Goal: Task Accomplishment & Management: Manage account settings

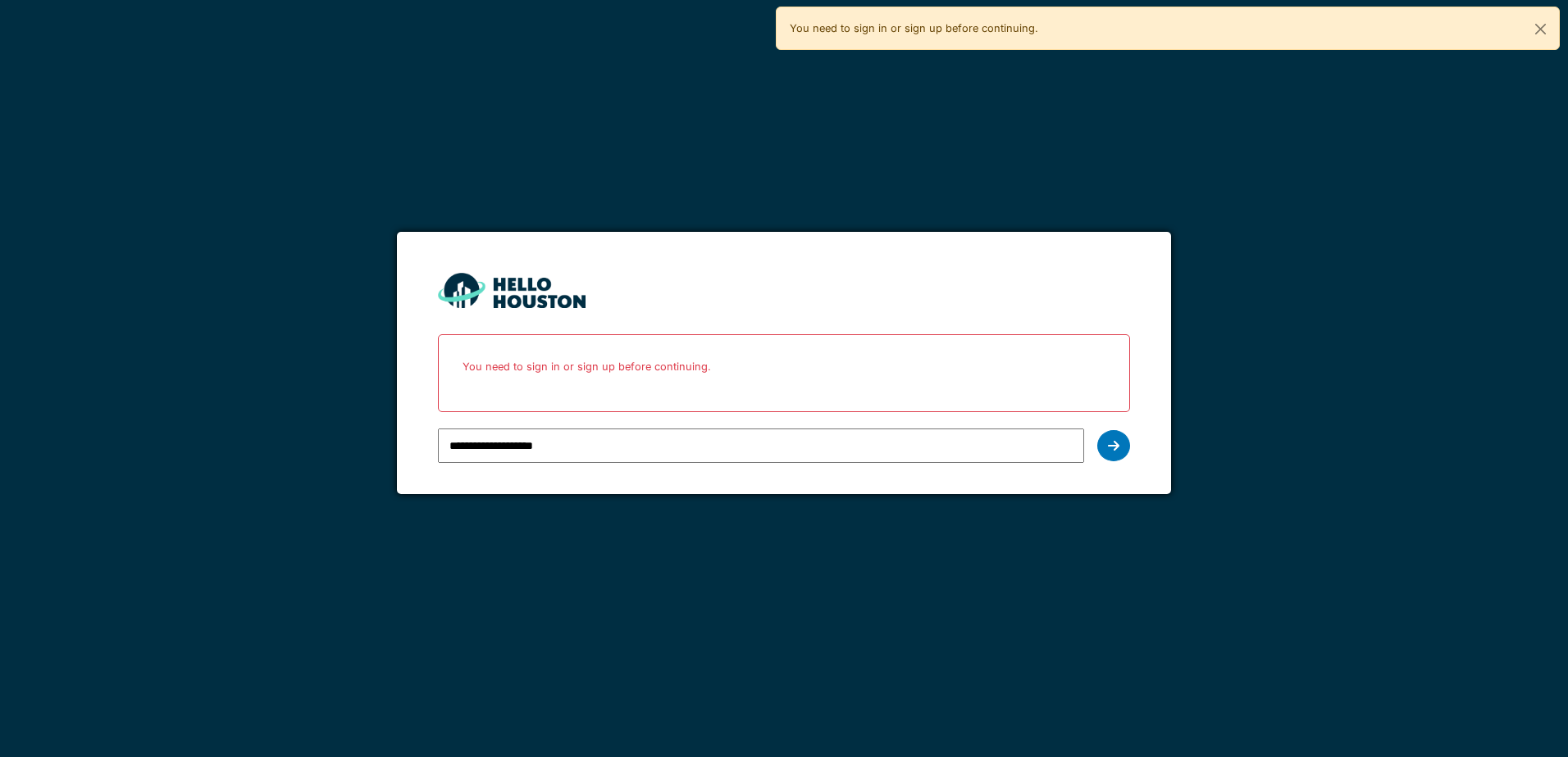
click at [1096, 448] on div "**********" at bounding box center [783, 446] width 691 height 47
click at [1121, 447] on div at bounding box center [1113, 446] width 33 height 31
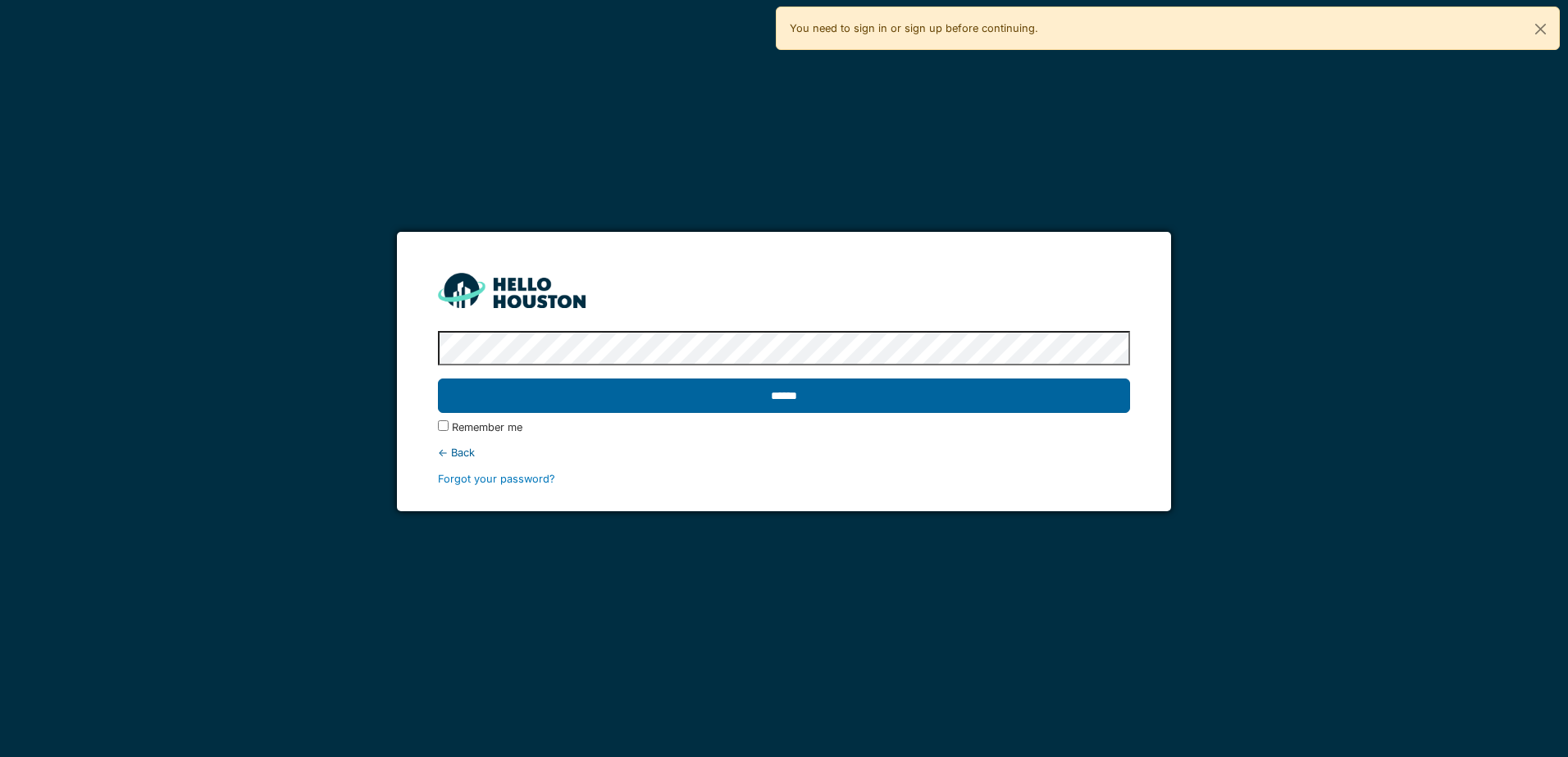
click at [786, 398] on input "******" at bounding box center [783, 396] width 691 height 34
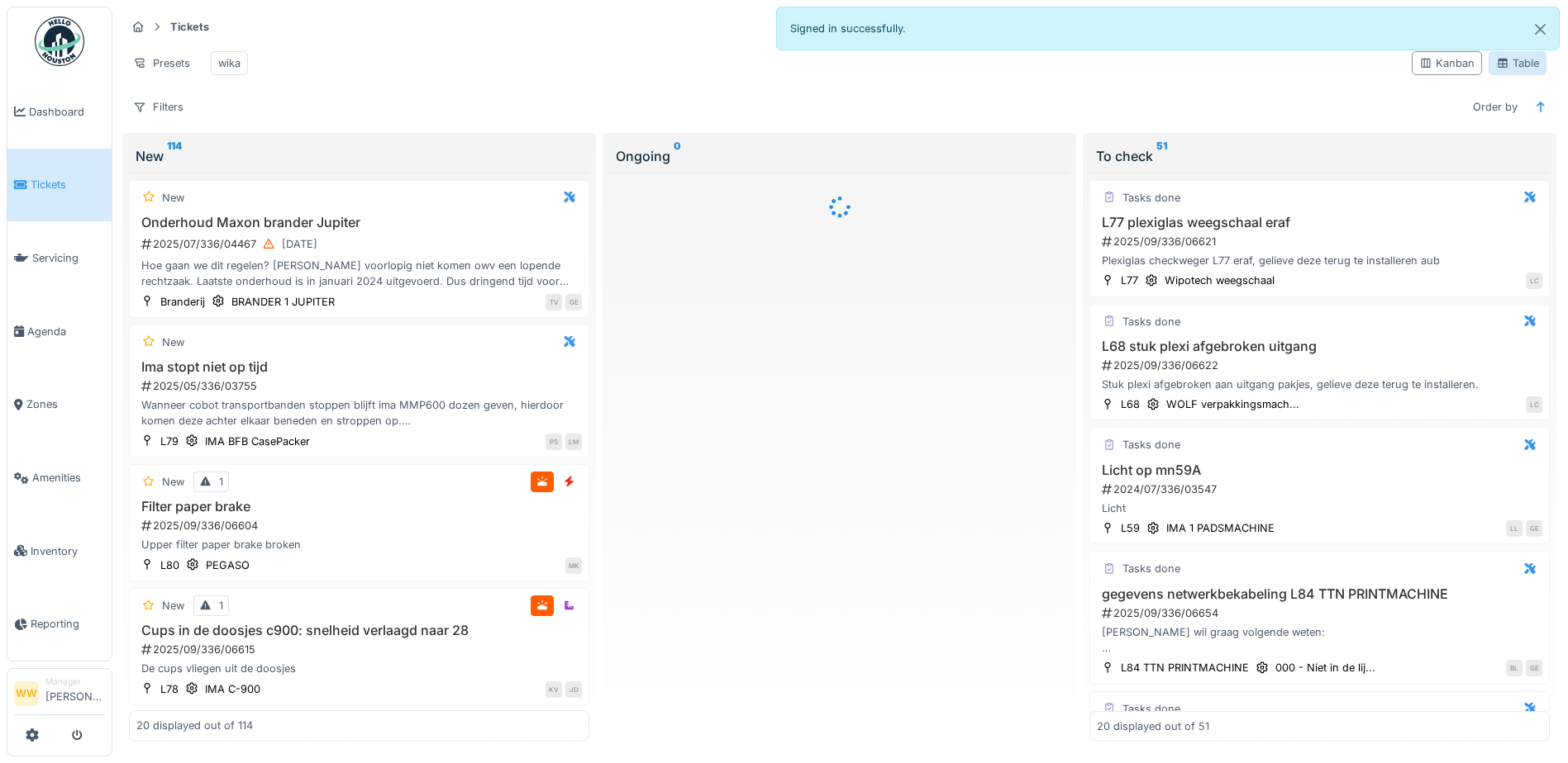
click at [1500, 71] on div "Table" at bounding box center [1518, 63] width 43 height 16
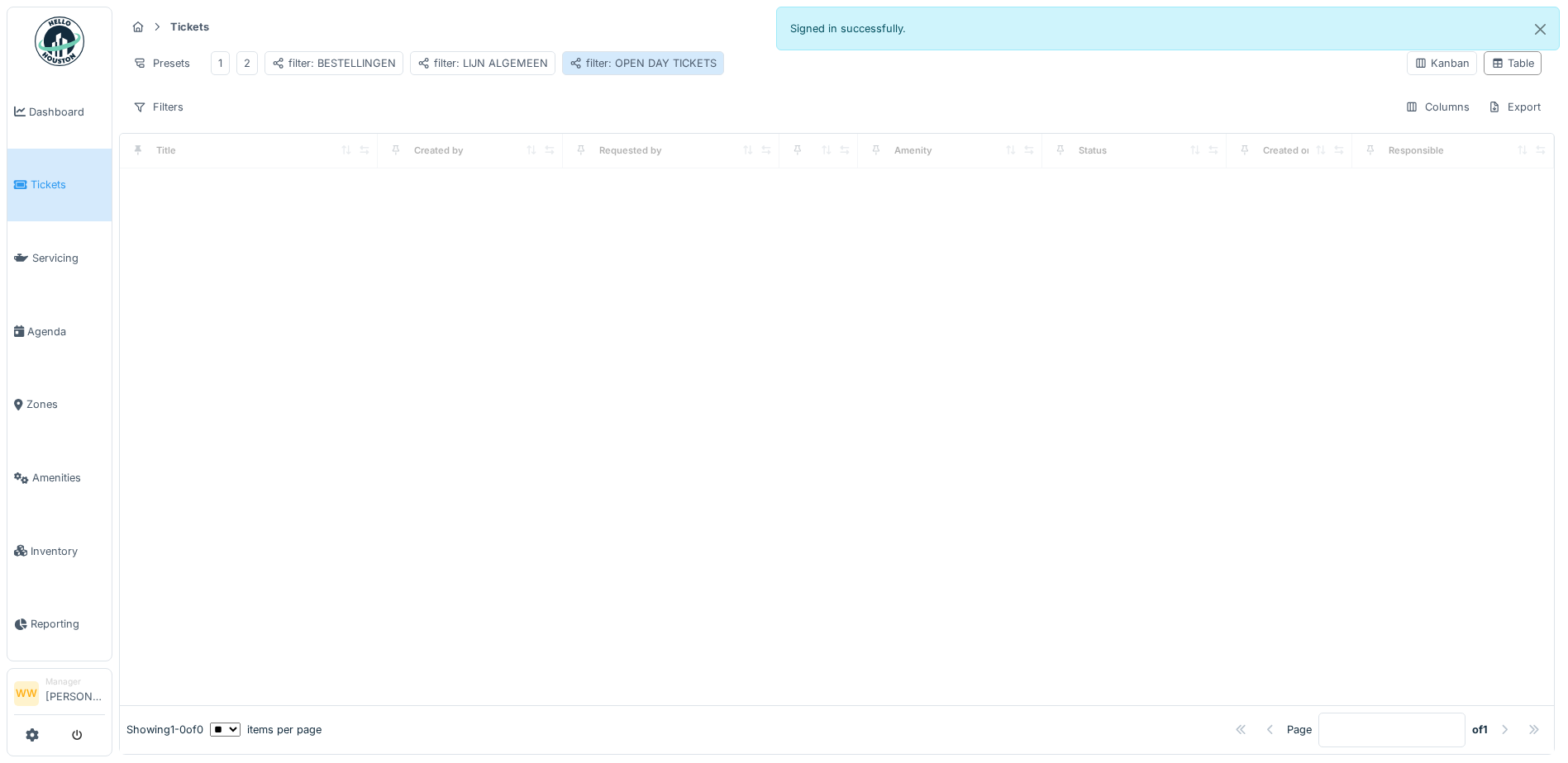
click at [621, 72] on div "filter: OPEN DAY TICKETS" at bounding box center [643, 63] width 162 height 24
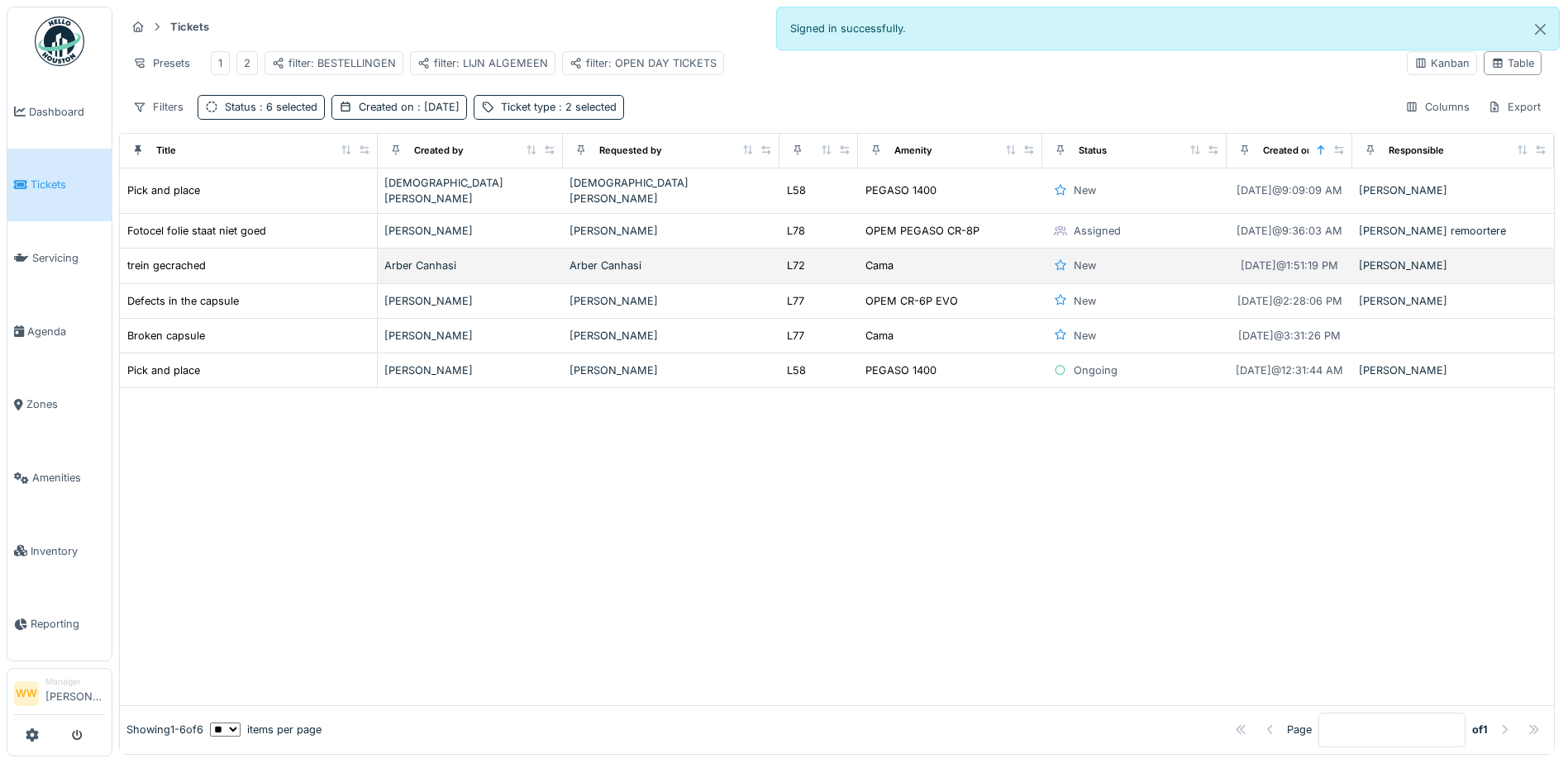
click at [911, 267] on div "Cama" at bounding box center [950, 265] width 171 height 17
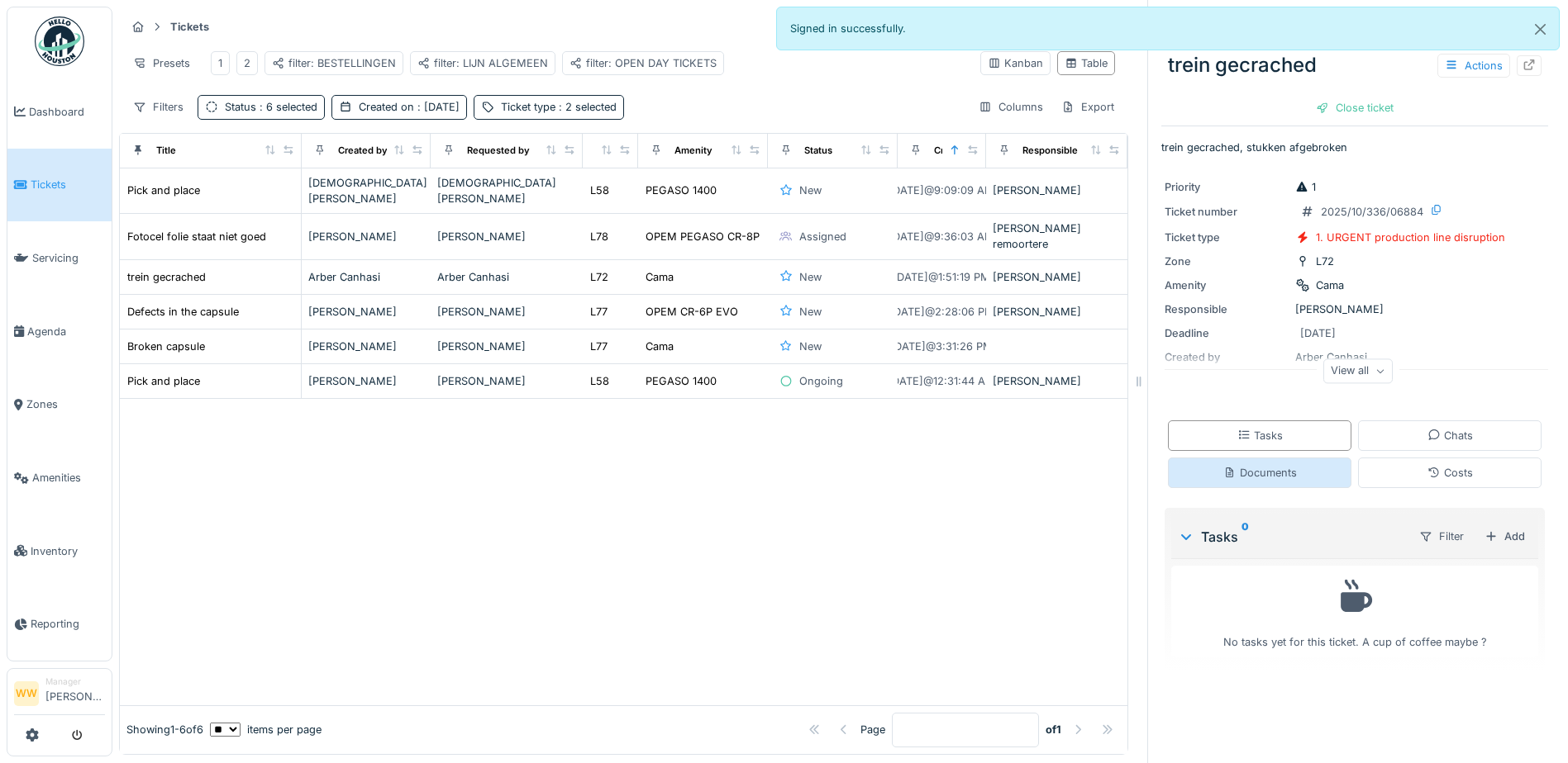
click at [1260, 469] on div "Documents" at bounding box center [1260, 472] width 183 height 30
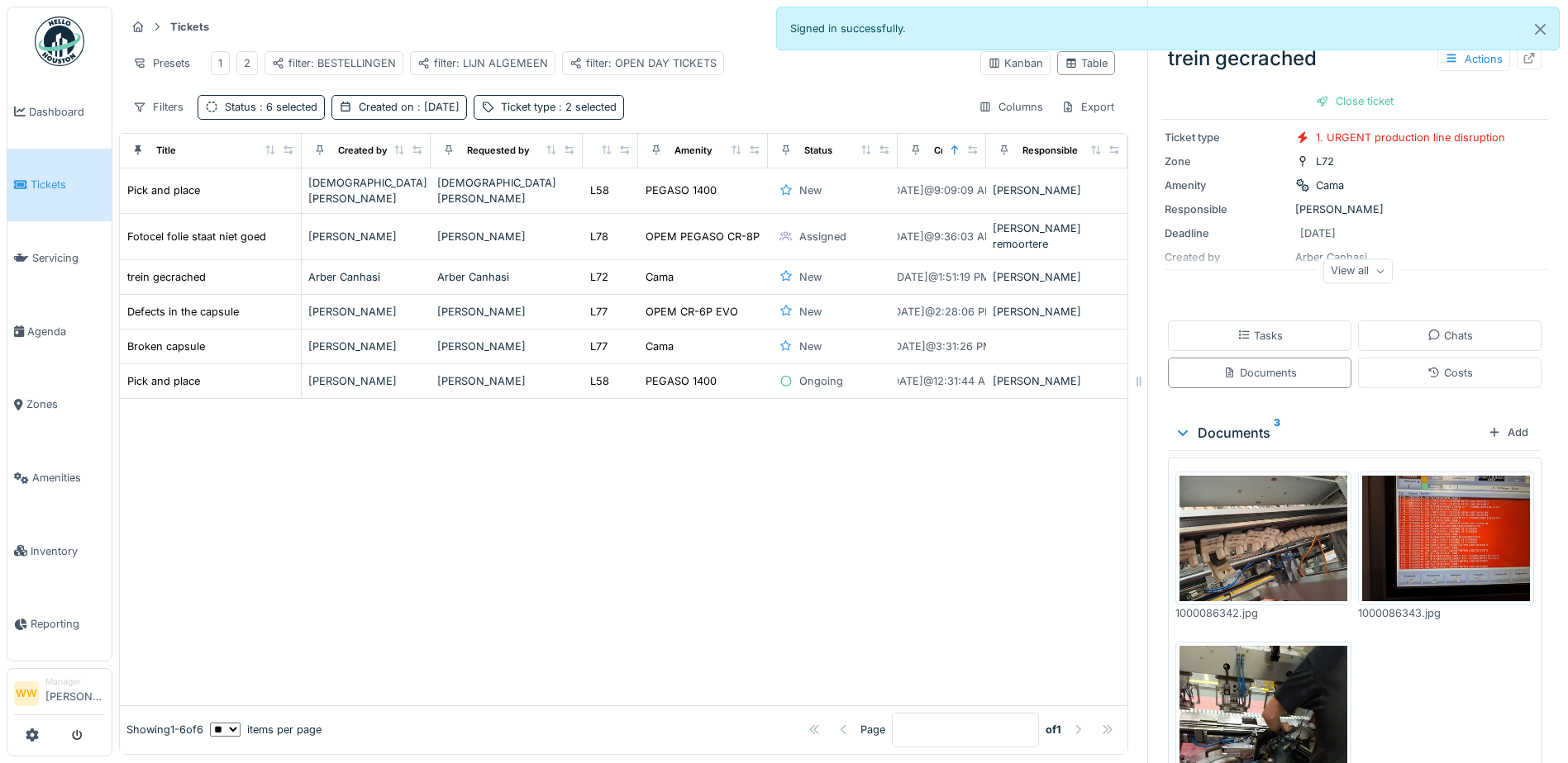
scroll to position [166, 0]
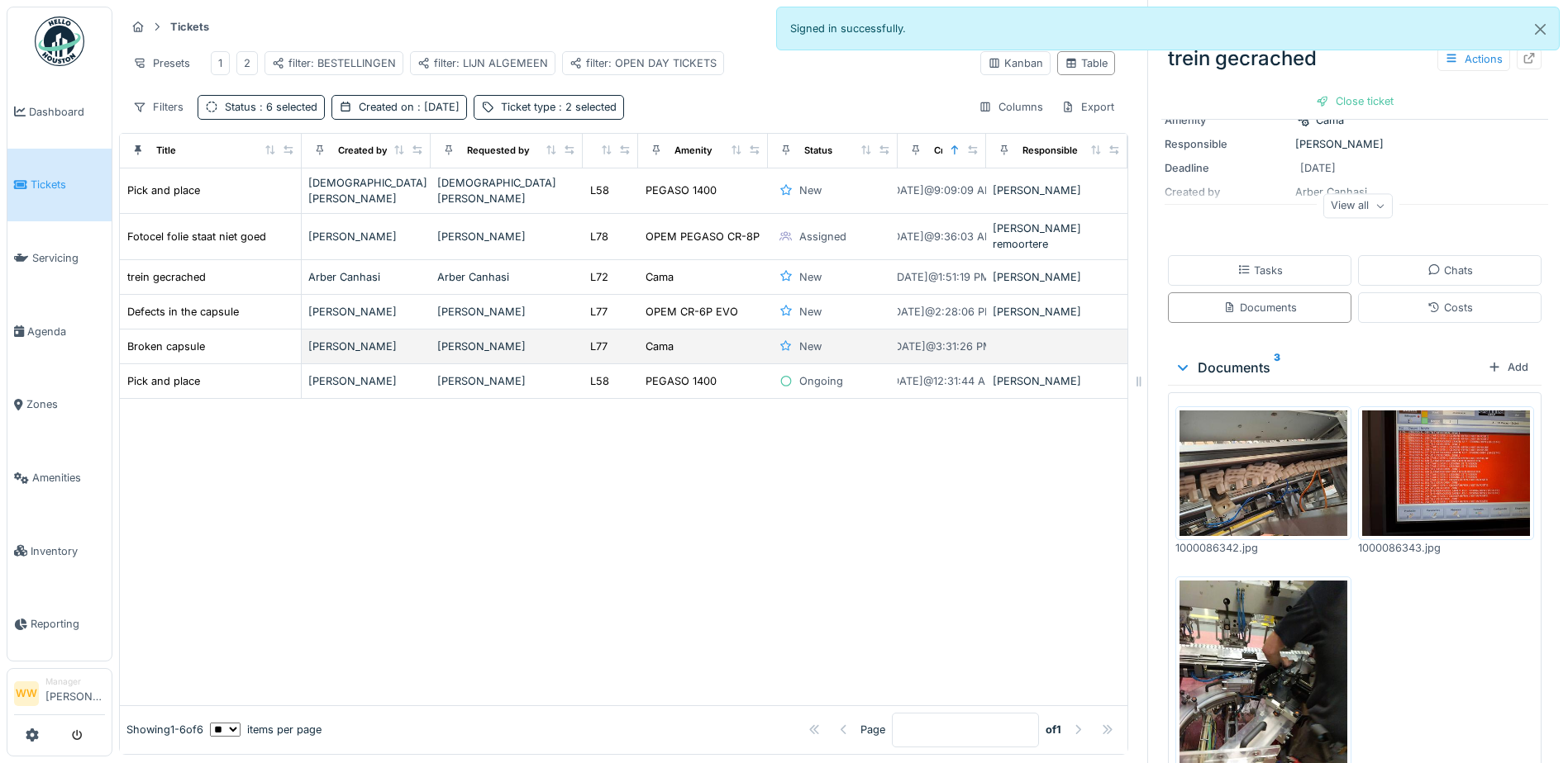
click at [669, 338] on div "Cama" at bounding box center [702, 346] width 116 height 17
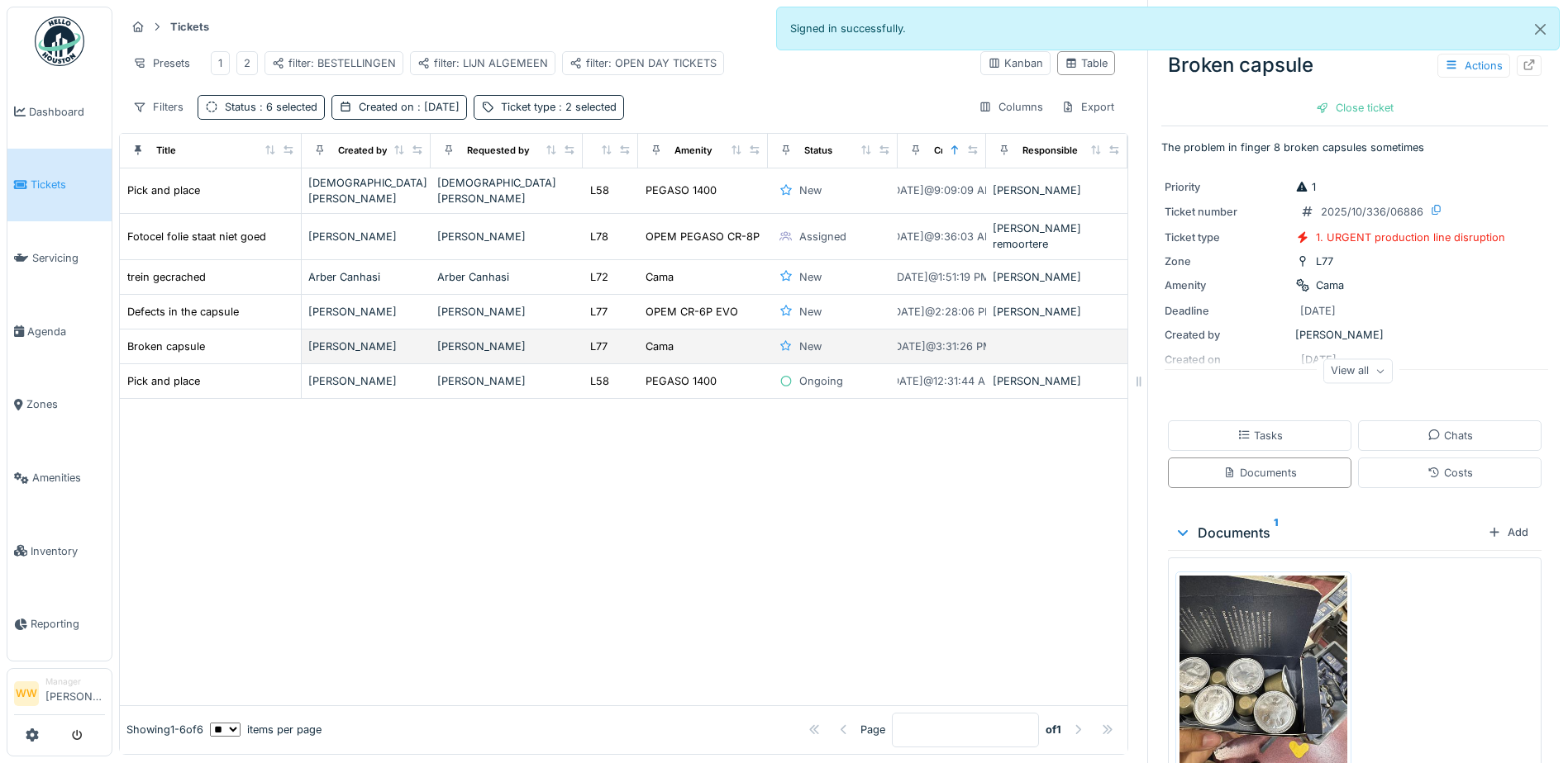
click at [716, 338] on div "Cama" at bounding box center [702, 346] width 116 height 17
click at [1449, 57] on div "Actions" at bounding box center [1473, 66] width 72 height 24
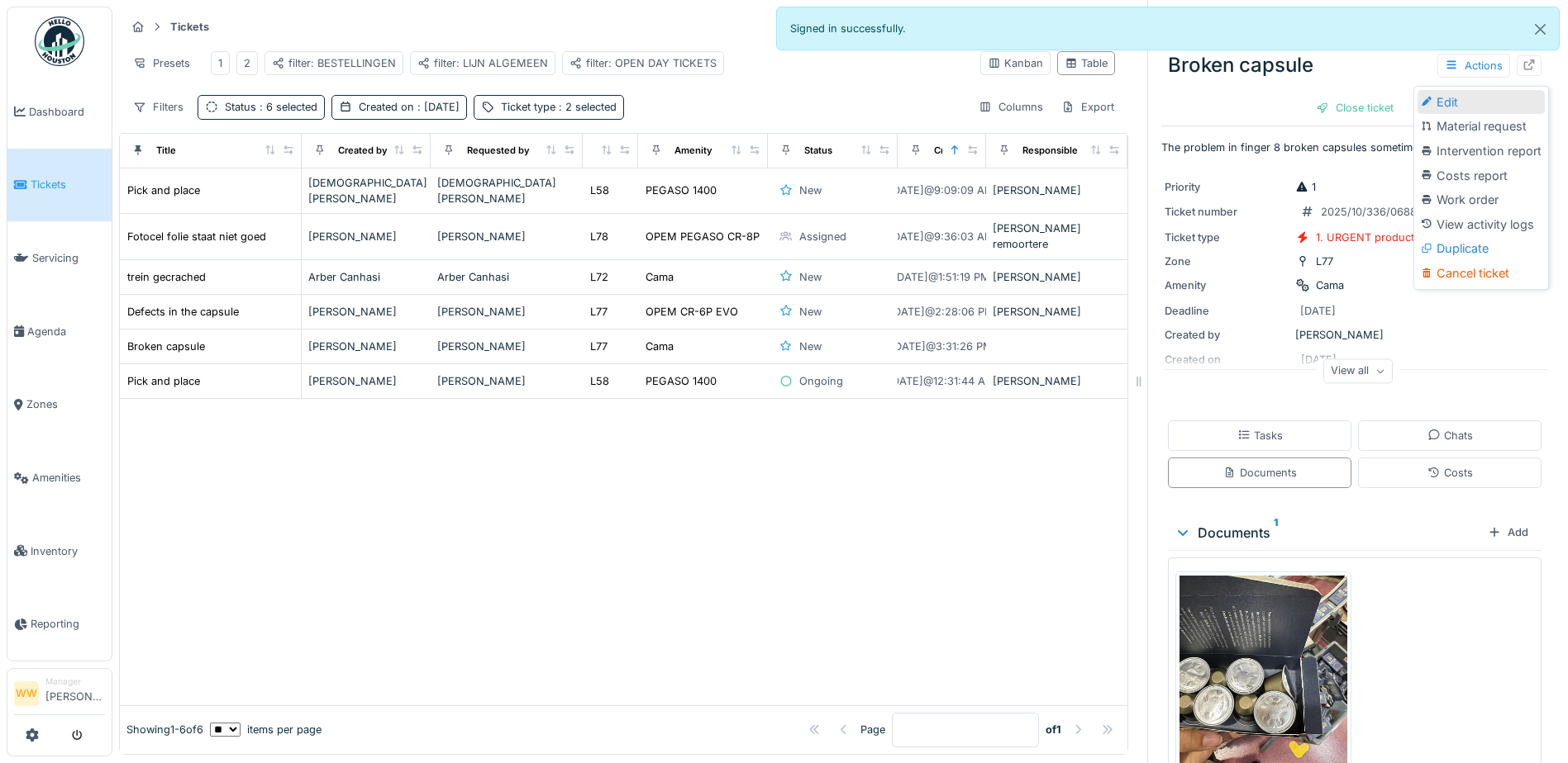
click at [1444, 90] on div "Edit" at bounding box center [1481, 102] width 127 height 25
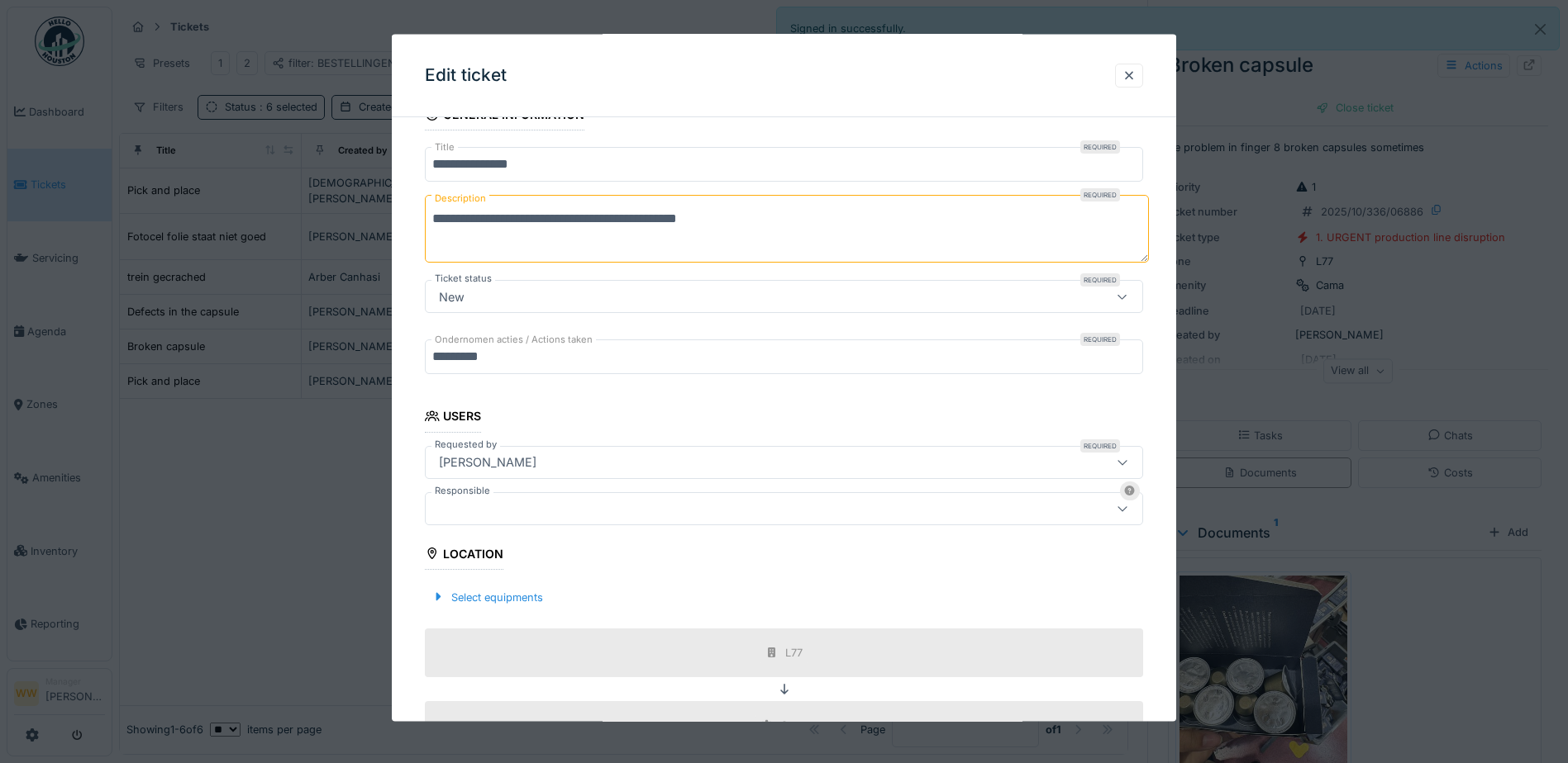
scroll to position [166, 0]
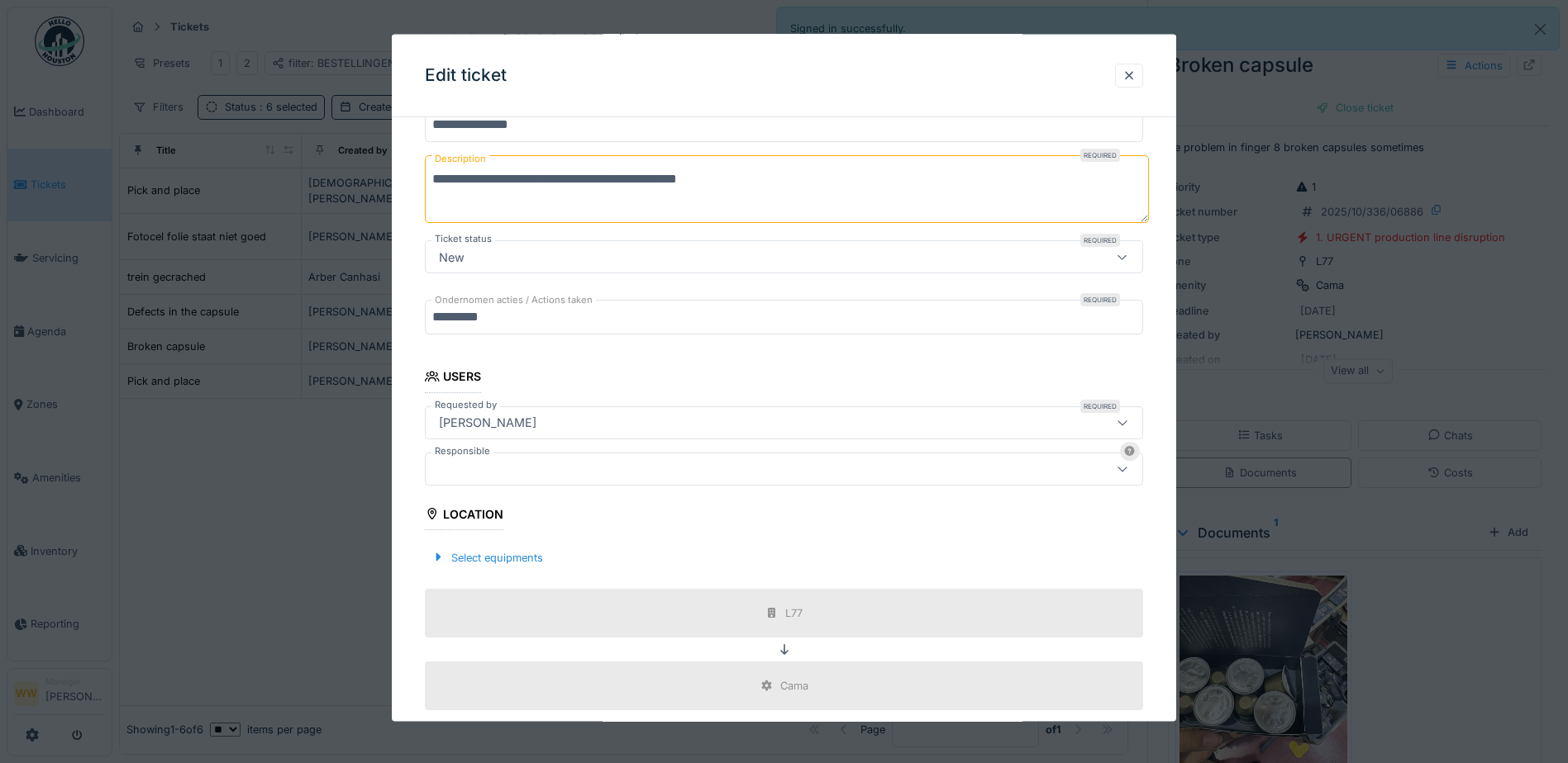
click at [482, 458] on div at bounding box center [784, 468] width 719 height 33
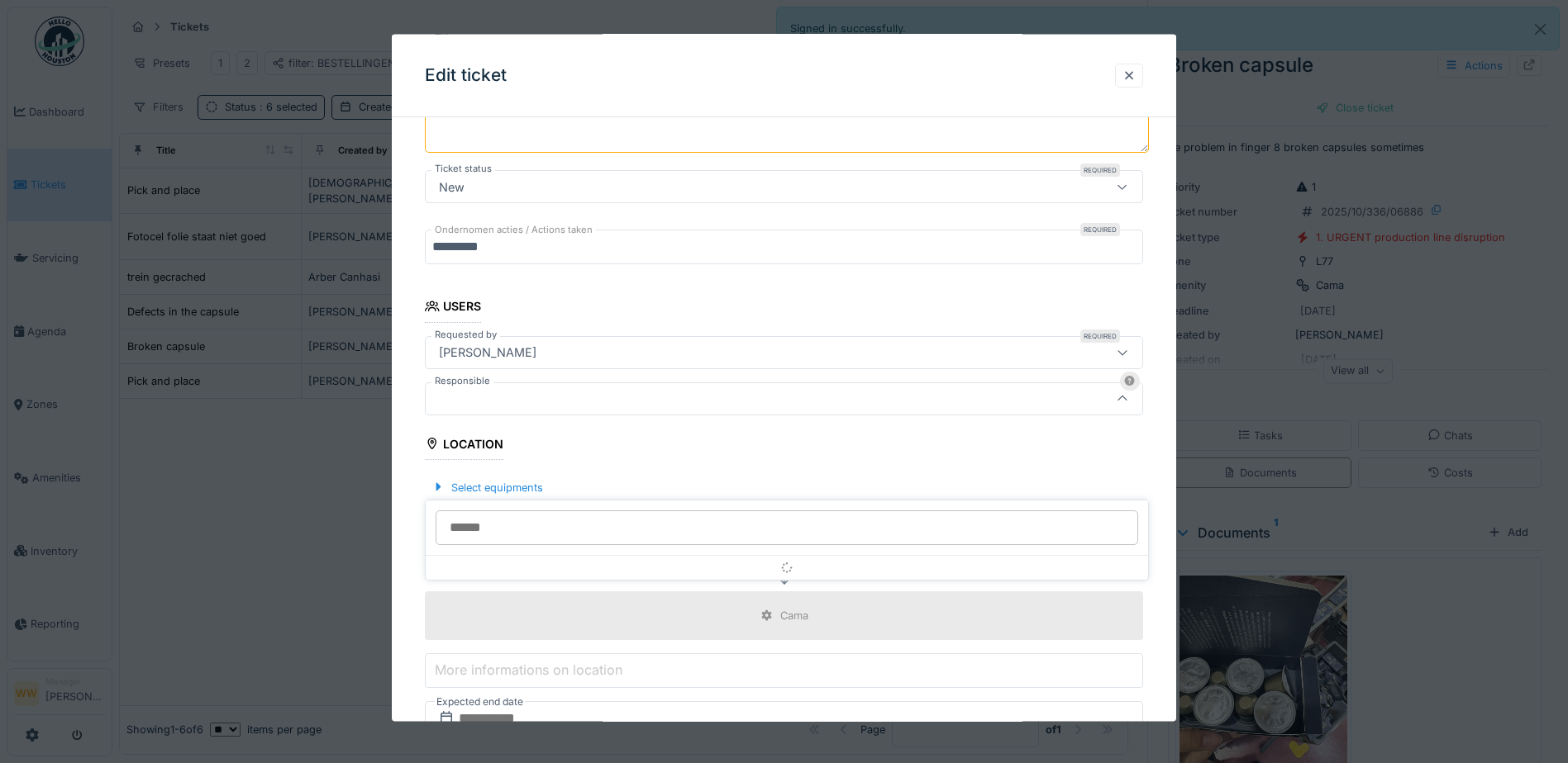
scroll to position [256, 0]
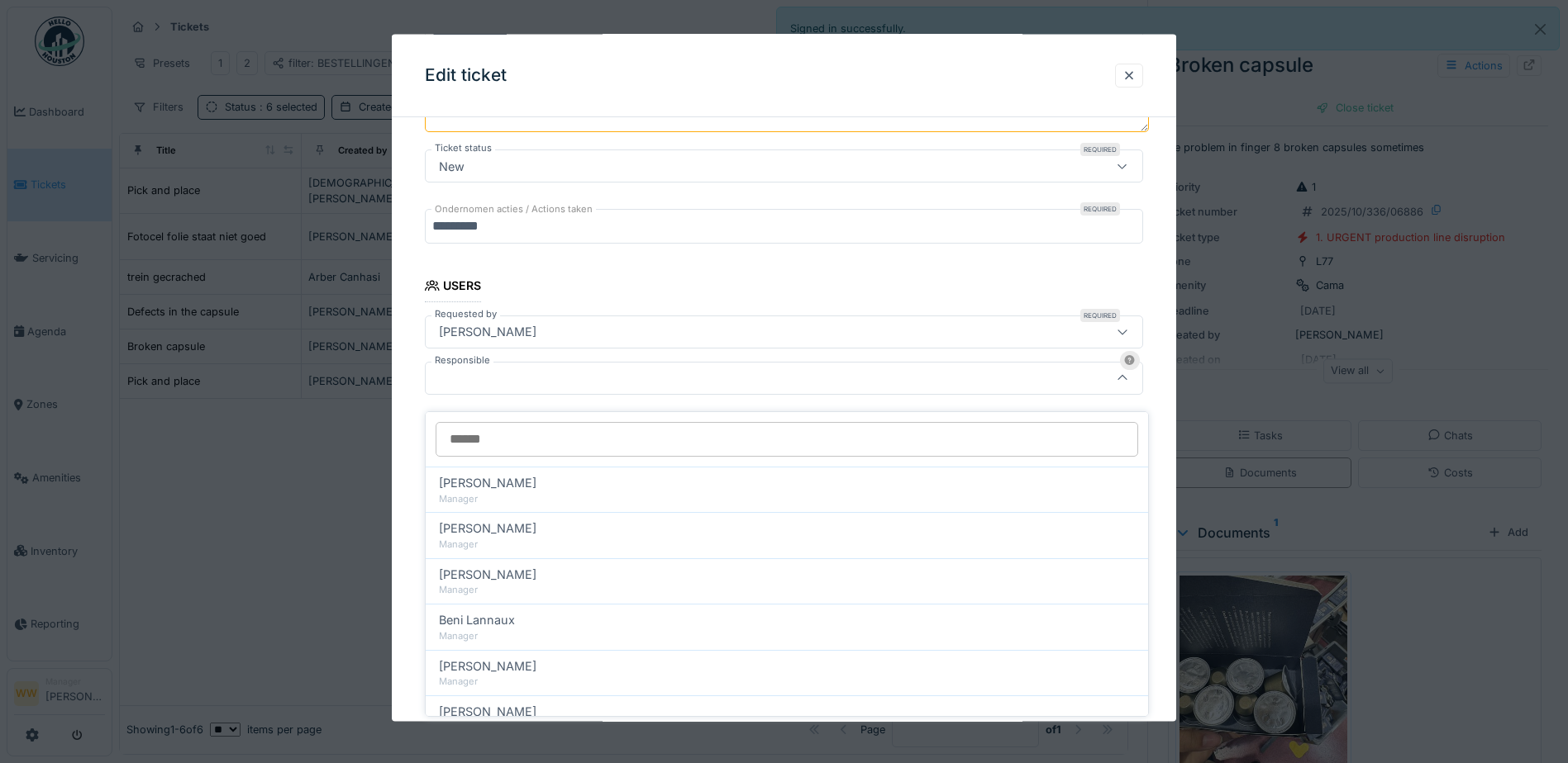
click at [501, 428] on input "Responsible" at bounding box center [787, 439] width 703 height 35
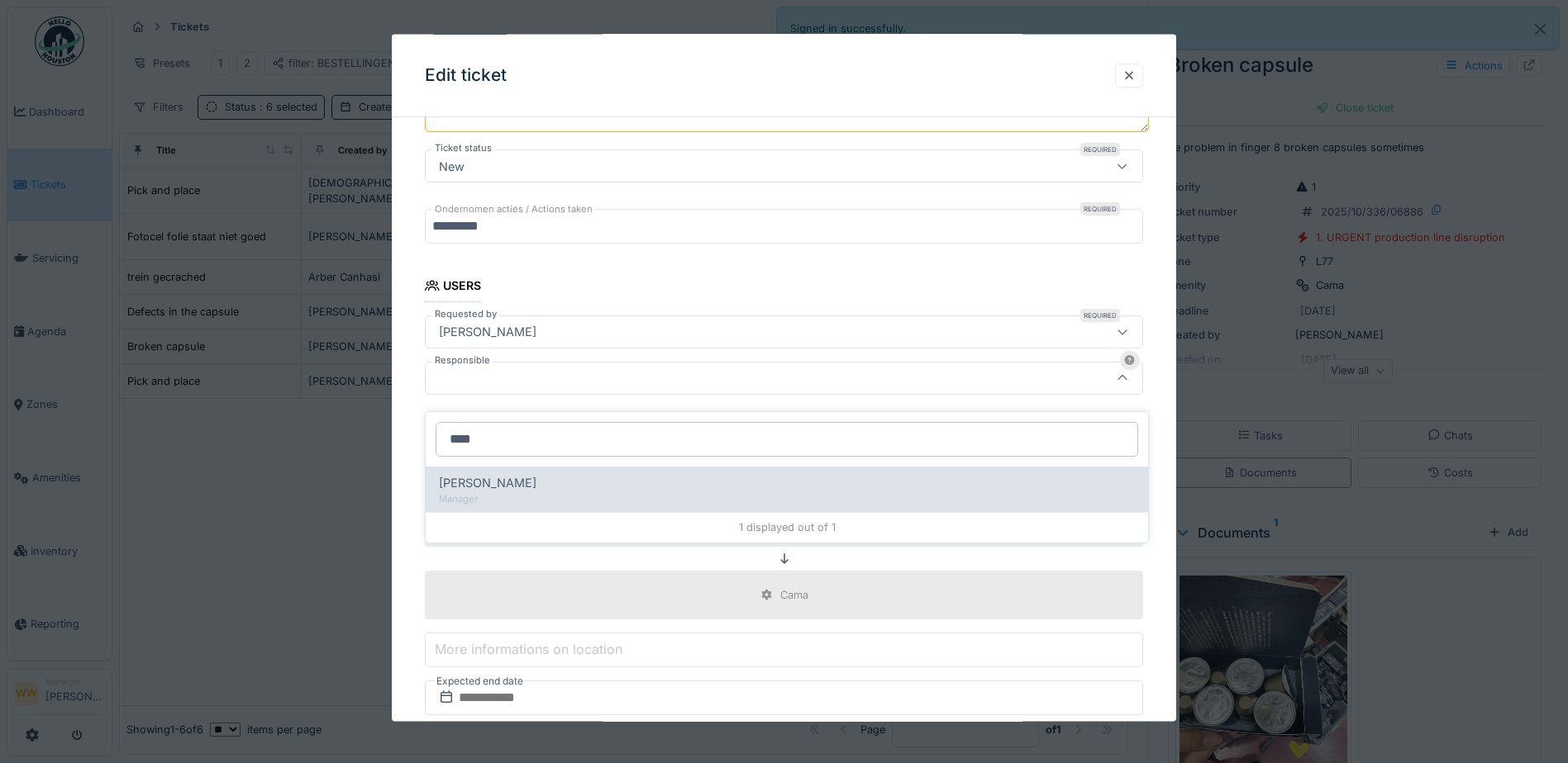
type input "****"
click at [494, 492] on div "Manager" at bounding box center [787, 499] width 696 height 14
type input "****"
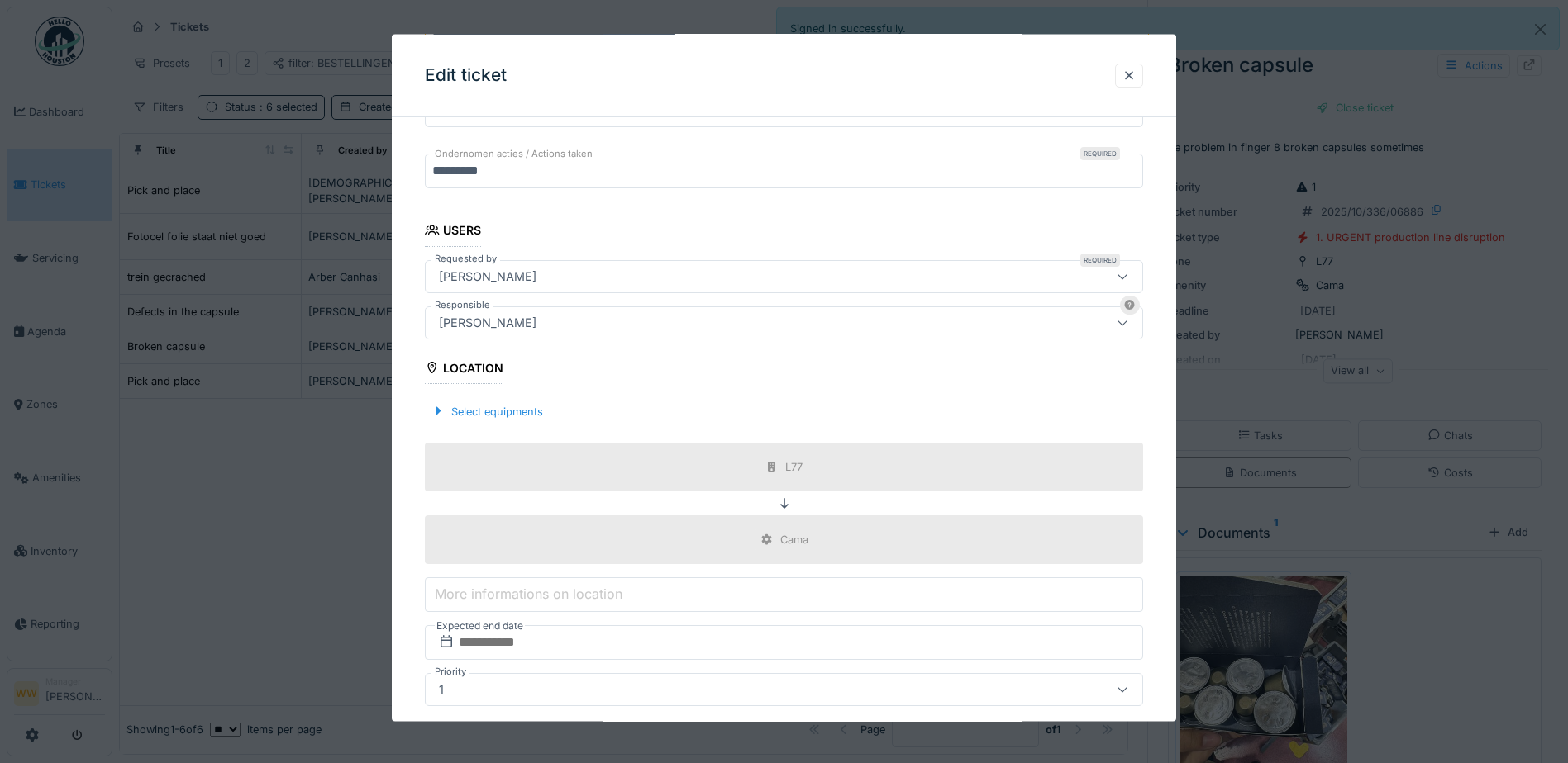
scroll to position [423, 0]
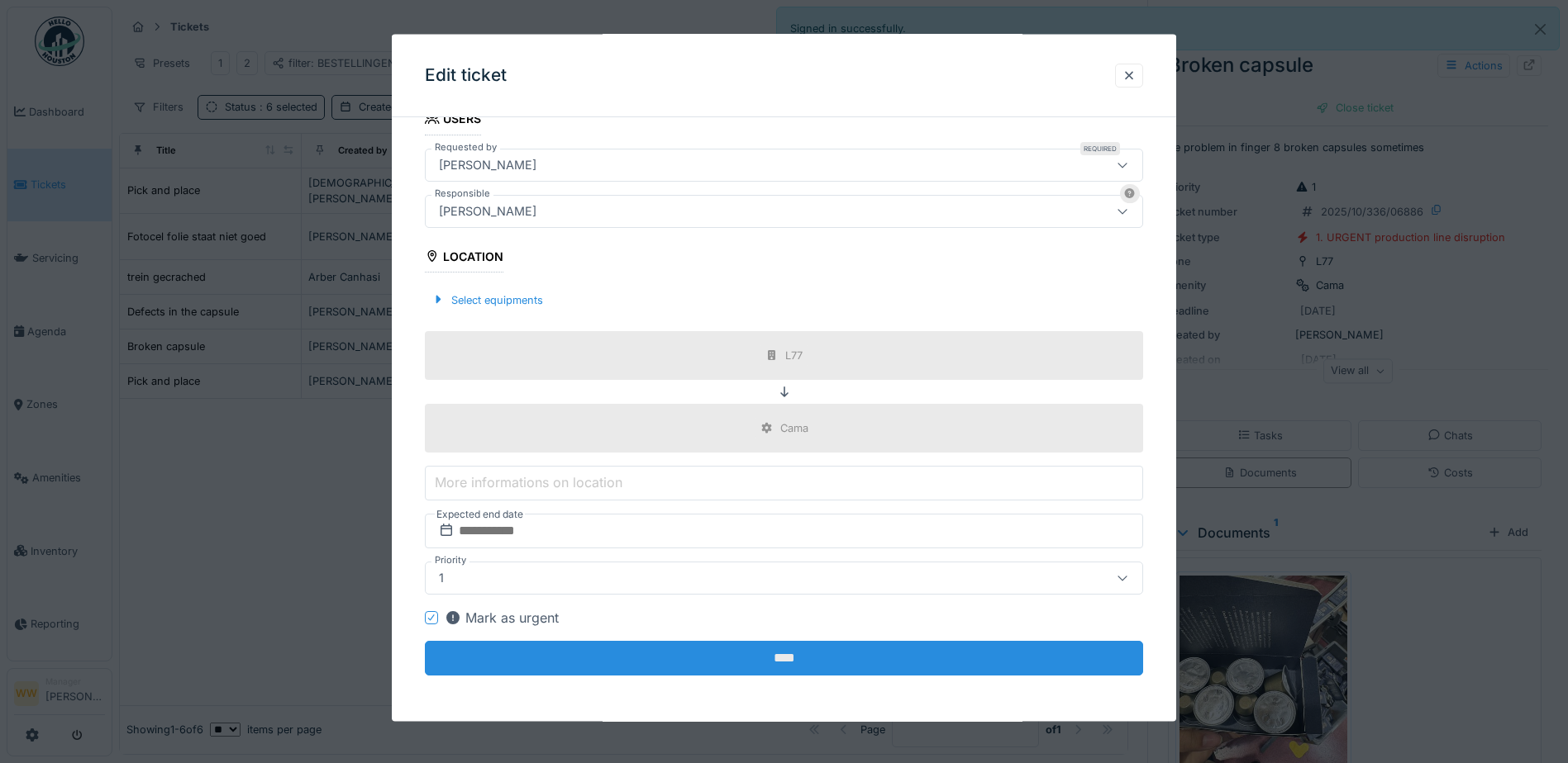
click at [742, 664] on input "****" at bounding box center [784, 659] width 719 height 35
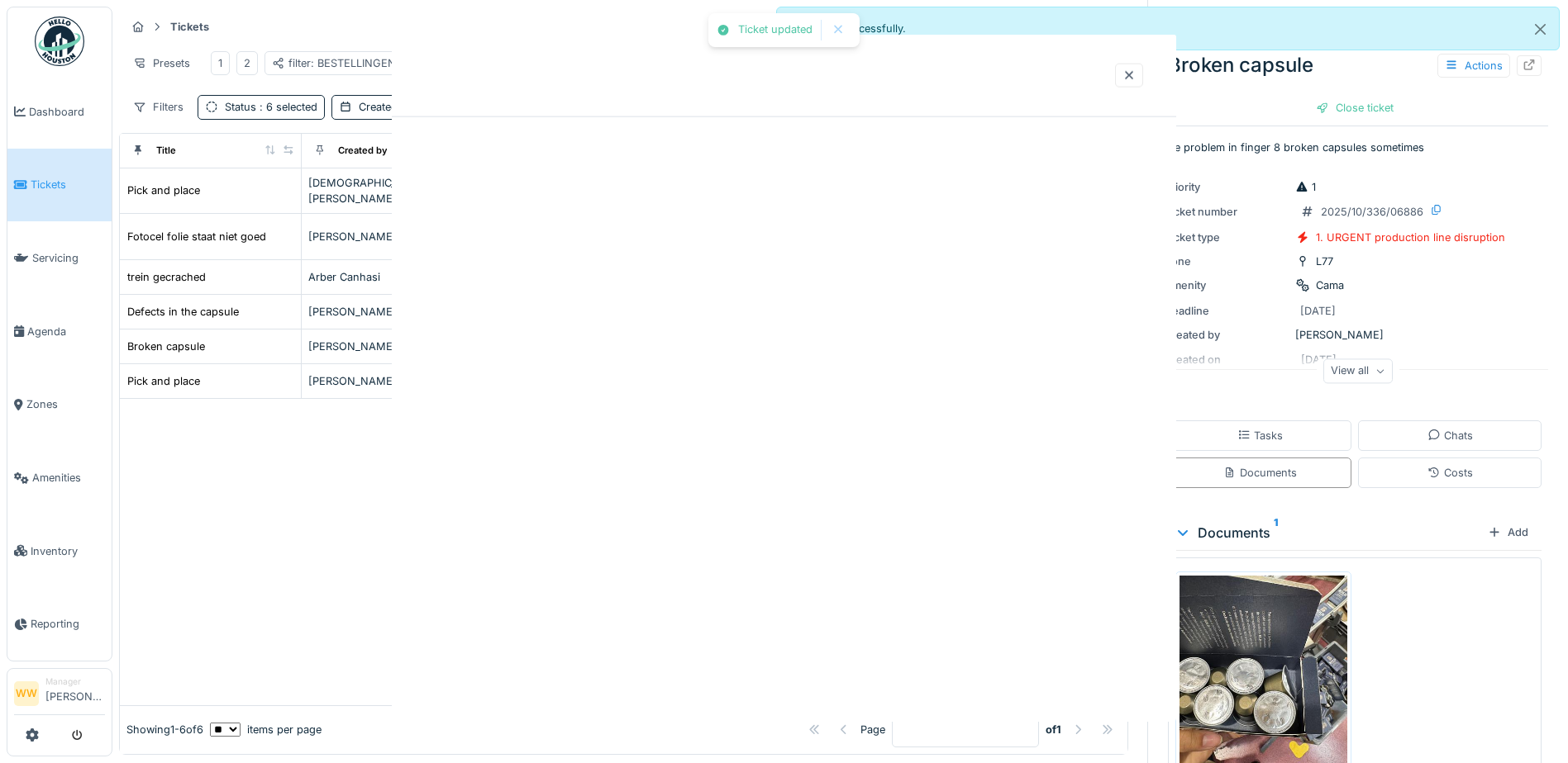
scroll to position [0, 0]
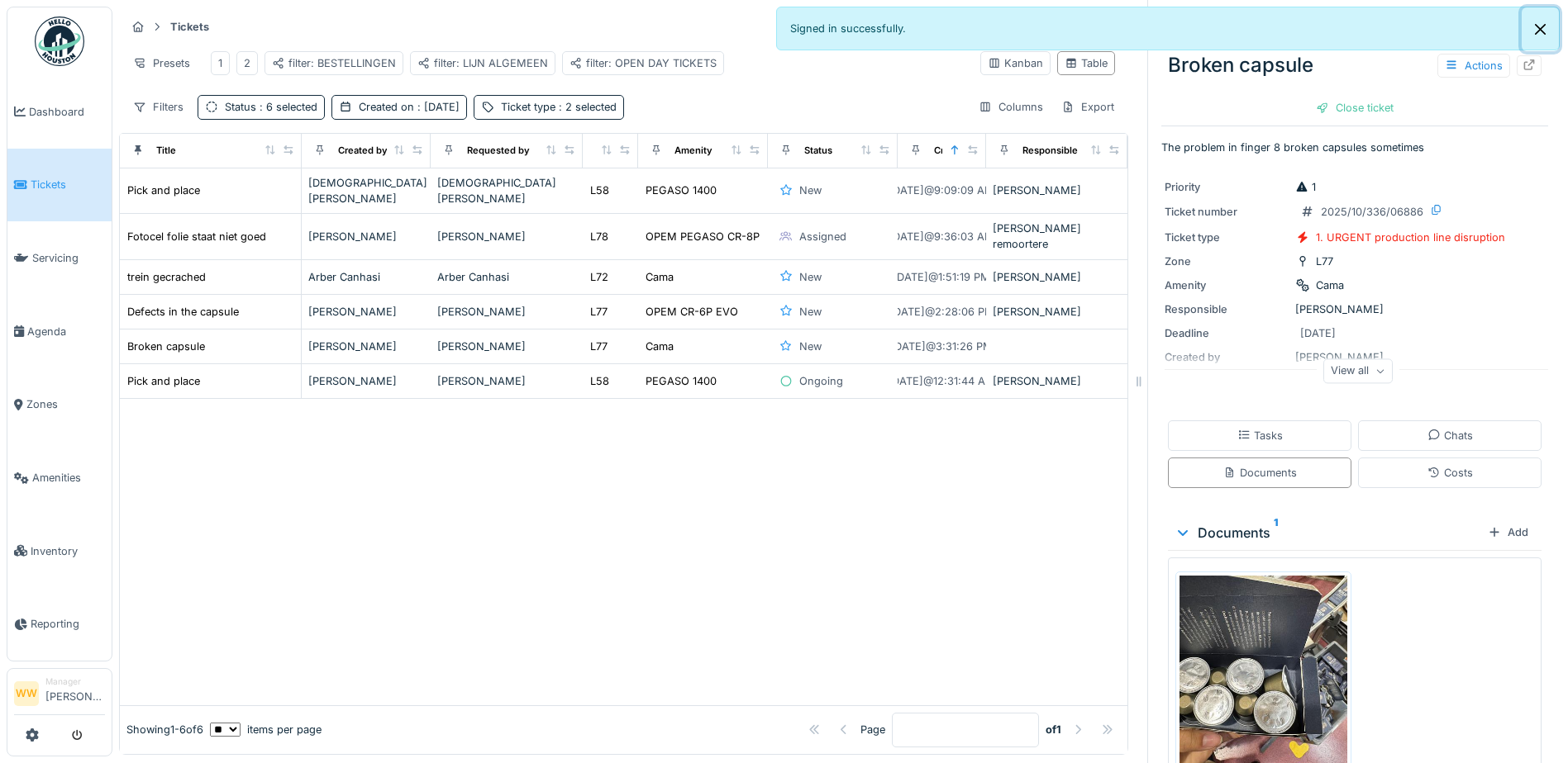
click at [1536, 33] on button "Close" at bounding box center [1541, 29] width 38 height 44
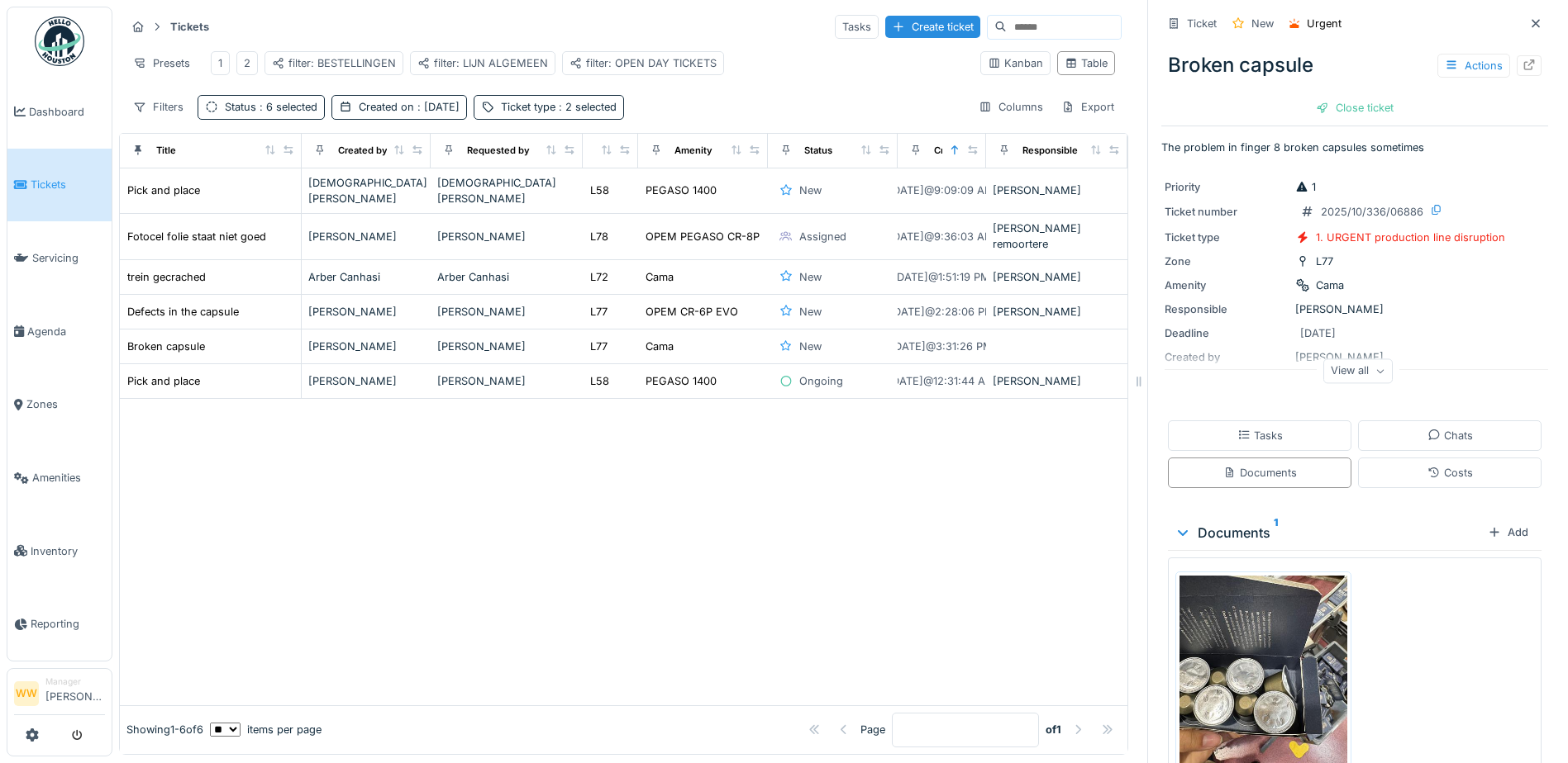
drag, startPoint x: 913, startPoint y: 521, endPoint x: 1487, endPoint y: 31, distance: 754.7
click at [914, 516] on div at bounding box center [623, 552] width 1008 height 306
click at [1530, 18] on icon at bounding box center [1536, 24] width 13 height 11
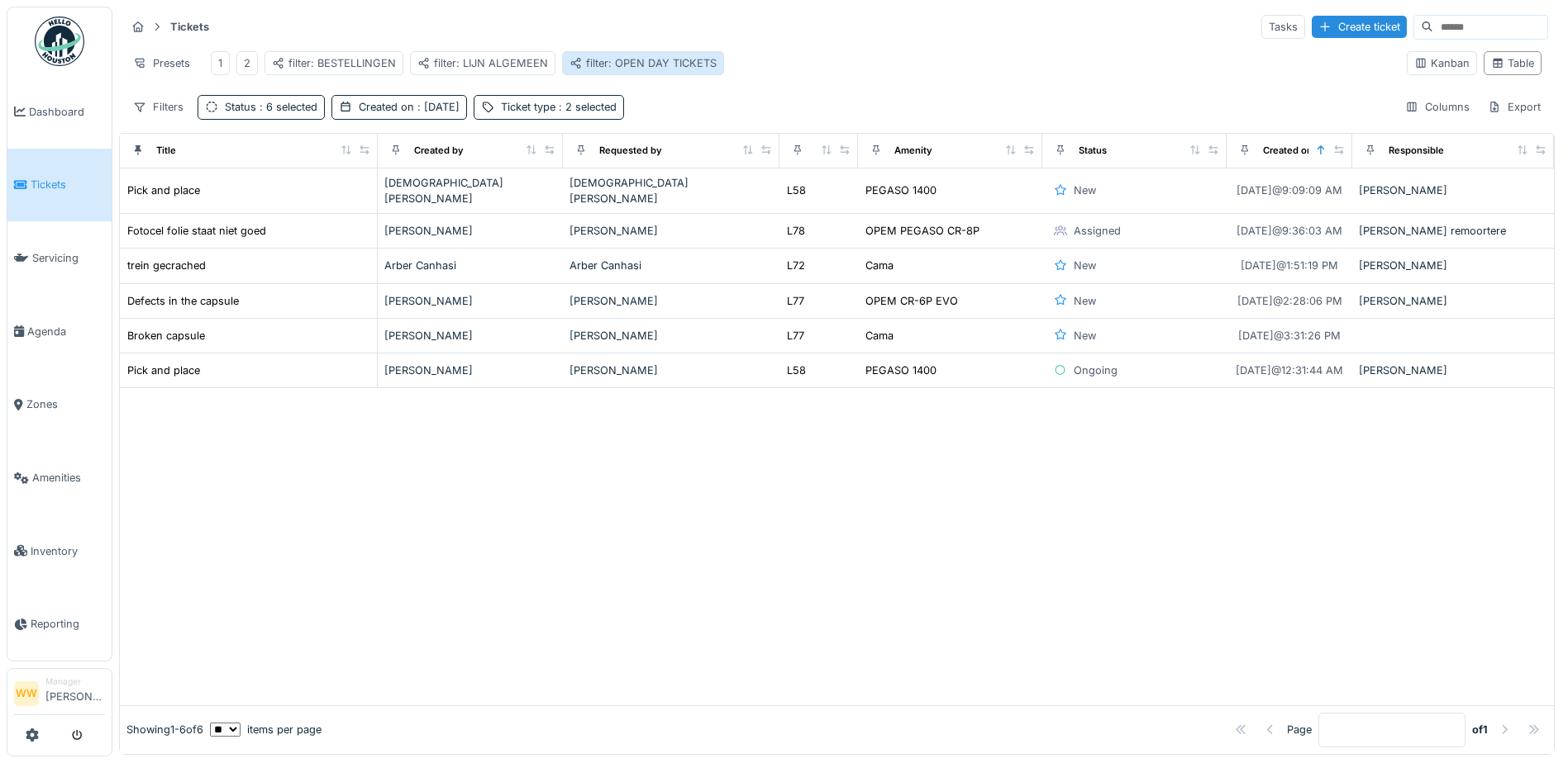
click at [635, 56] on div "filter: OPEN DAY TICKETS" at bounding box center [643, 63] width 147 height 16
click at [630, 56] on div "filter: OPEN DAY TICKETS" at bounding box center [643, 63] width 147 height 16
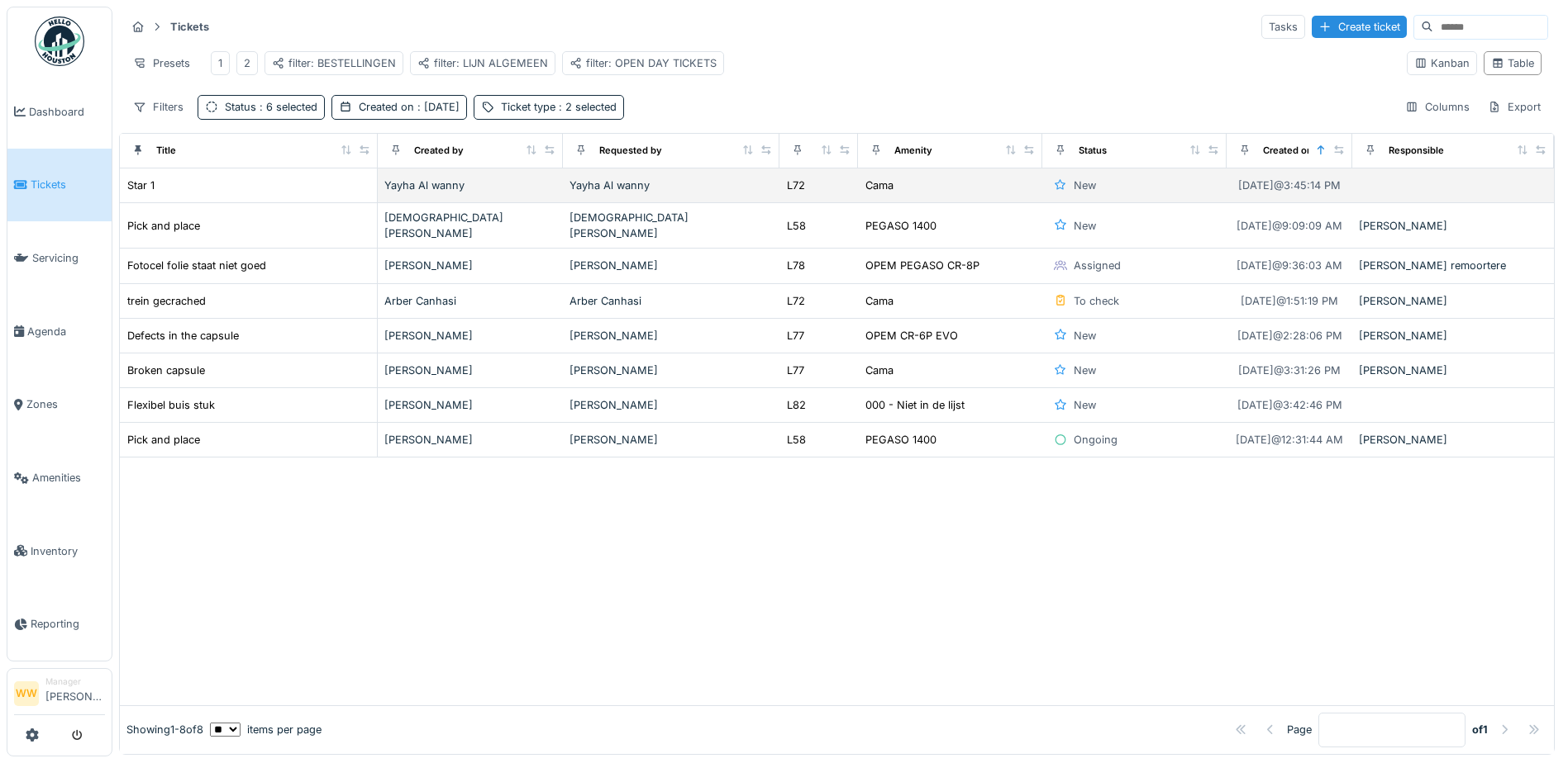
click at [714, 189] on div "Yayha Al wanny" at bounding box center [671, 185] width 203 height 16
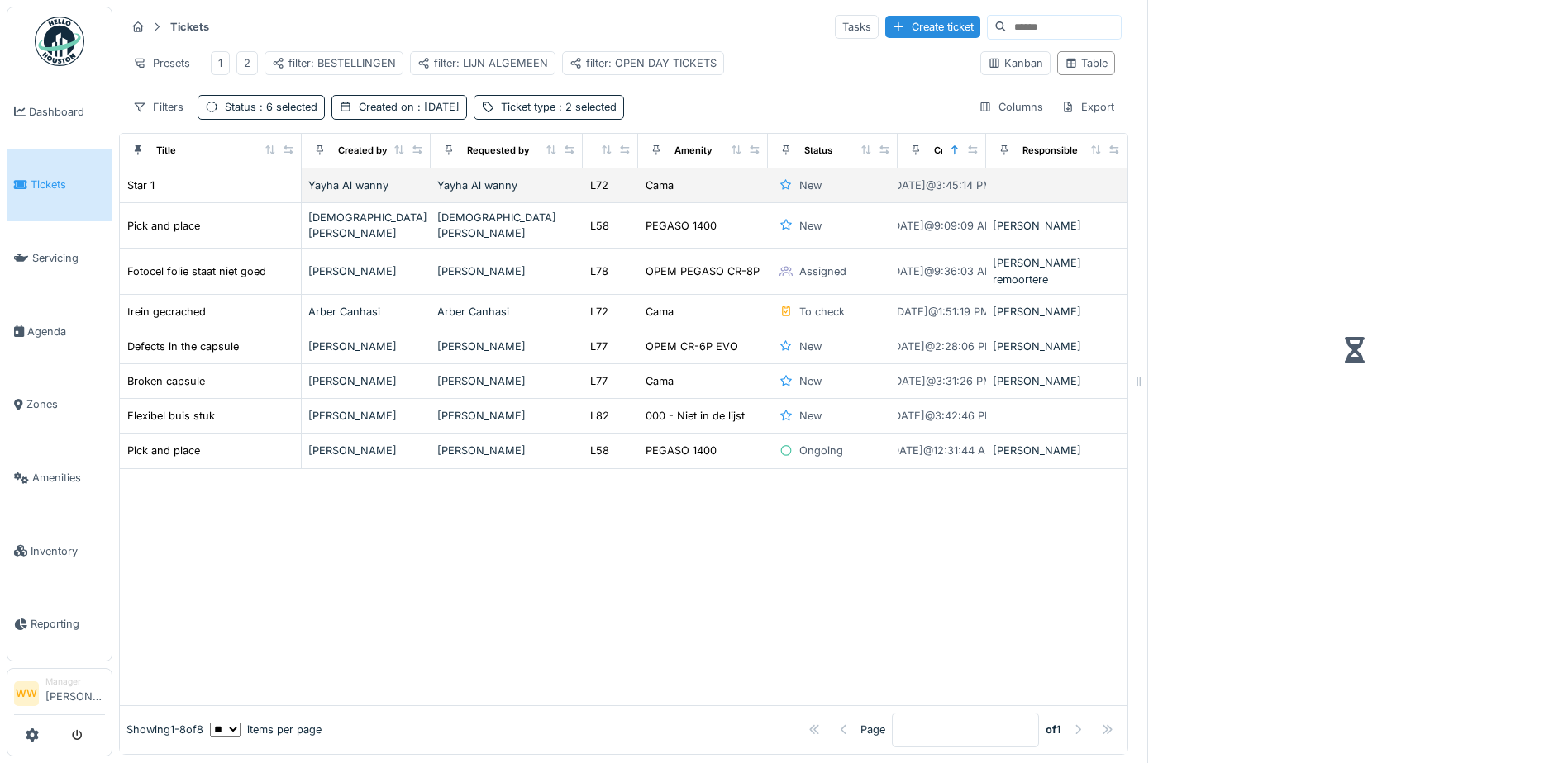
scroll to position [13, 0]
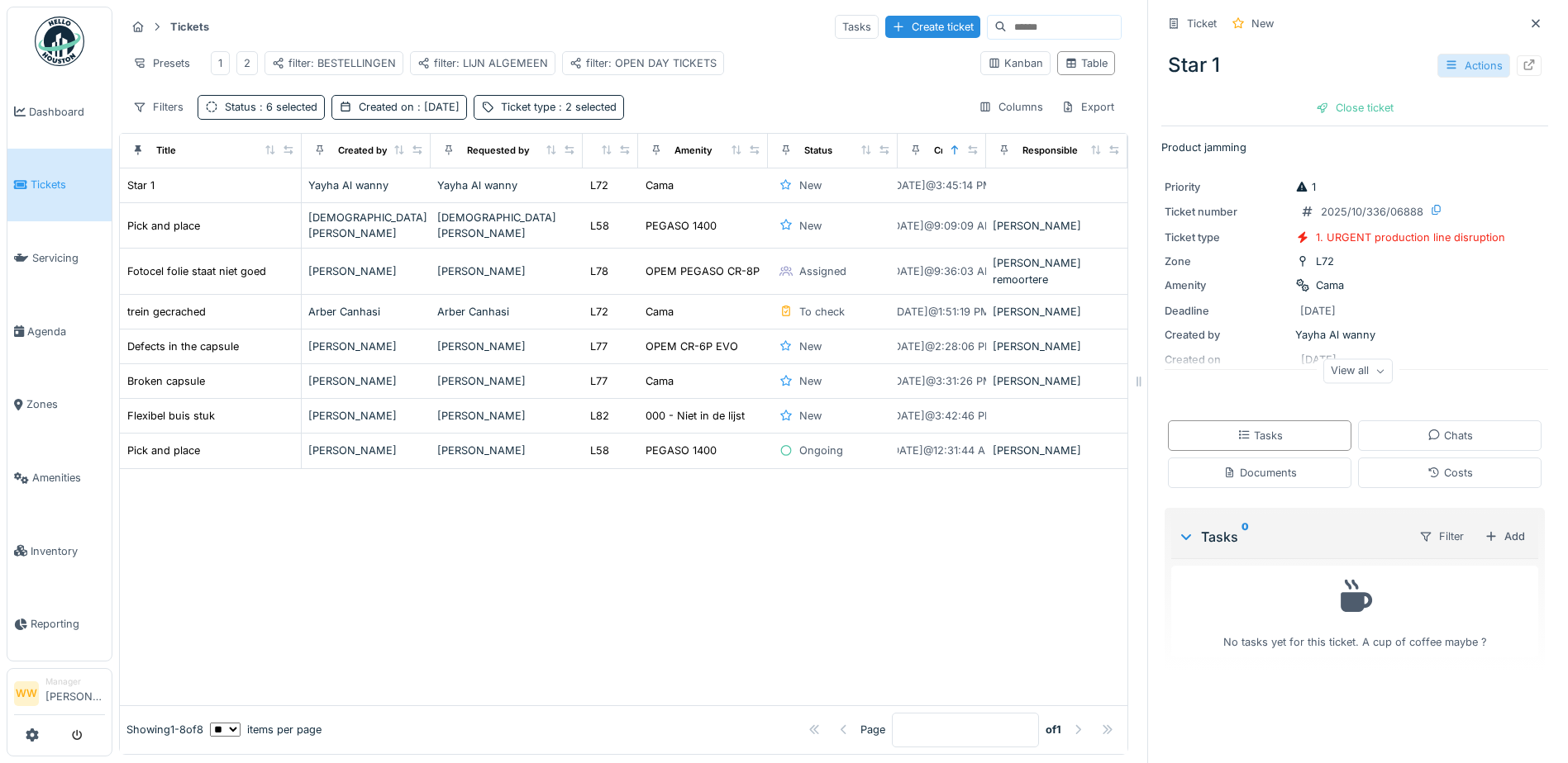
click at [1454, 59] on div "Actions" at bounding box center [1473, 66] width 72 height 24
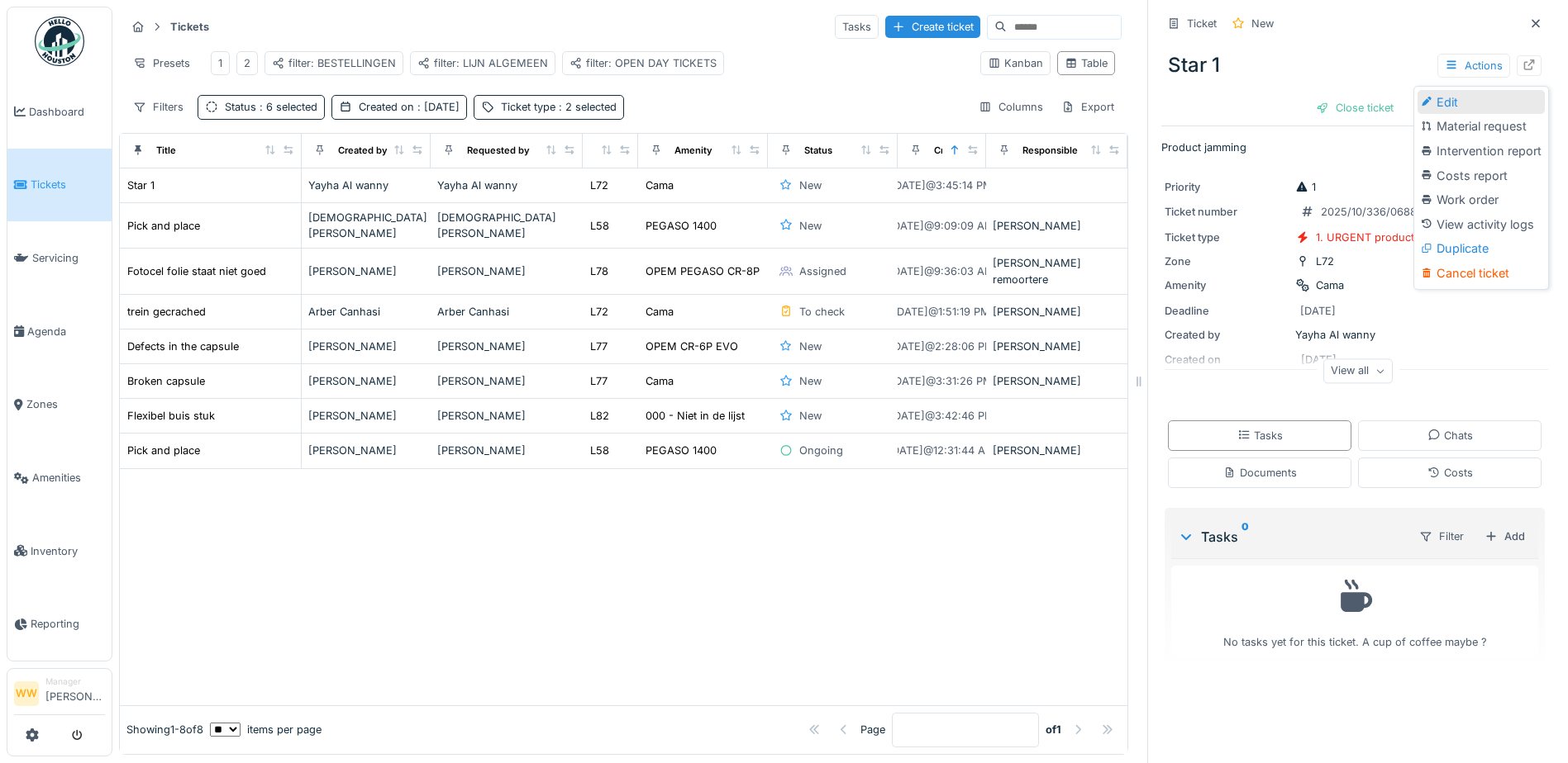
click at [1452, 92] on div "Edit" at bounding box center [1481, 102] width 127 height 25
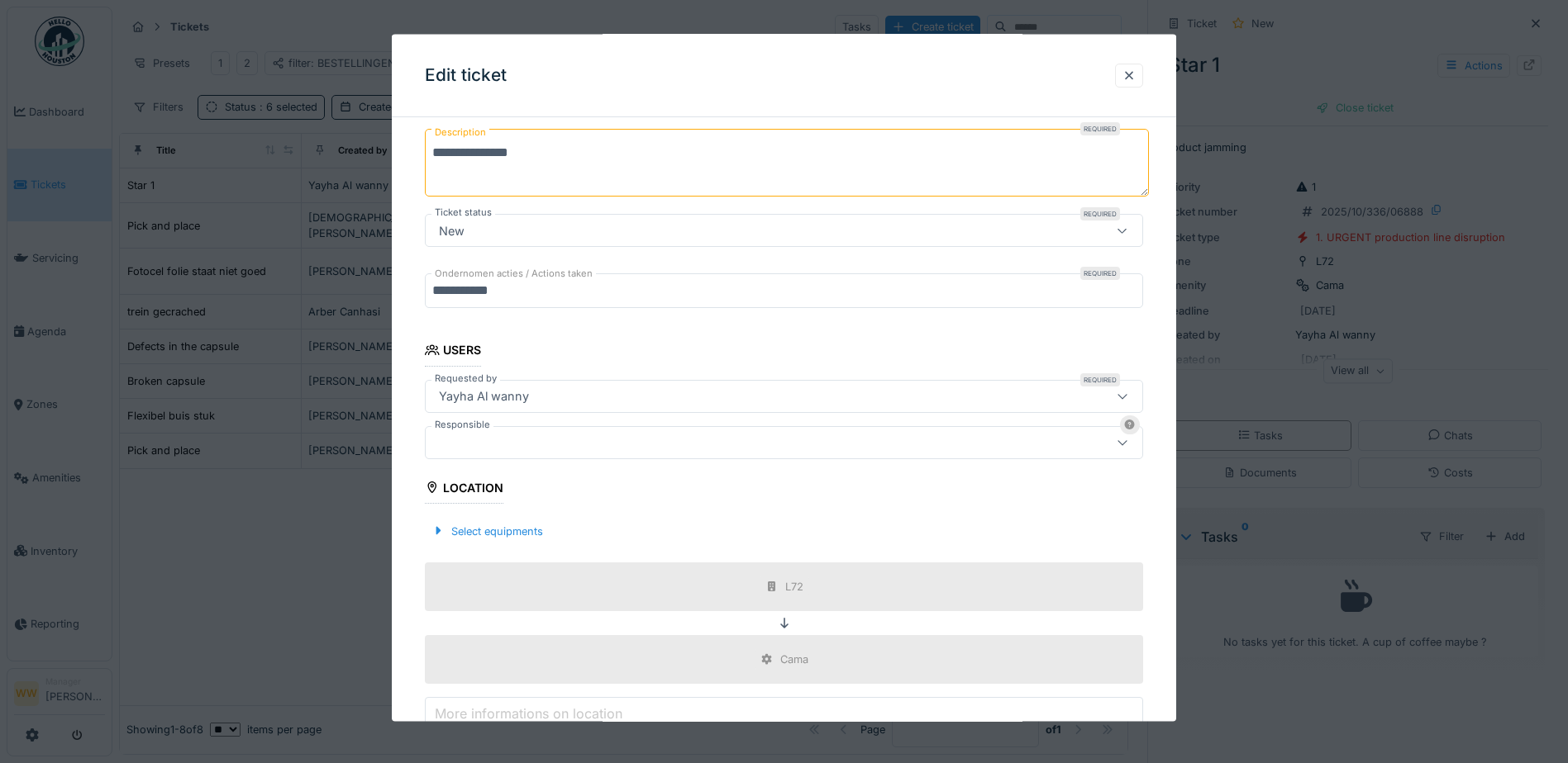
scroll to position [330, 0]
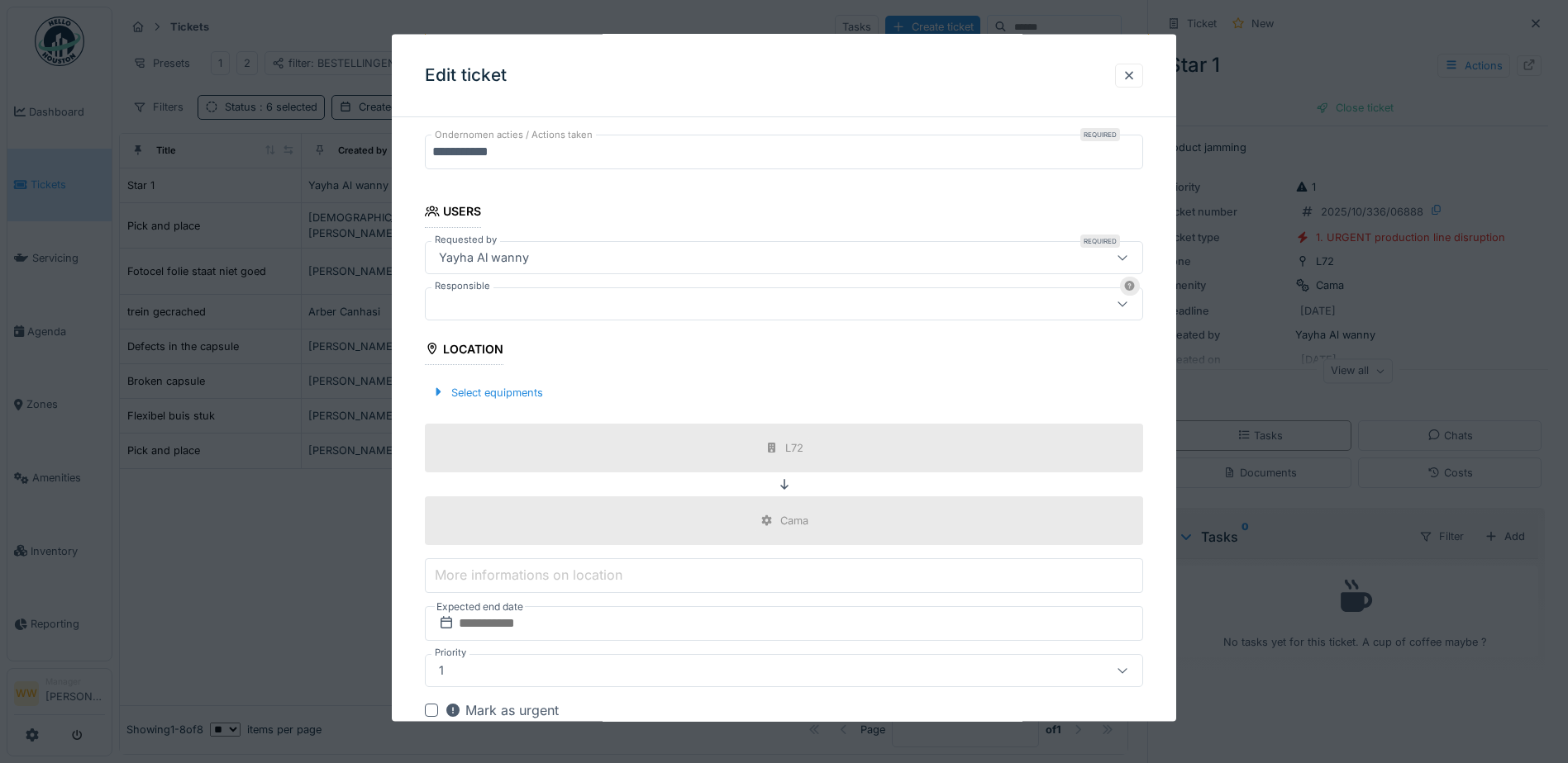
click at [491, 303] on div at bounding box center [741, 304] width 619 height 18
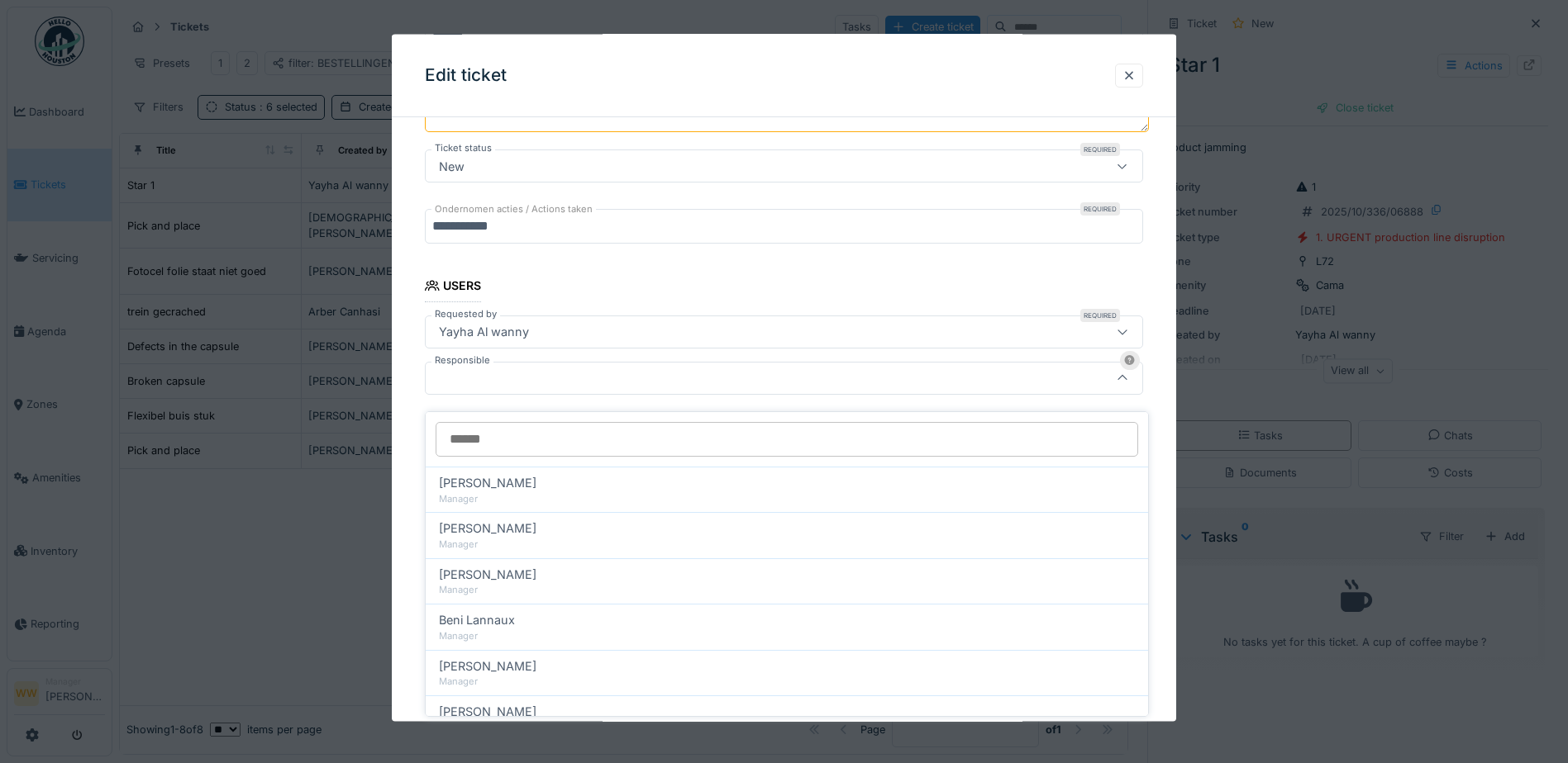
click at [500, 431] on input "Responsible" at bounding box center [787, 439] width 703 height 35
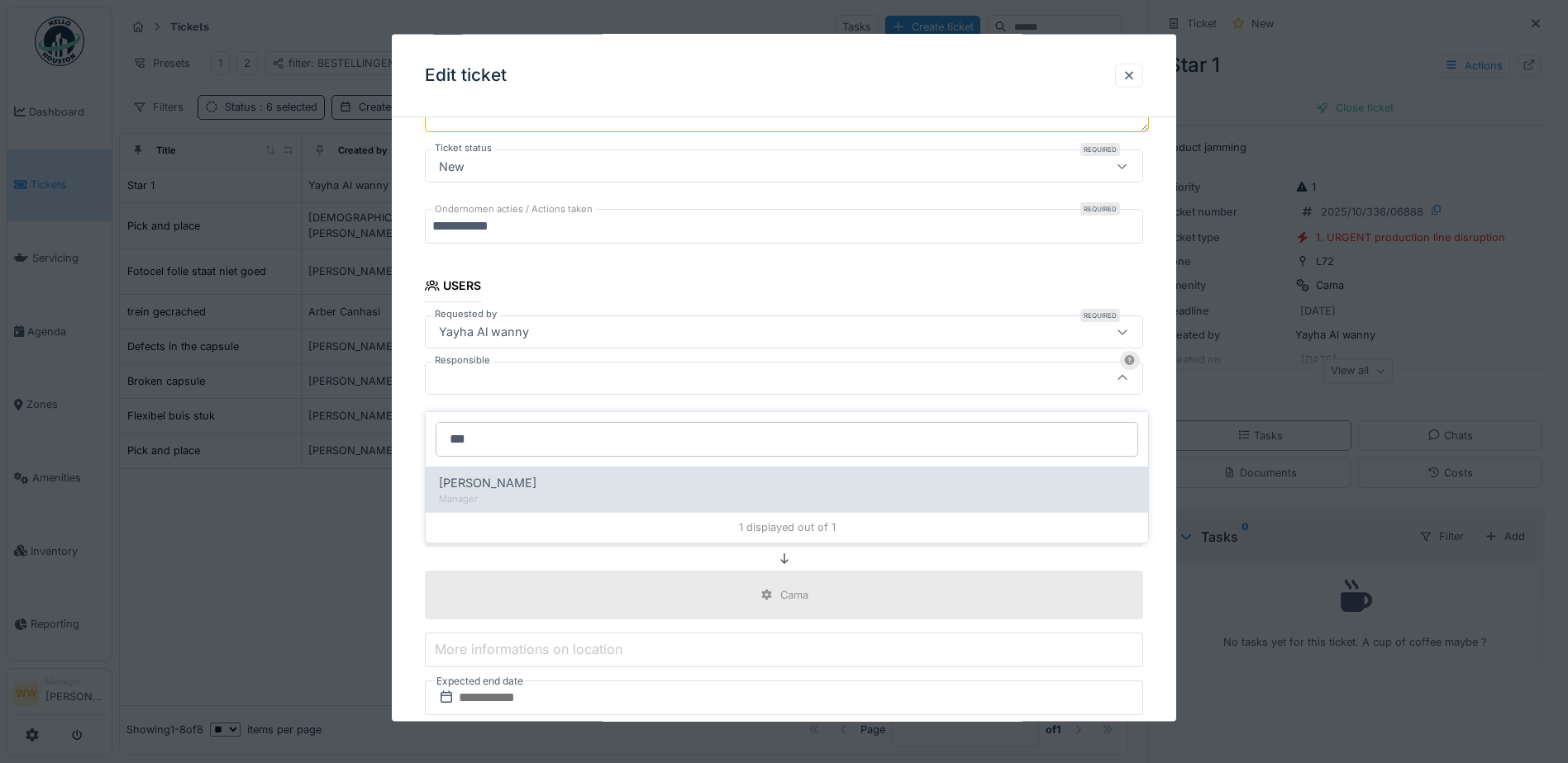
type input "***"
click at [534, 474] on div "Jasper De wit" at bounding box center [787, 483] width 696 height 18
type input "****"
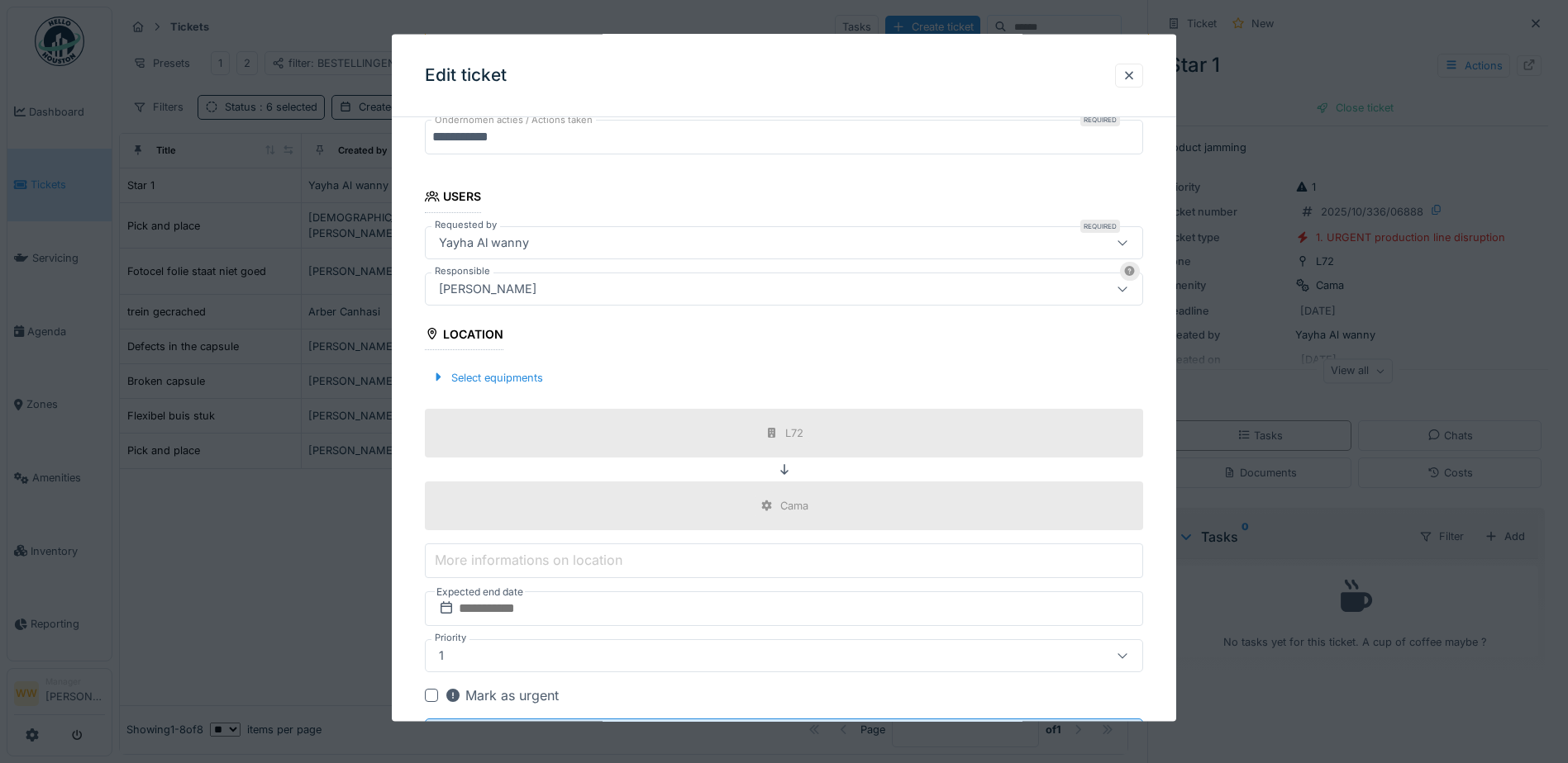
scroll to position [423, 0]
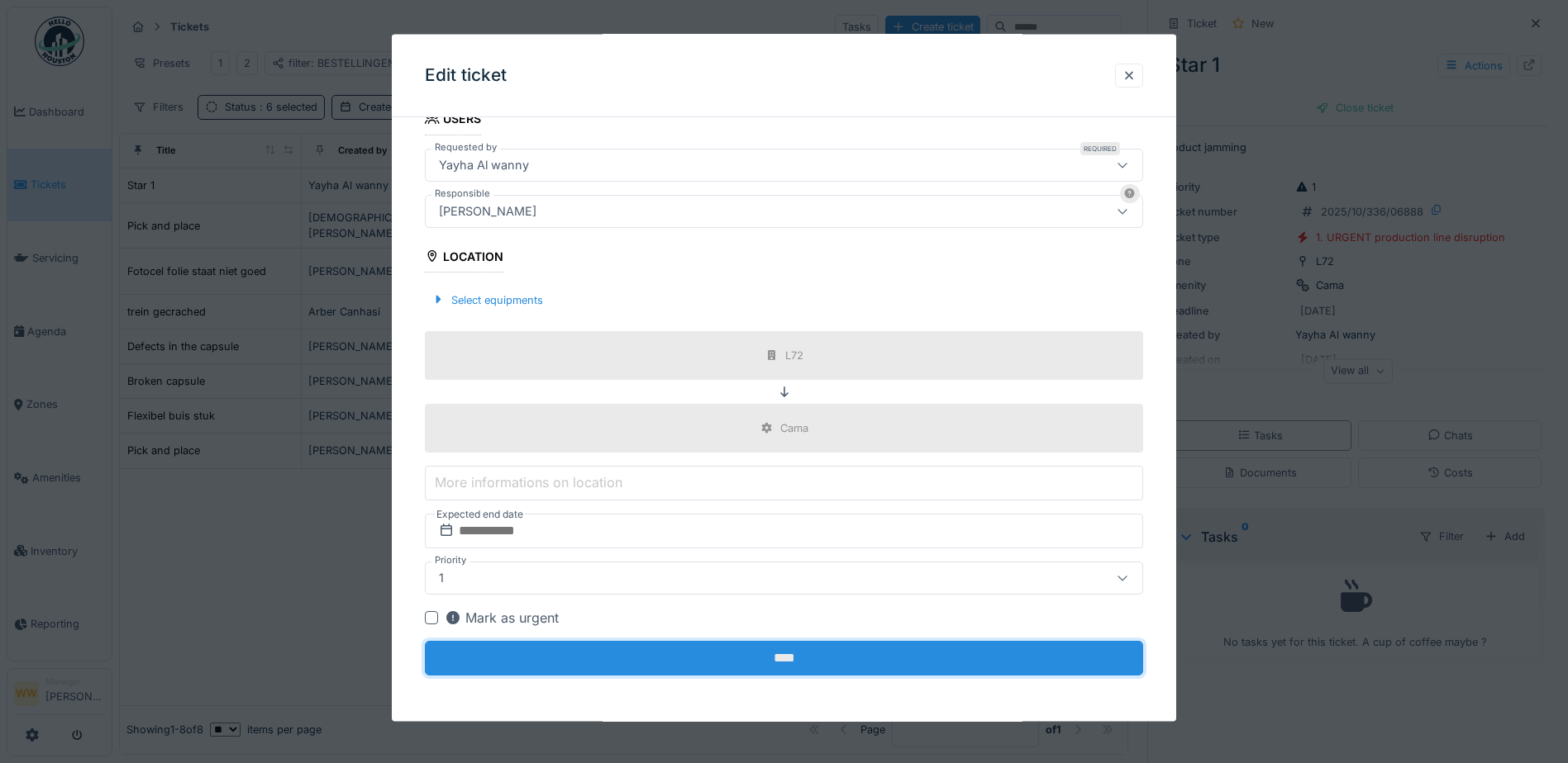
click at [596, 655] on input "****" at bounding box center [784, 659] width 719 height 35
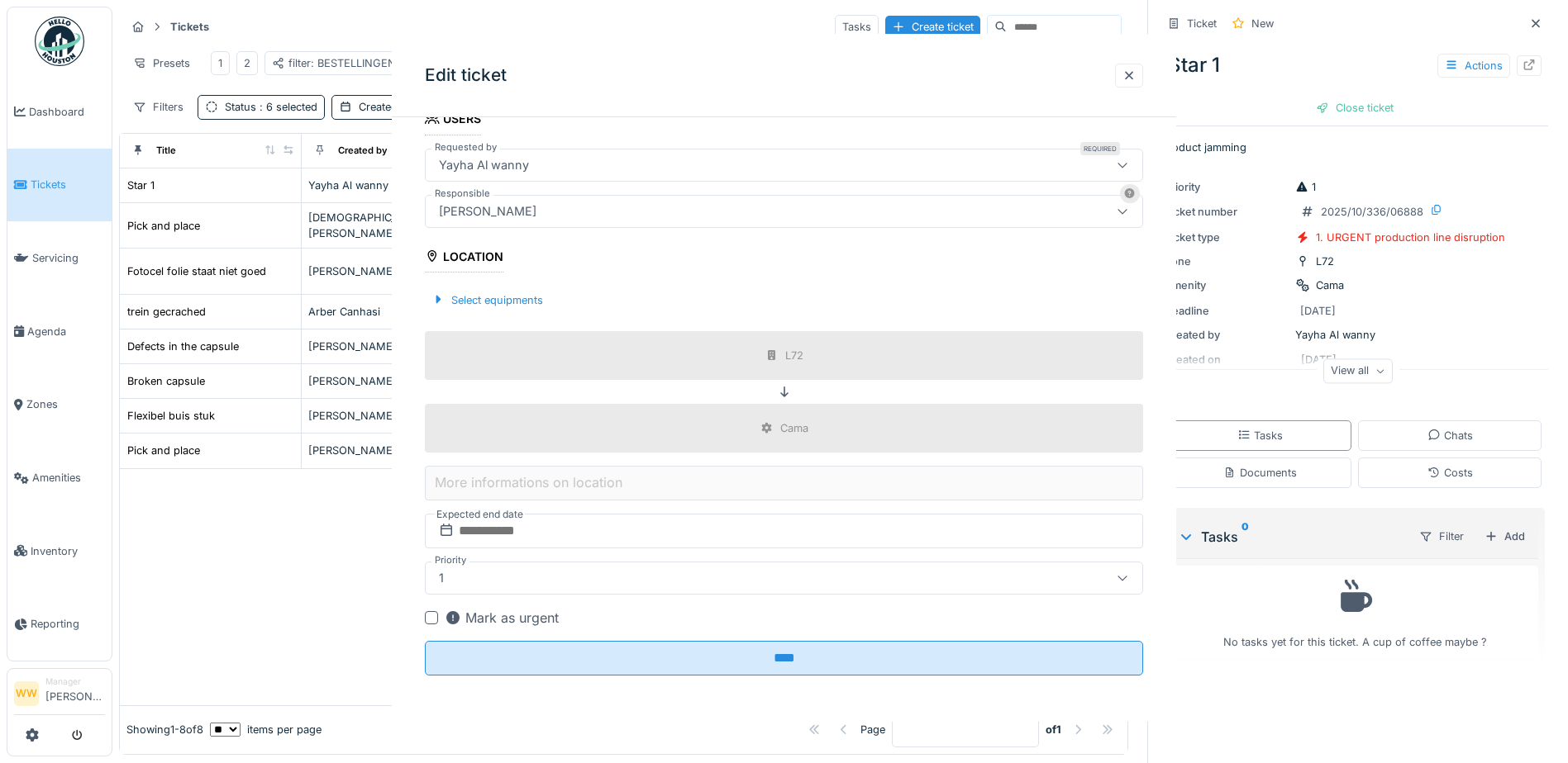
scroll to position [0, 0]
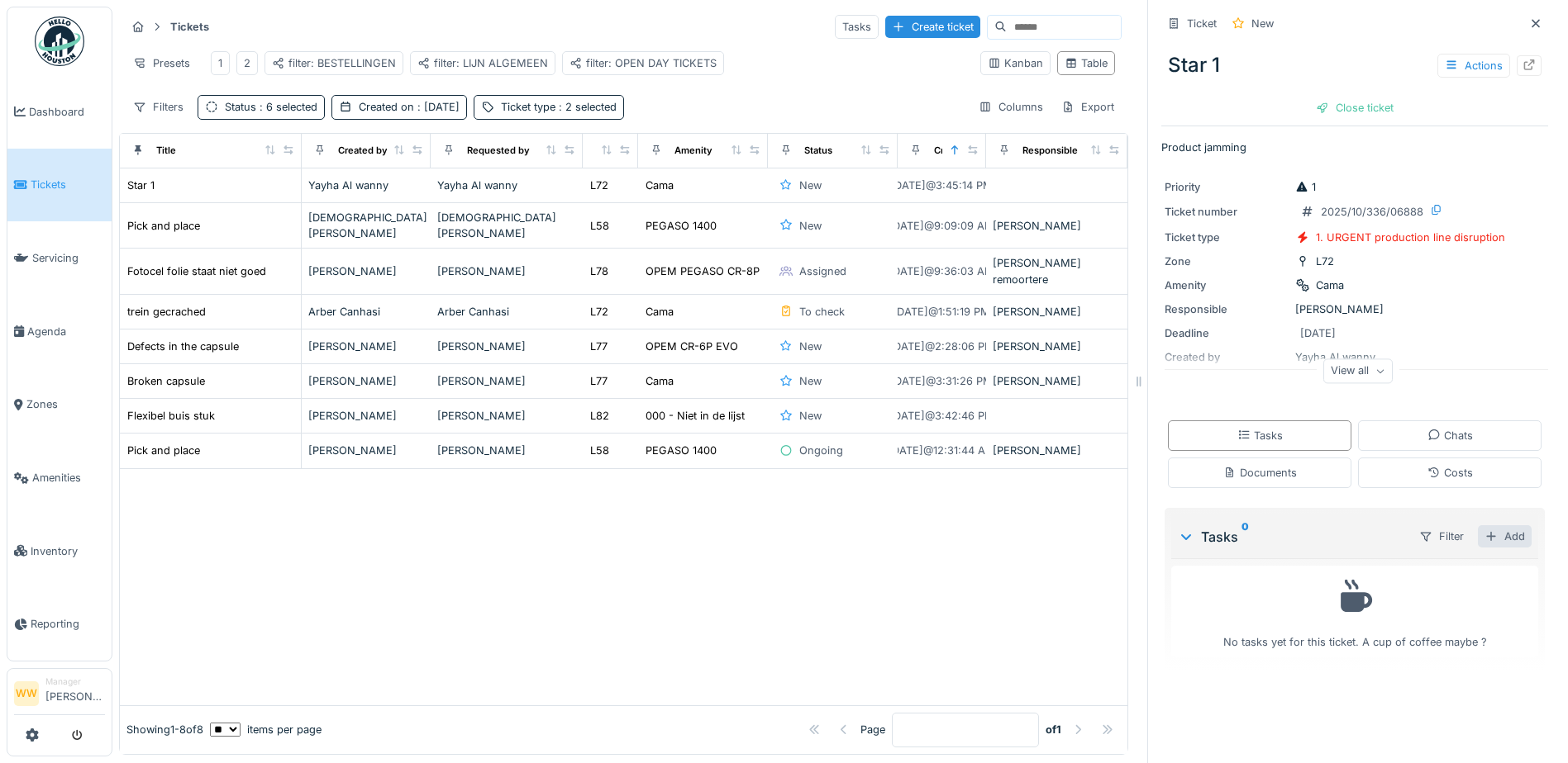
click at [1481, 531] on div "Add" at bounding box center [1505, 536] width 54 height 22
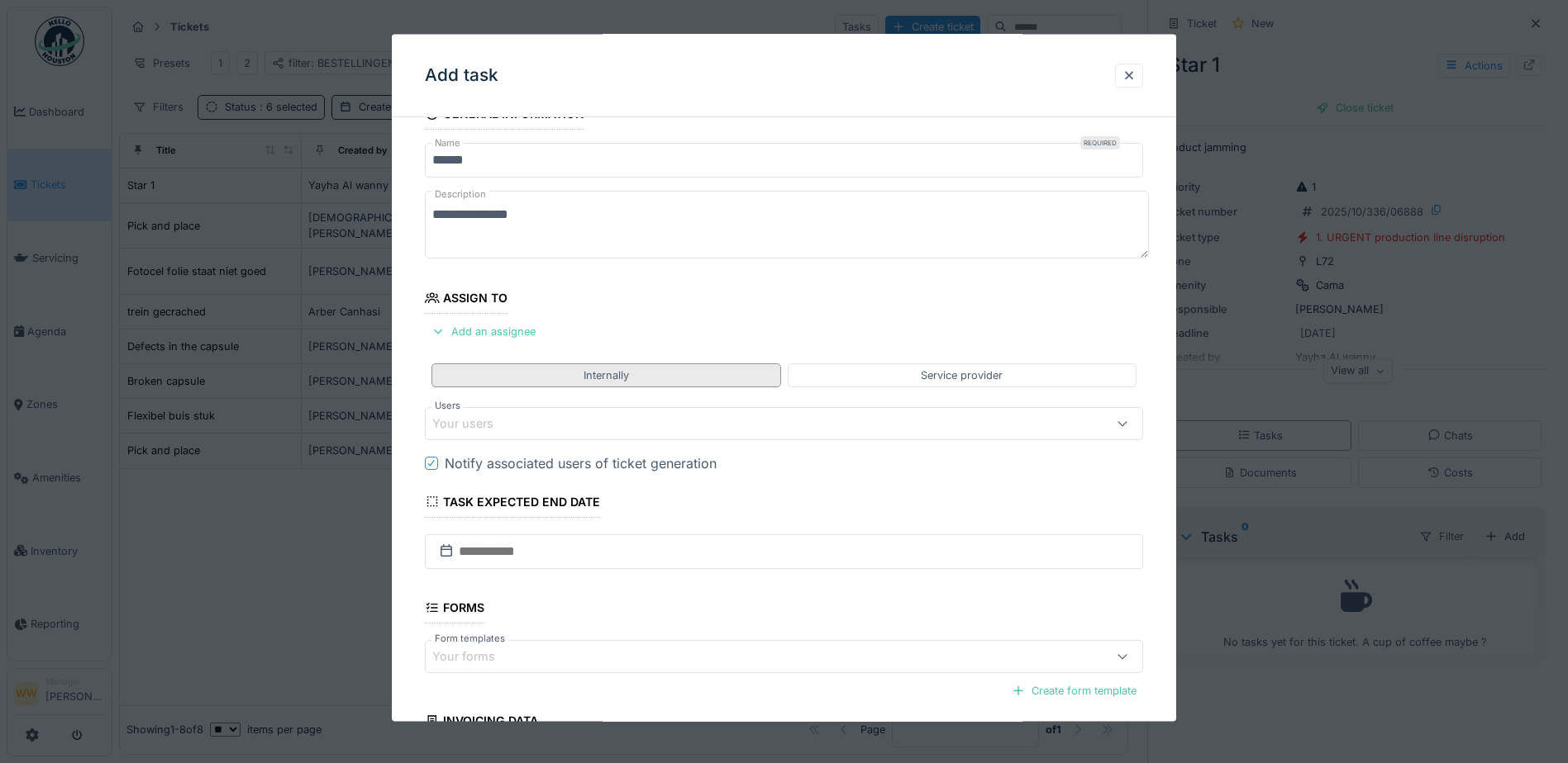
scroll to position [26, 0]
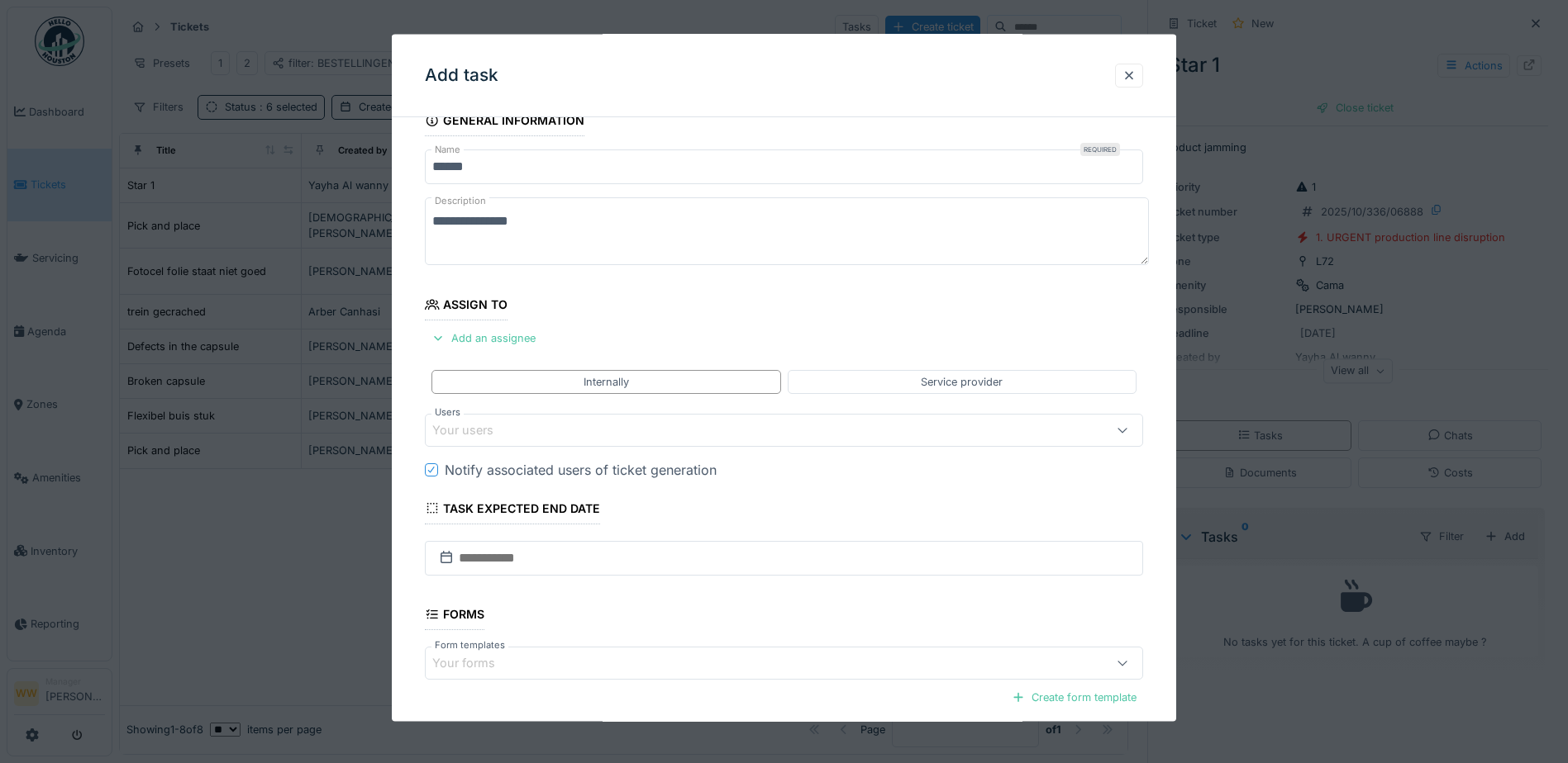
click at [484, 426] on div "Your users" at bounding box center [474, 431] width 84 height 18
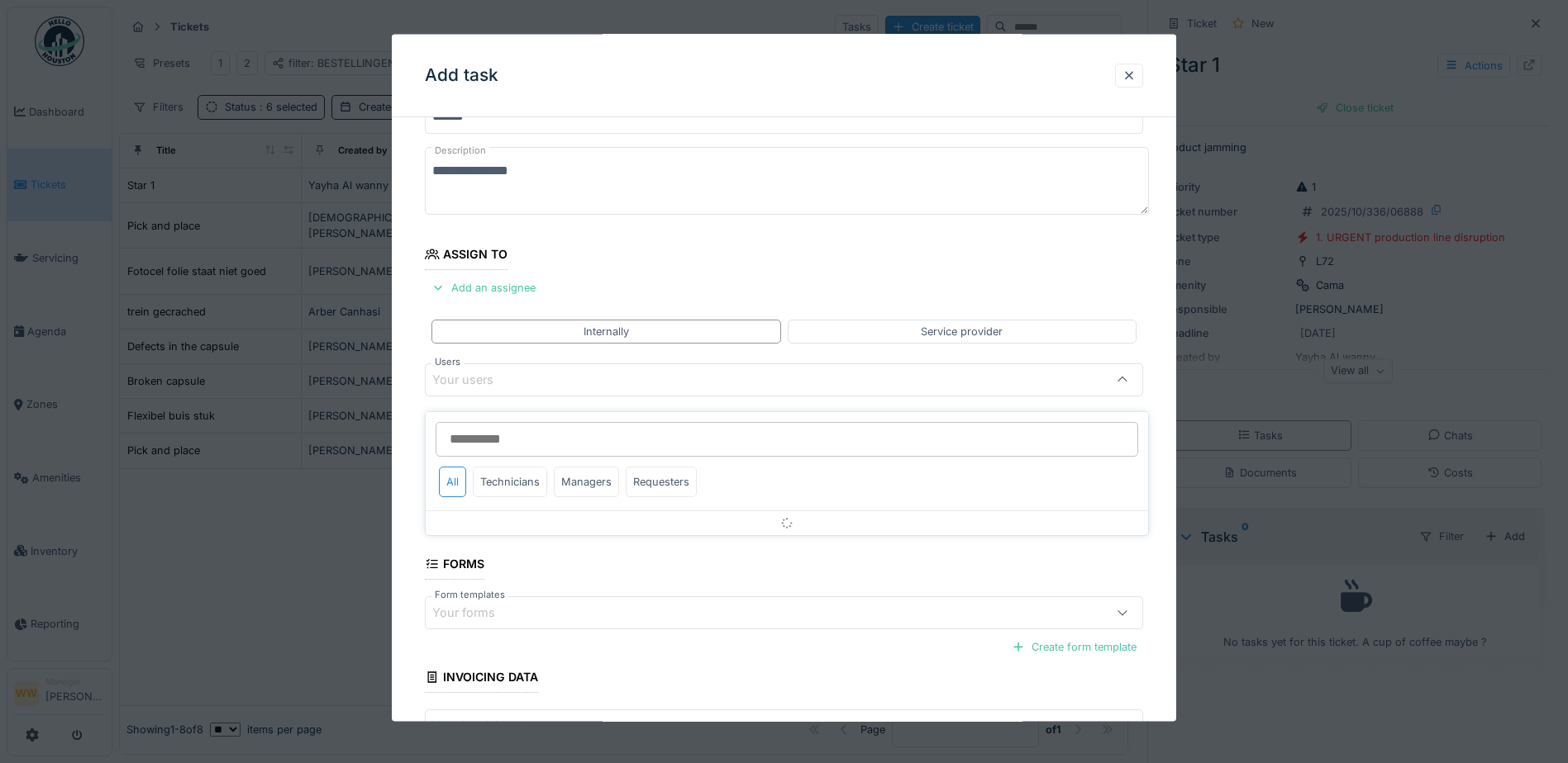
scroll to position [78, 0]
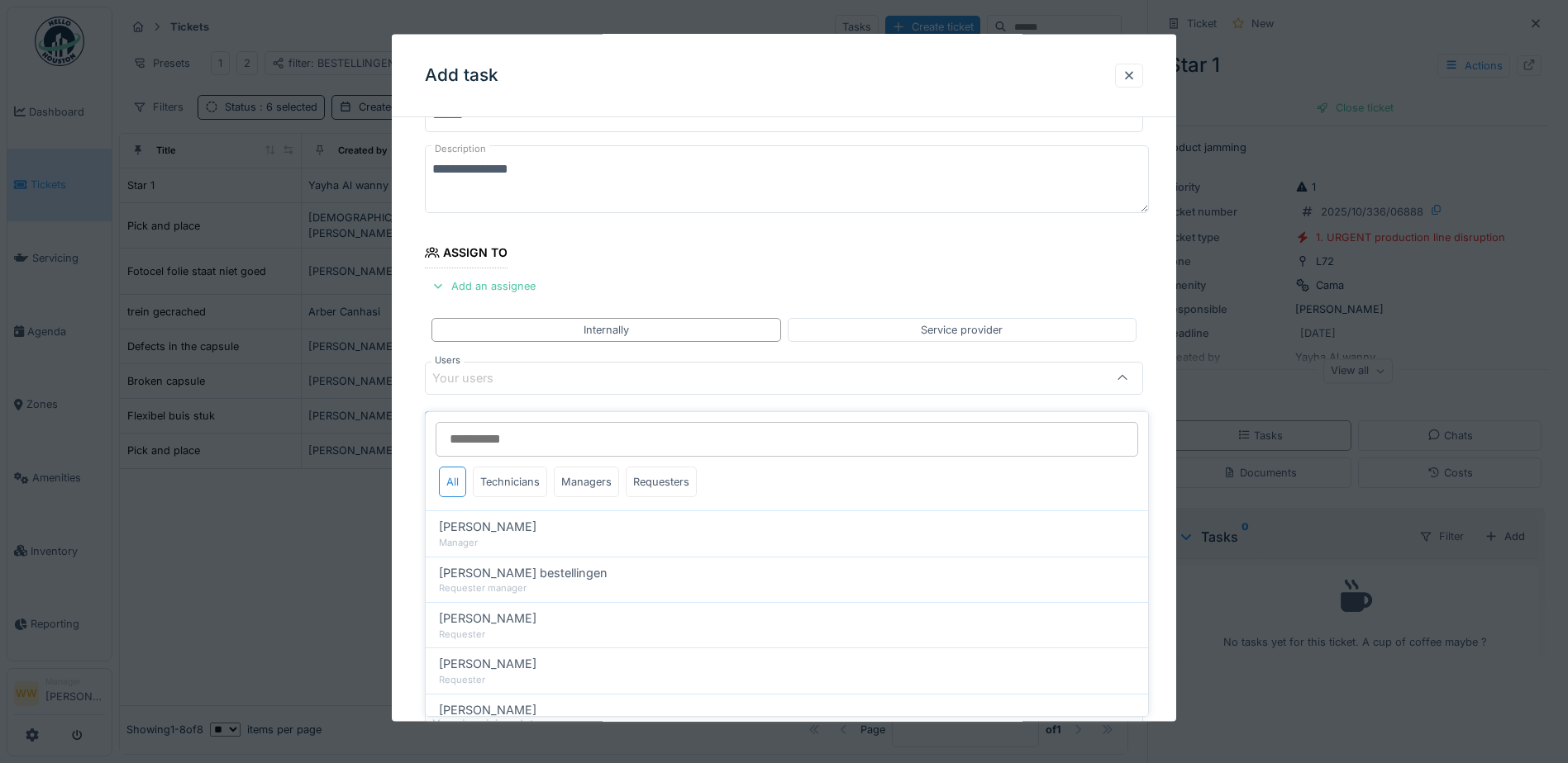
click at [504, 430] on input "Users" at bounding box center [787, 439] width 703 height 35
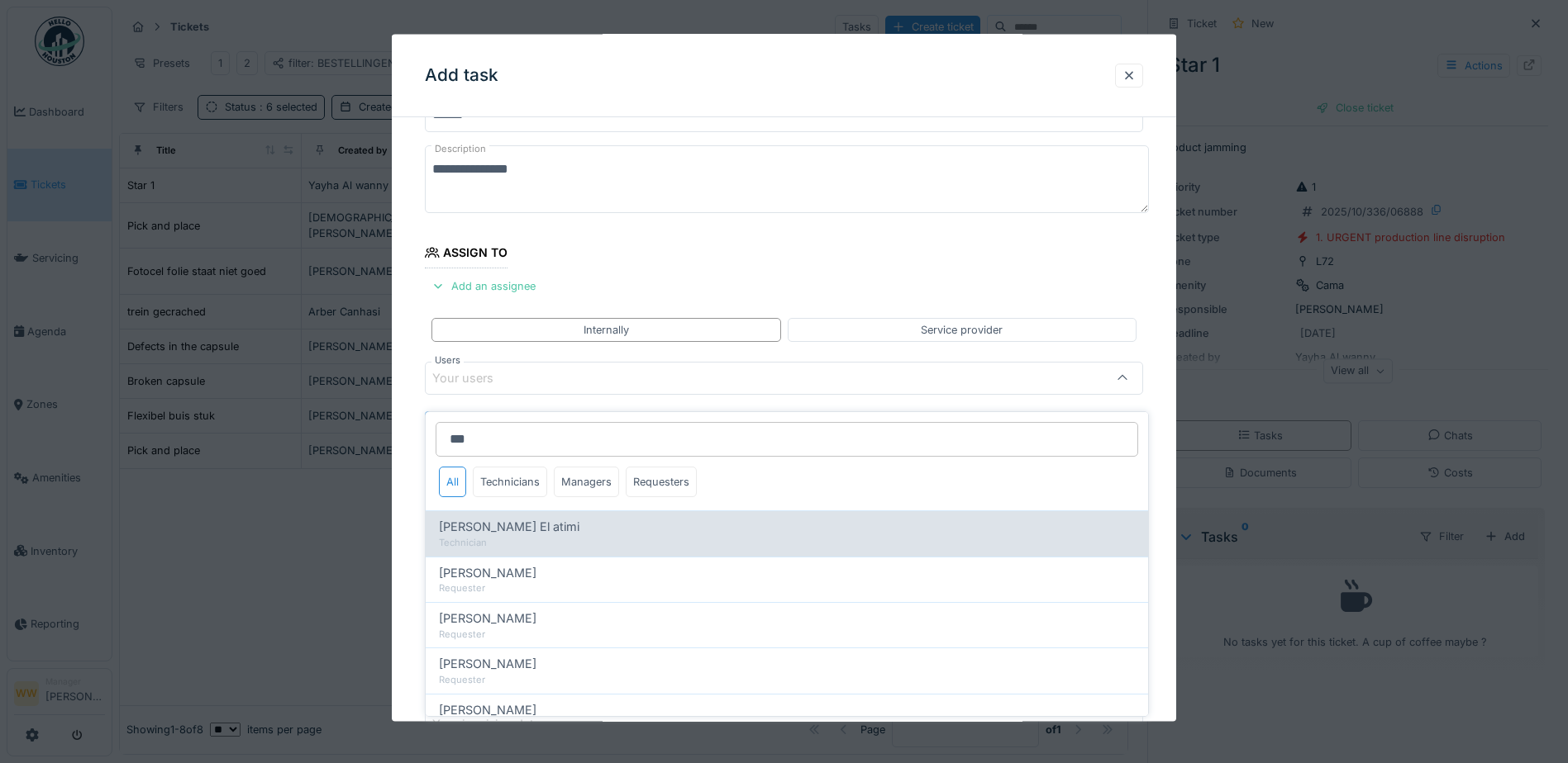
type input "***"
click at [507, 536] on div "Technician" at bounding box center [787, 543] width 696 height 14
type input "****"
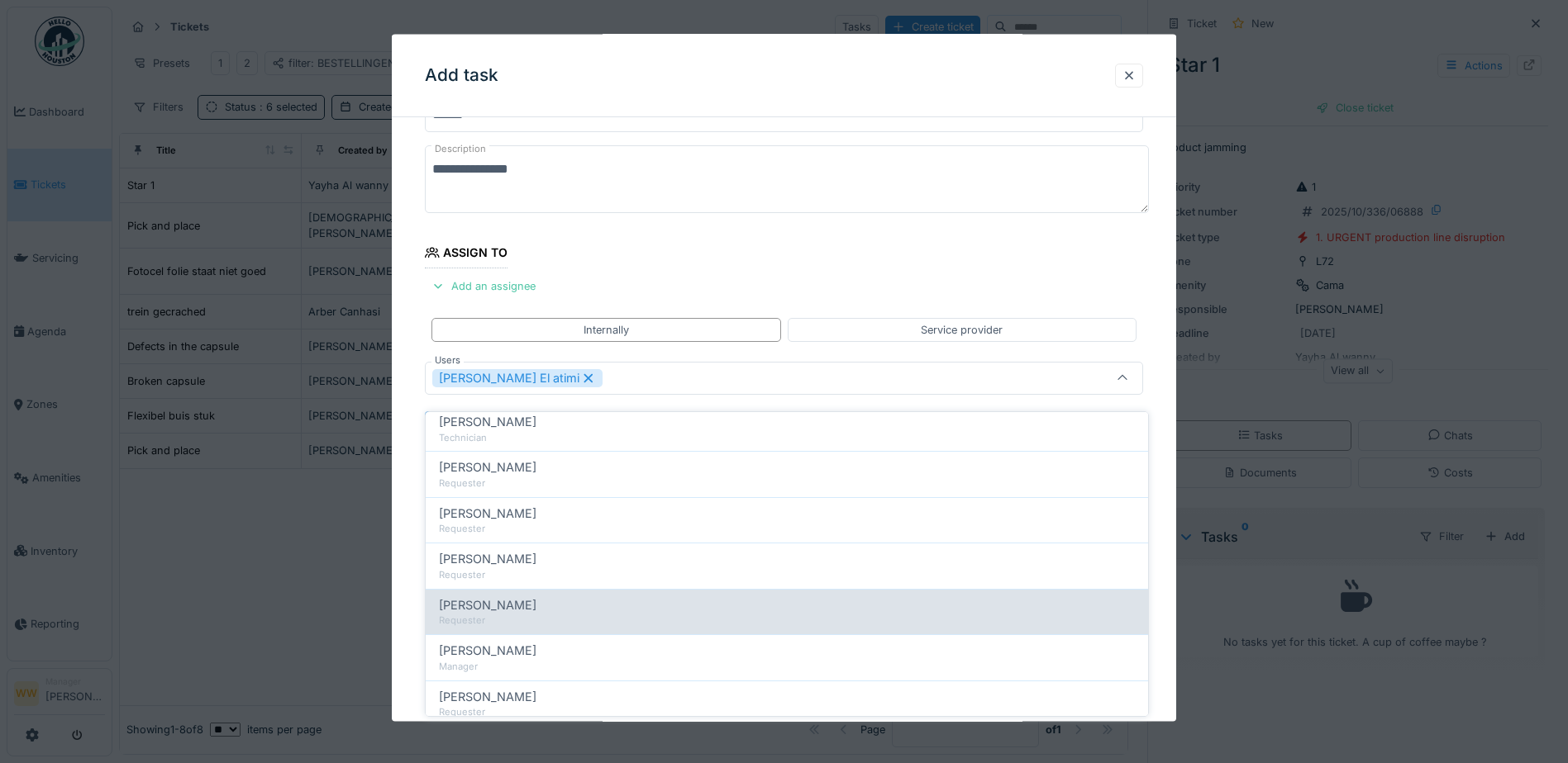
scroll to position [767, 0]
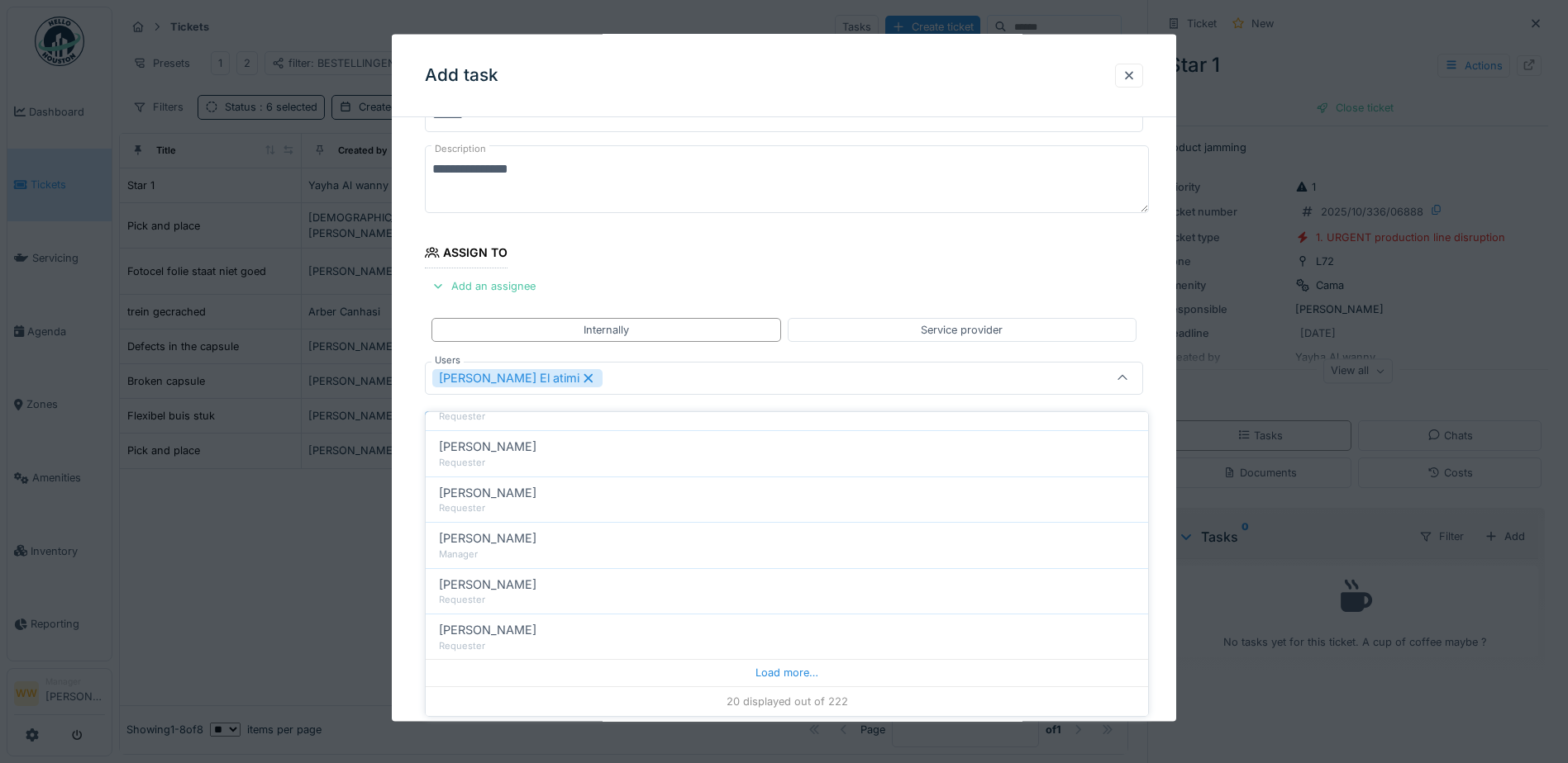
click at [1047, 269] on fieldset "**********" at bounding box center [784, 460] width 719 height 814
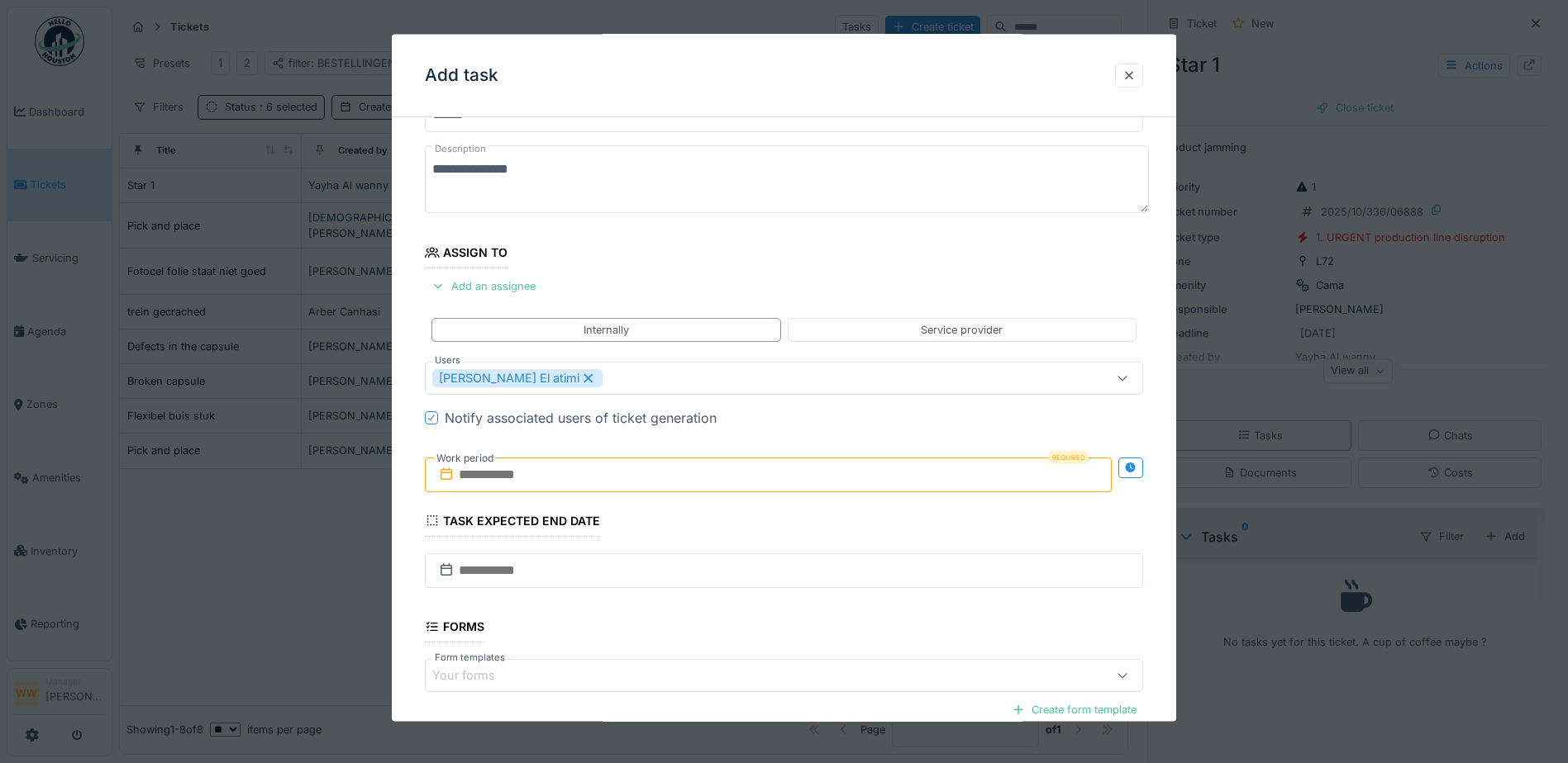
click at [492, 479] on input "text" at bounding box center [768, 474] width 687 height 35
click at [779, 583] on div "2" at bounding box center [772, 583] width 22 height 24
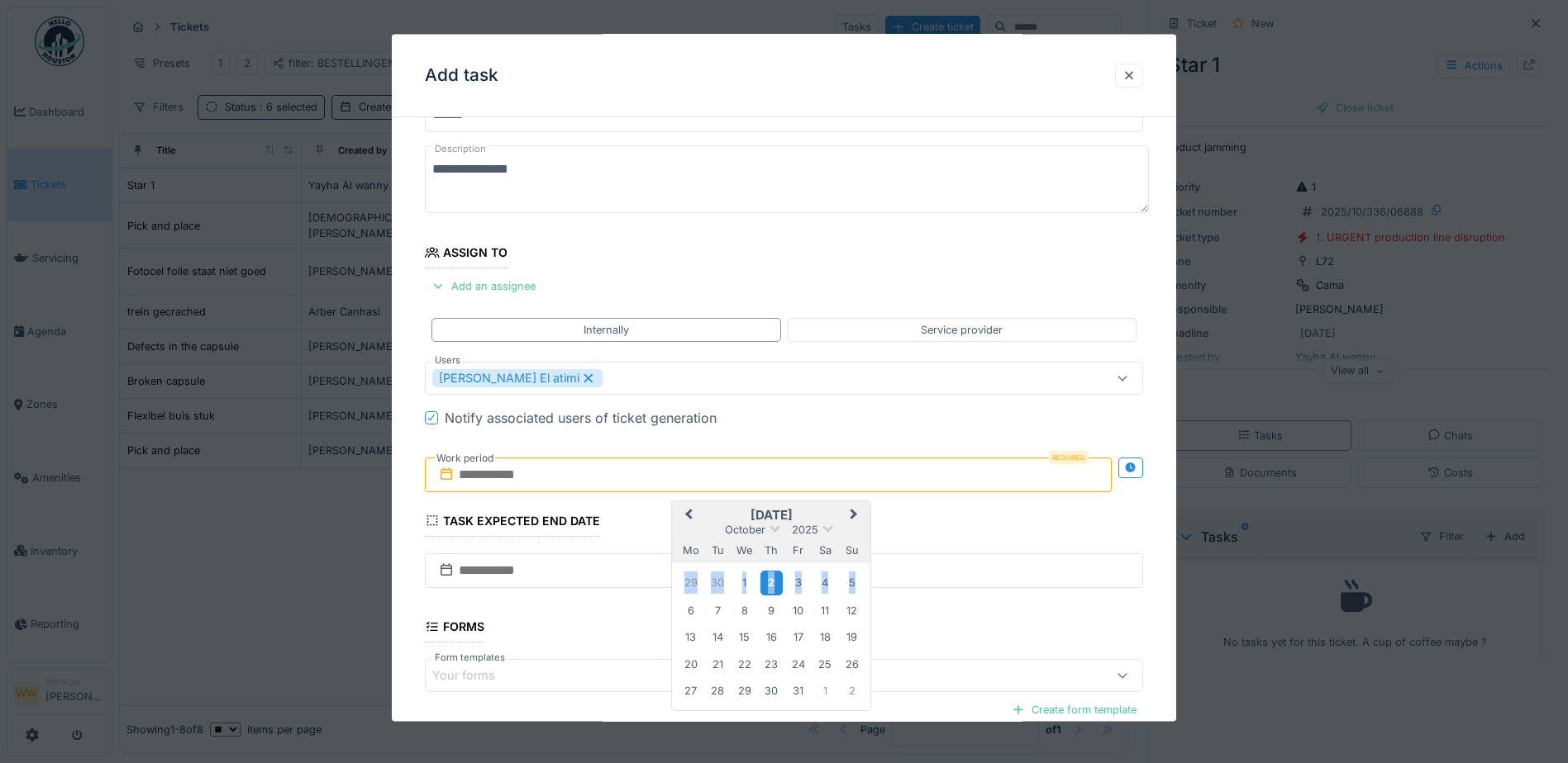
click at [779, 583] on div "2" at bounding box center [772, 583] width 22 height 24
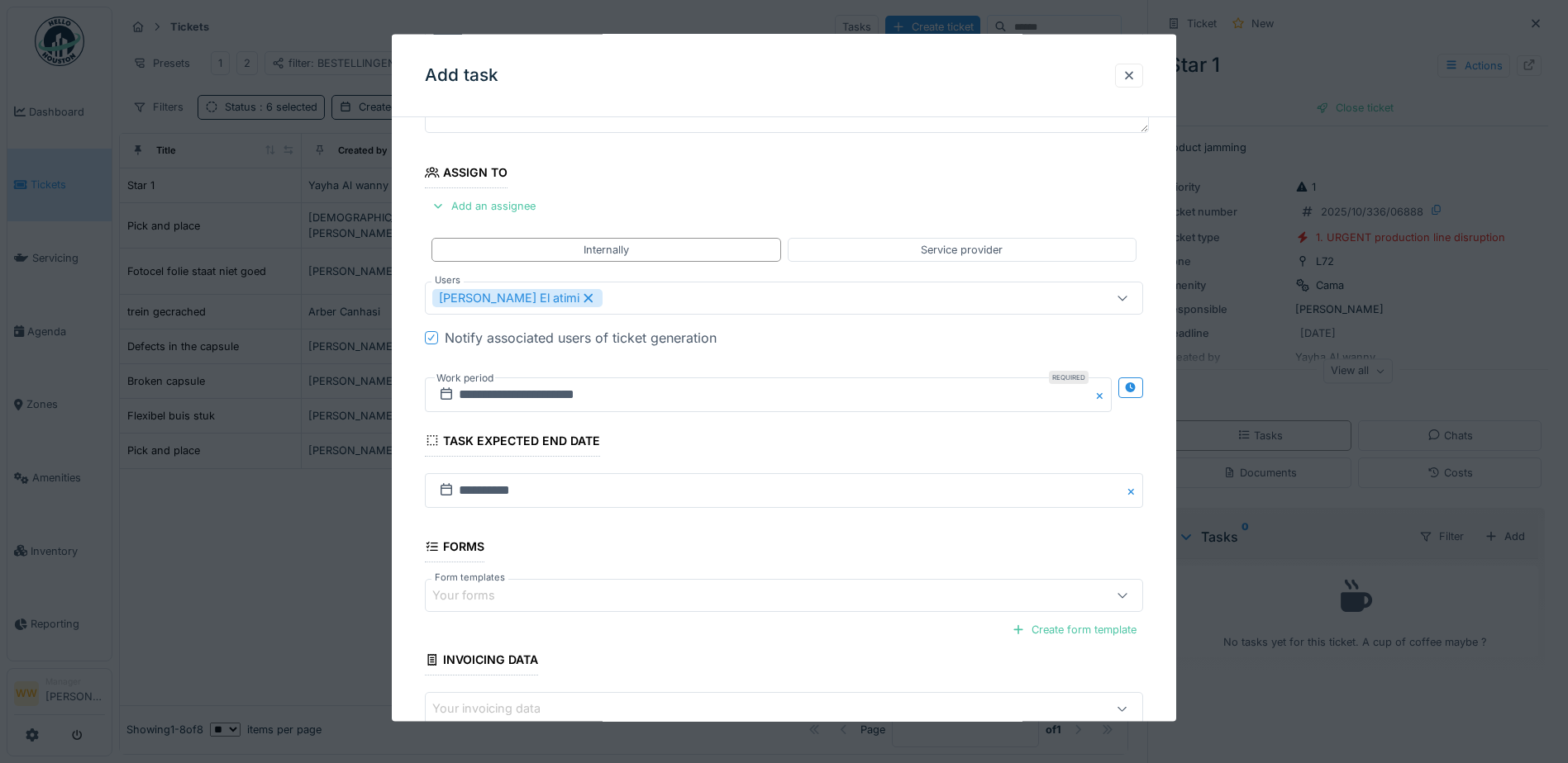
scroll to position [255, 0]
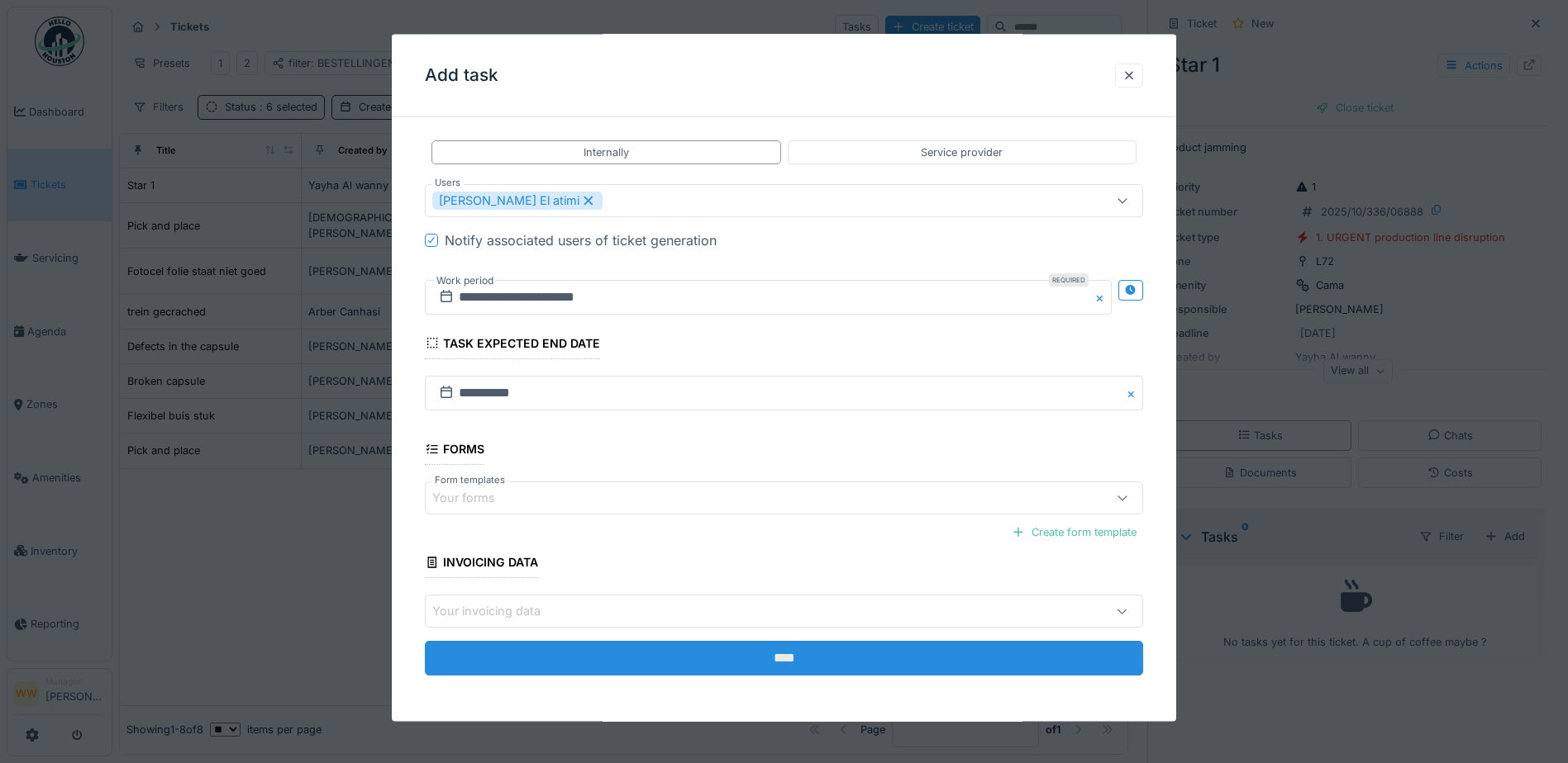
click at [783, 649] on input "****" at bounding box center [784, 659] width 719 height 35
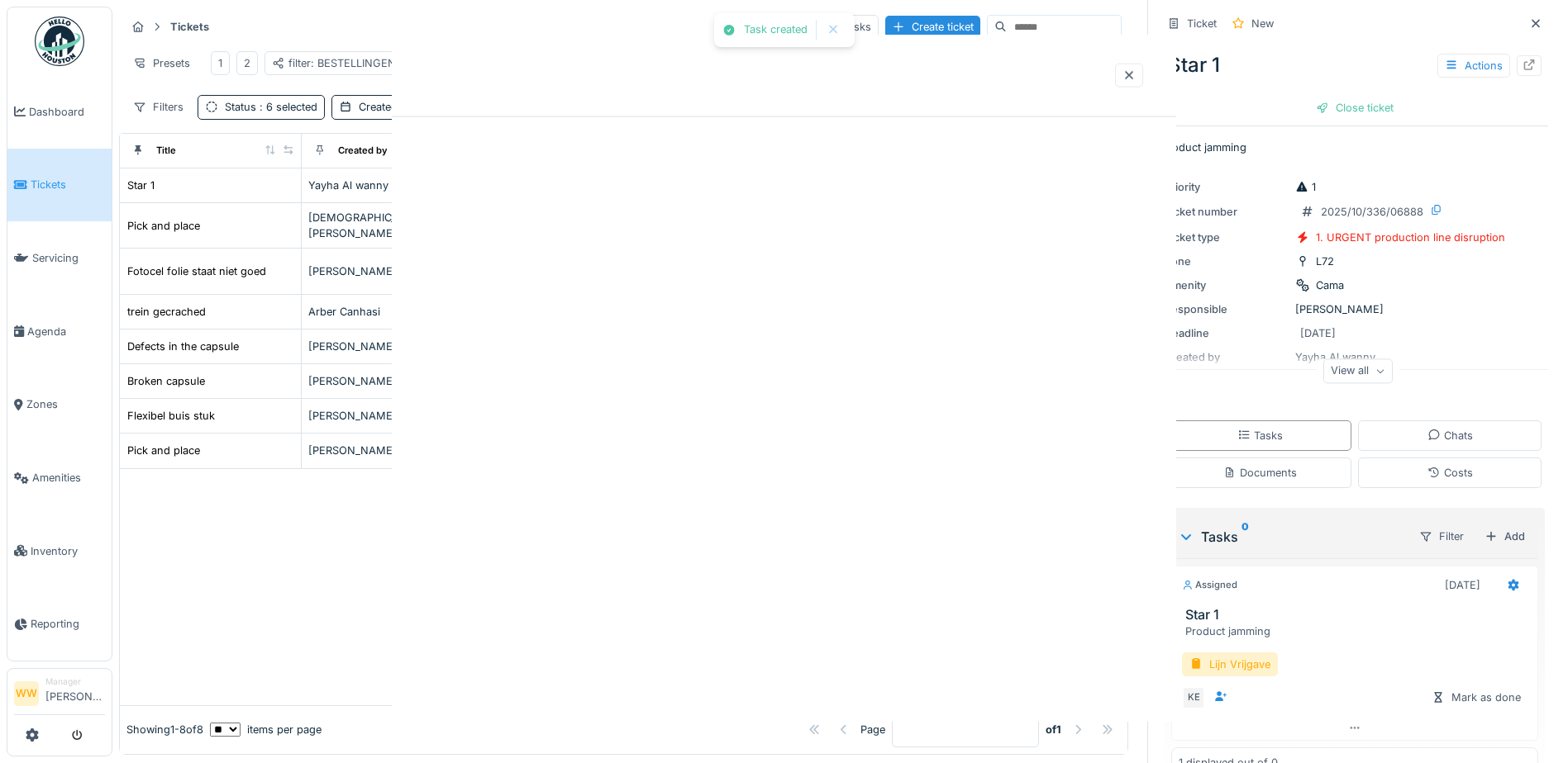
scroll to position [0, 0]
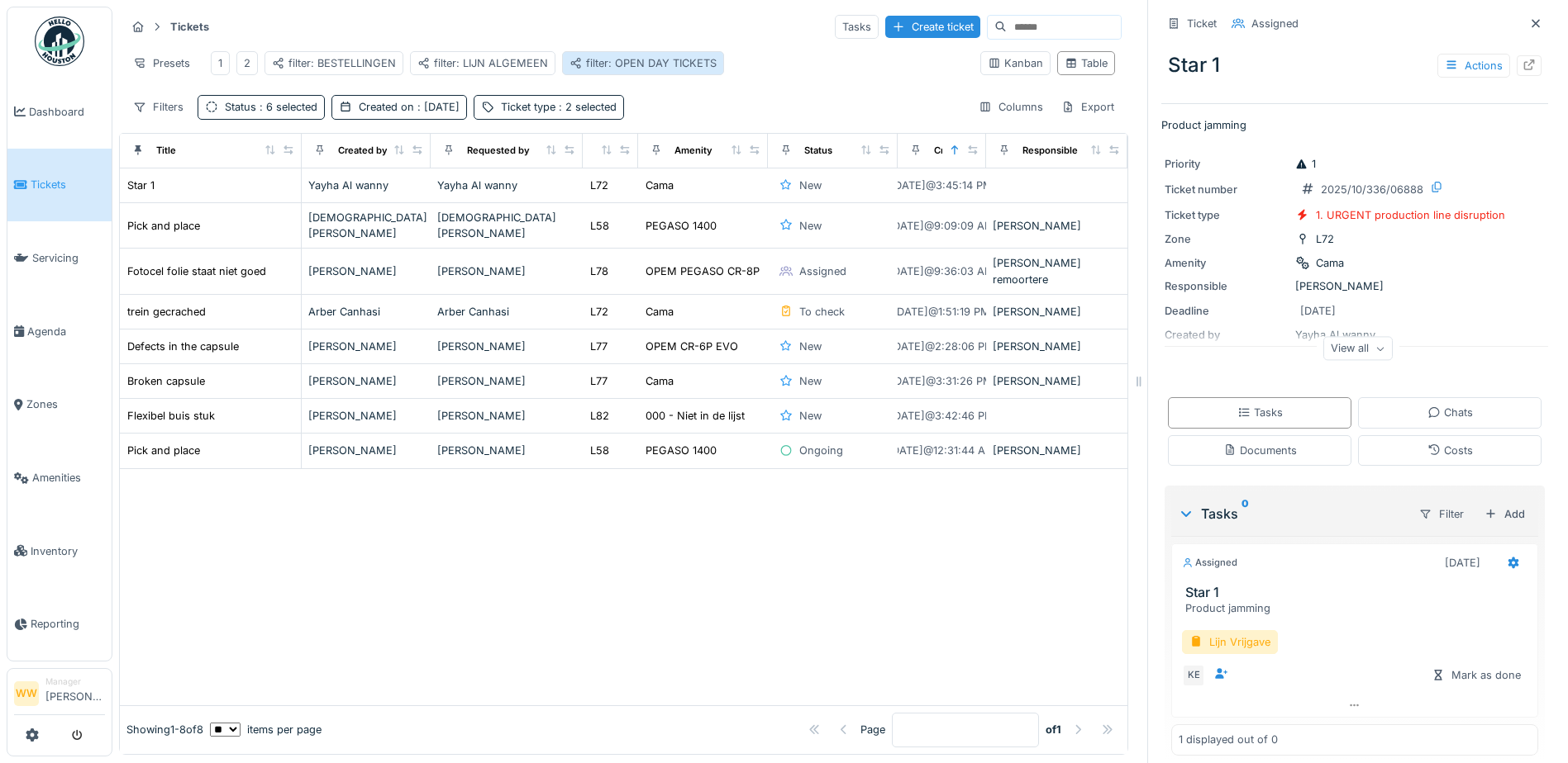
click at [643, 56] on div "filter: OPEN DAY TICKETS" at bounding box center [643, 63] width 147 height 16
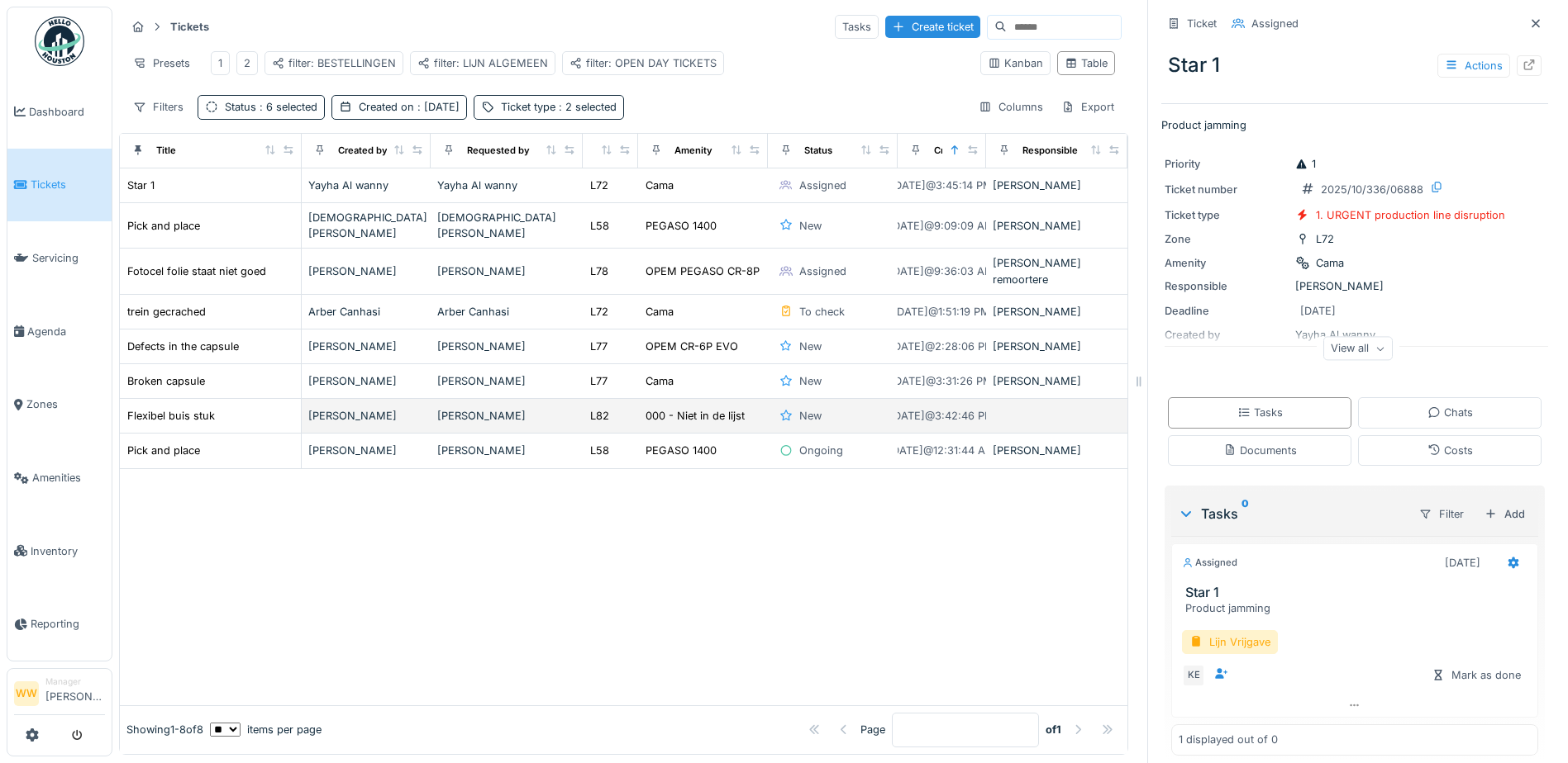
click at [503, 408] on div "Karin Van hummelen" at bounding box center [507, 415] width 139 height 16
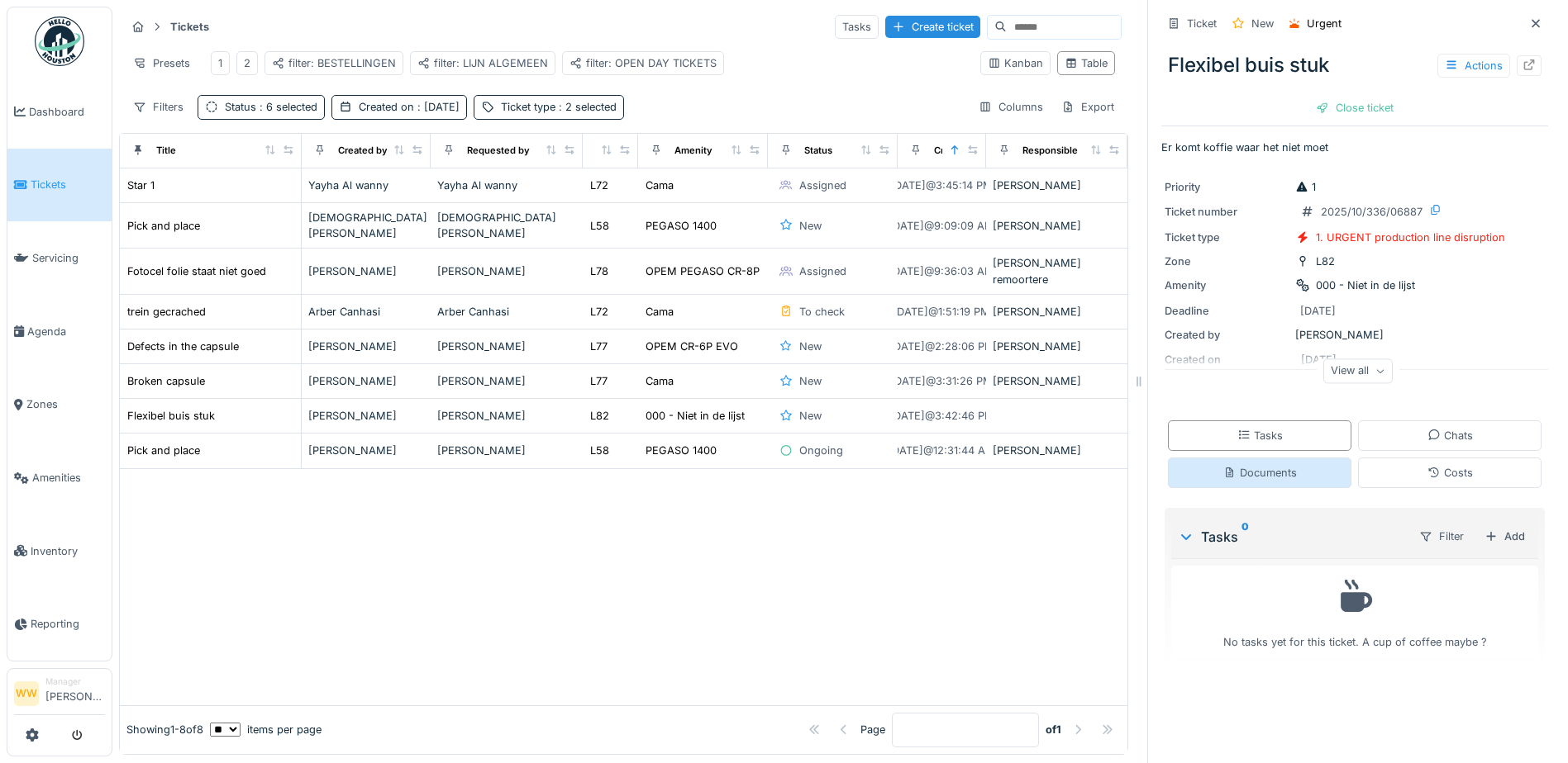
click at [1232, 457] on div "Documents" at bounding box center [1260, 472] width 183 height 30
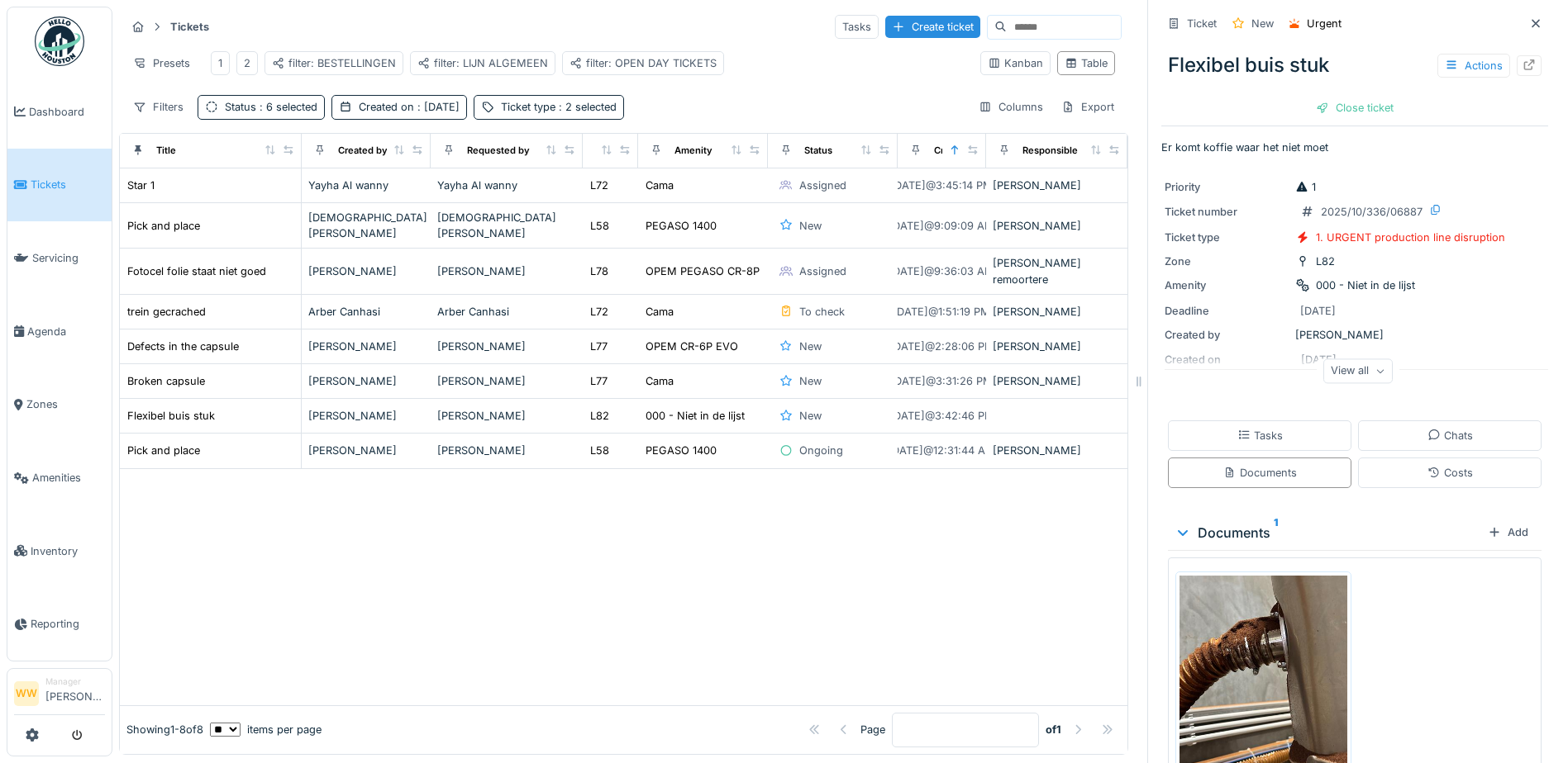
click at [1273, 666] on img at bounding box center [1263, 687] width 168 height 223
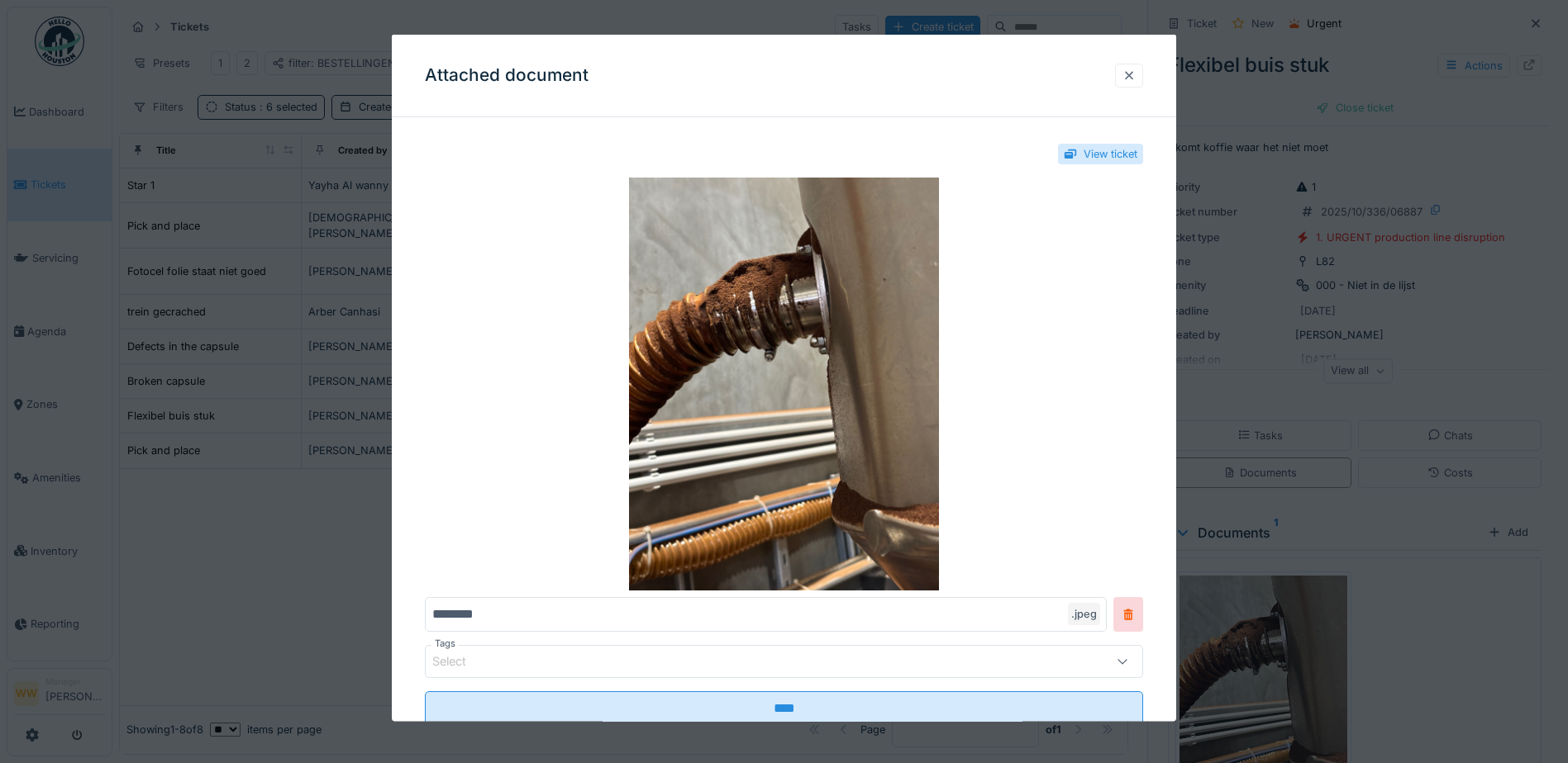
click at [1136, 71] on div at bounding box center [1129, 74] width 13 height 16
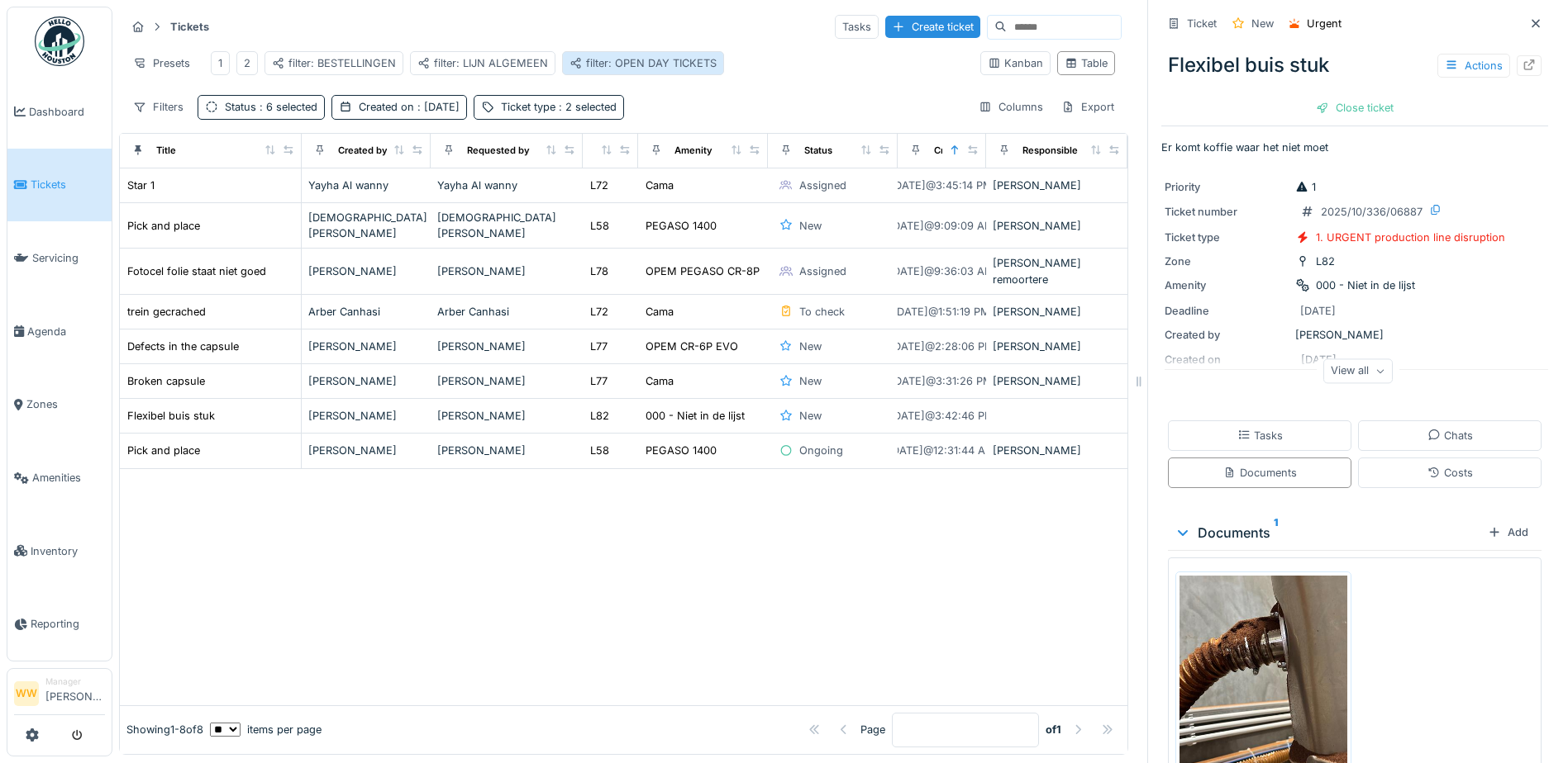
click at [624, 56] on div "filter: OPEN DAY TICKETS" at bounding box center [643, 63] width 147 height 16
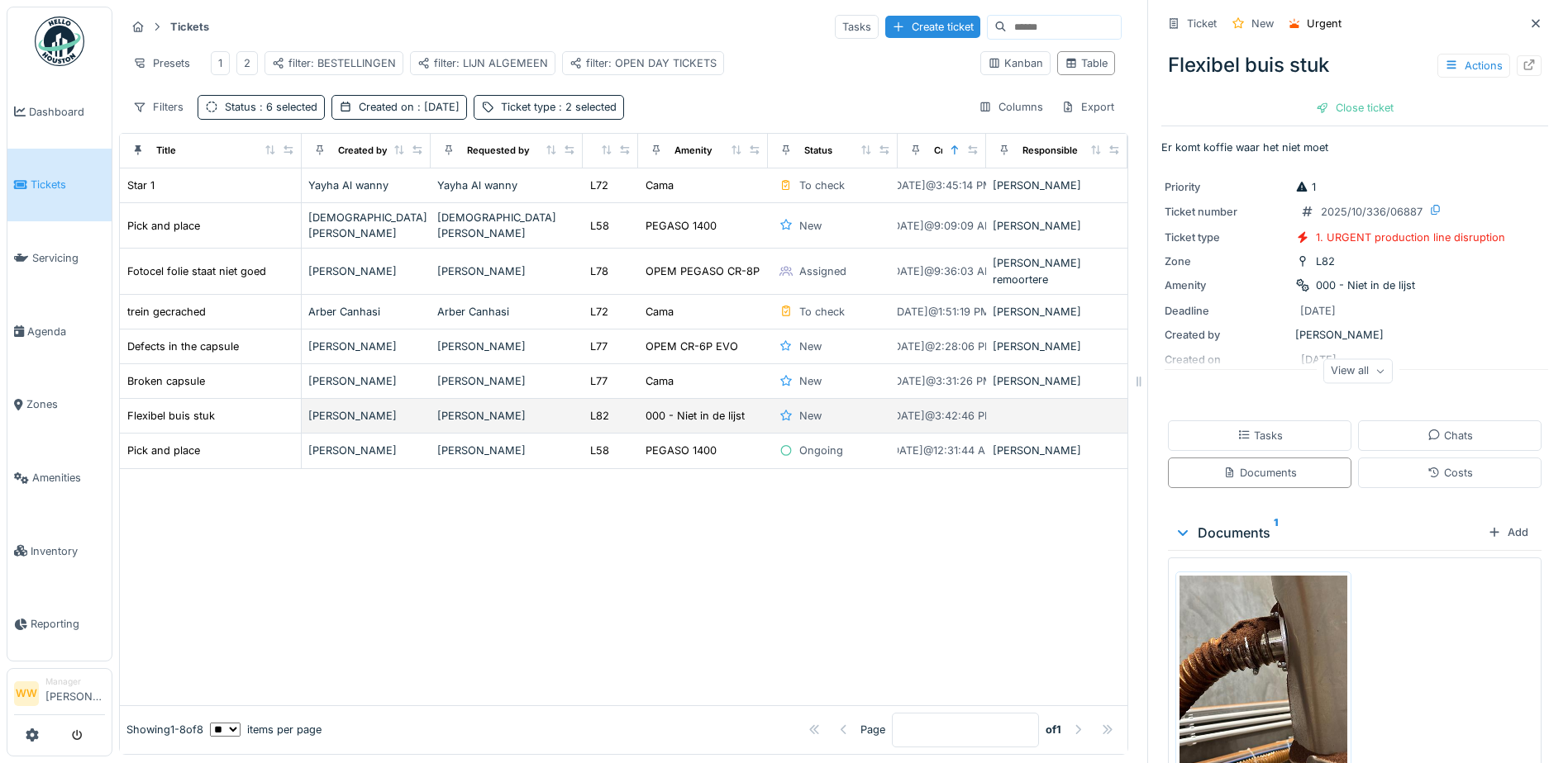
click at [482, 408] on div "Karin Van hummelen" at bounding box center [507, 415] width 139 height 16
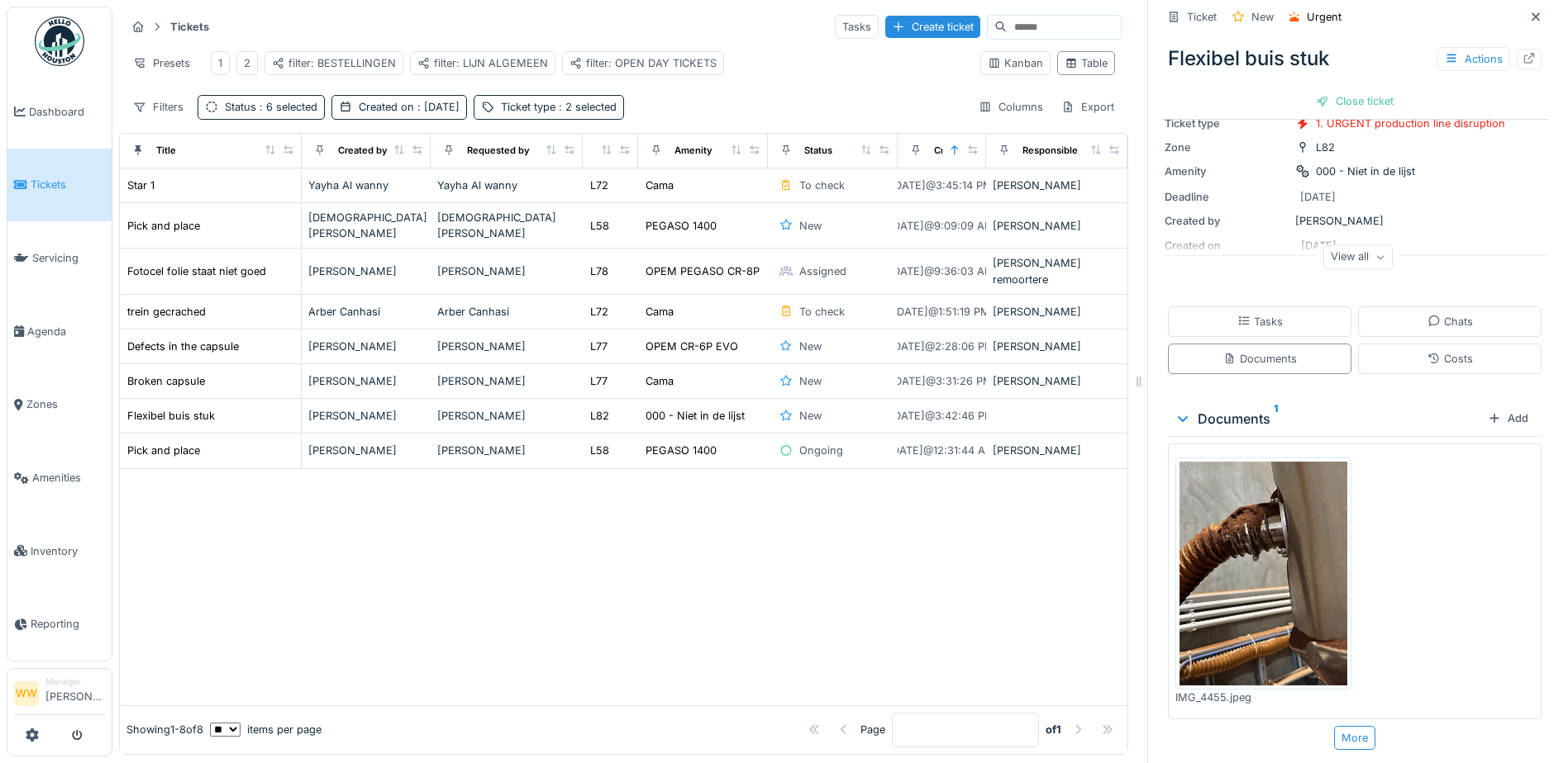
scroll to position [115, 0]
click at [1271, 559] on img at bounding box center [1263, 573] width 168 height 223
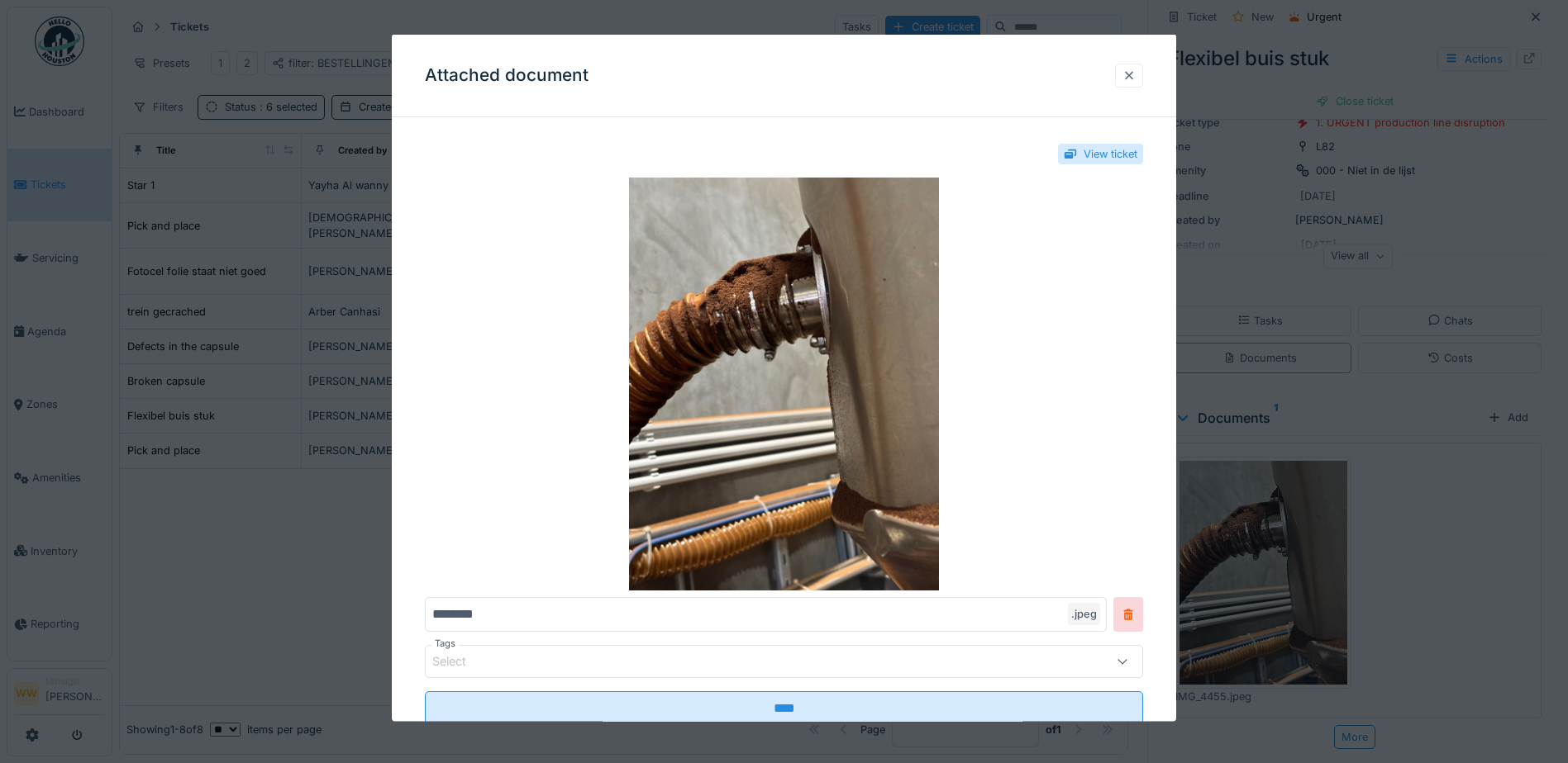
click at [1132, 78] on div at bounding box center [1129, 74] width 13 height 16
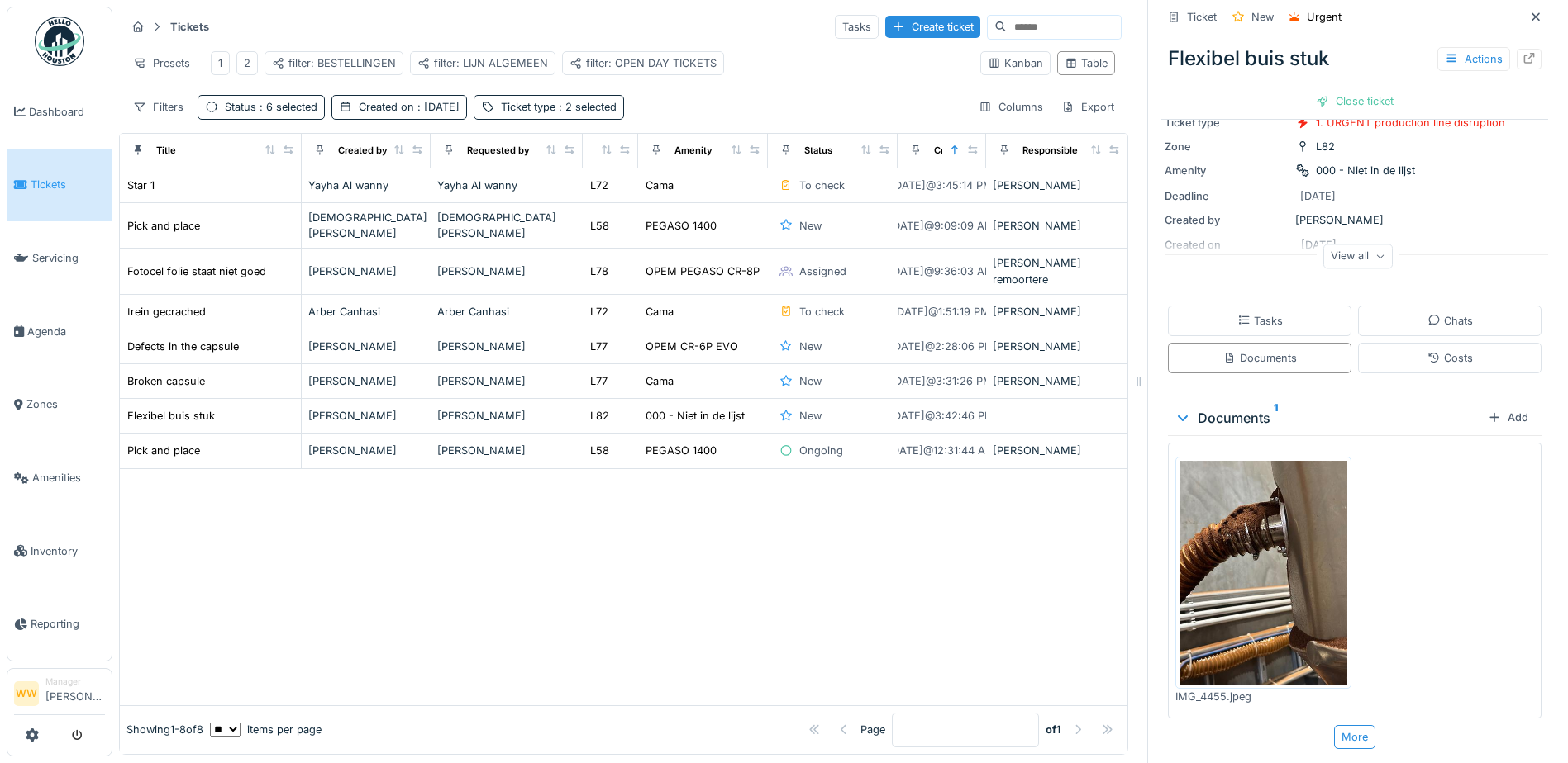
click at [708, 538] on div at bounding box center [623, 587] width 1008 height 236
click at [474, 408] on div "Karin Van hummelen" at bounding box center [507, 415] width 139 height 16
click at [1446, 49] on div "Actions" at bounding box center [1473, 59] width 72 height 24
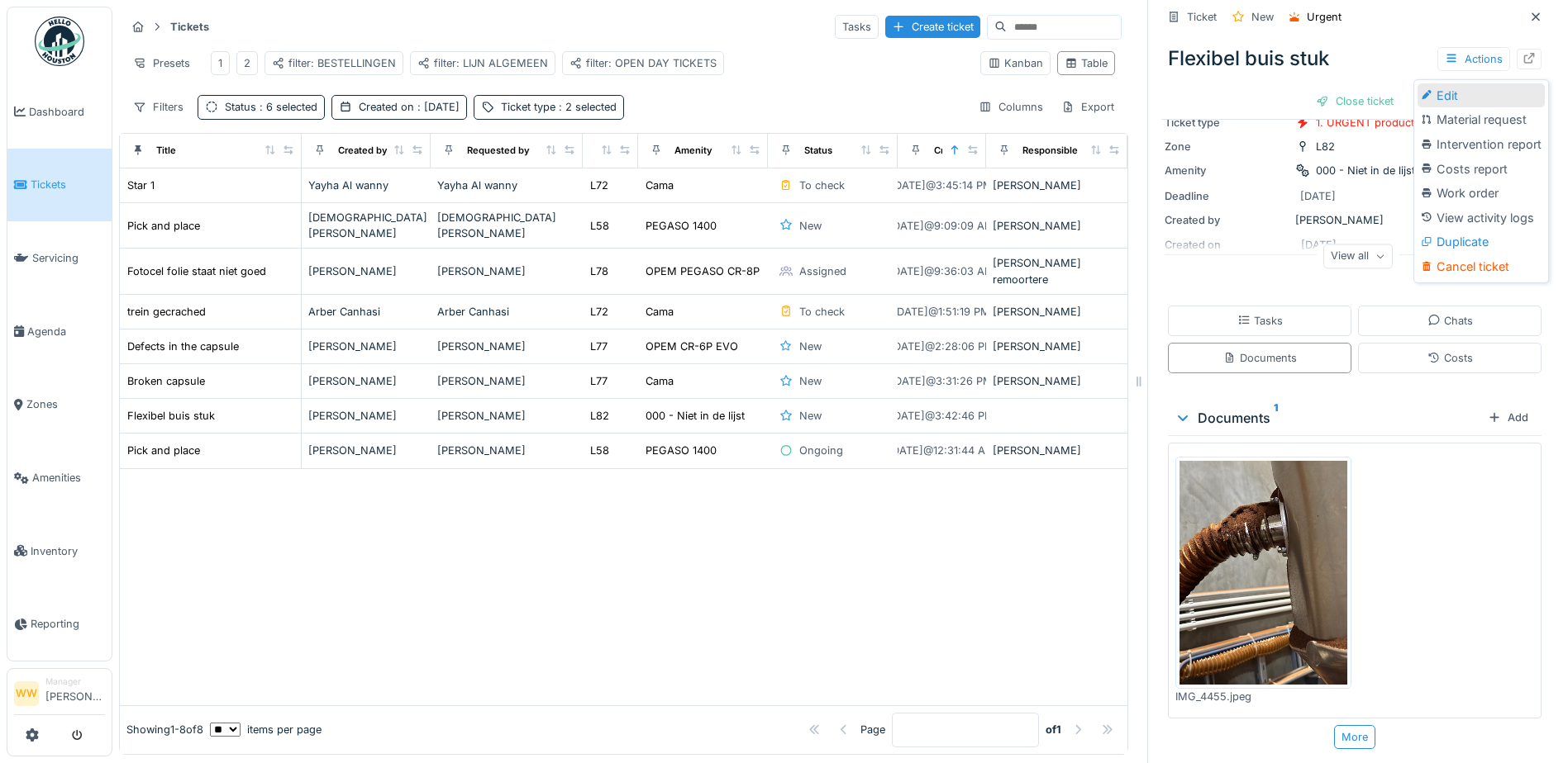
click at [1457, 83] on div "Edit" at bounding box center [1481, 95] width 127 height 25
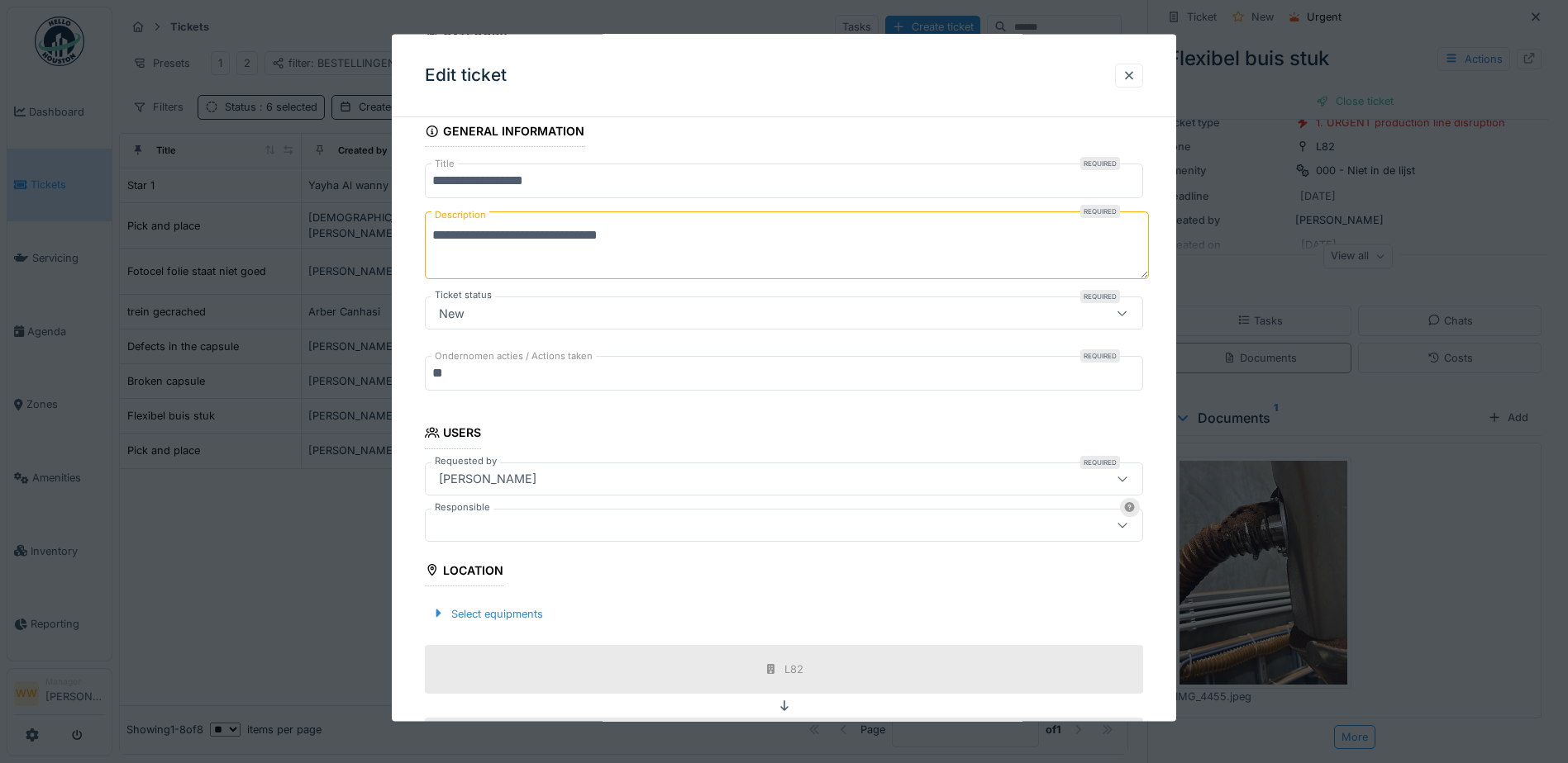
scroll to position [330, 0]
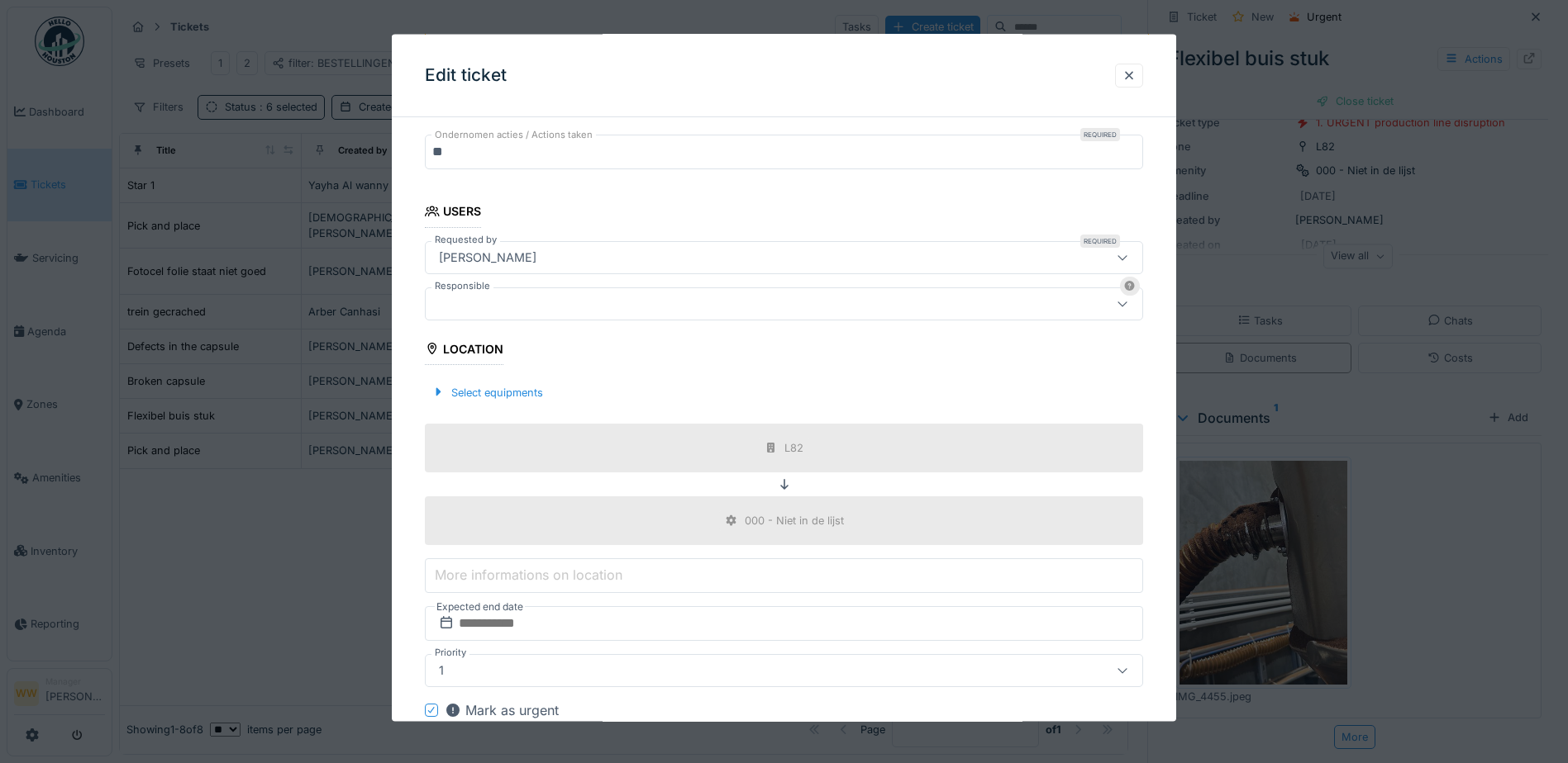
click at [499, 303] on div at bounding box center [741, 304] width 619 height 18
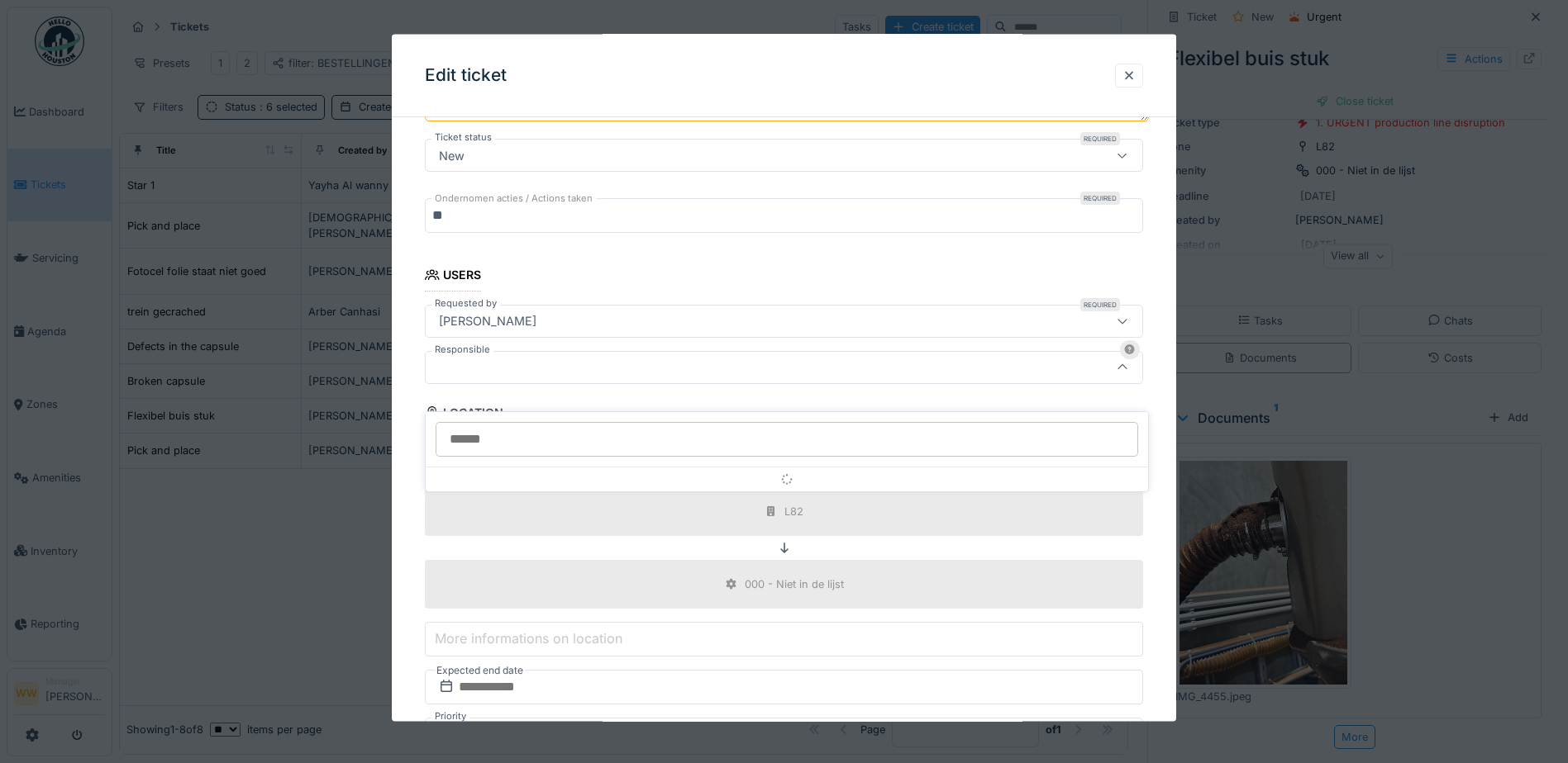
scroll to position [256, 0]
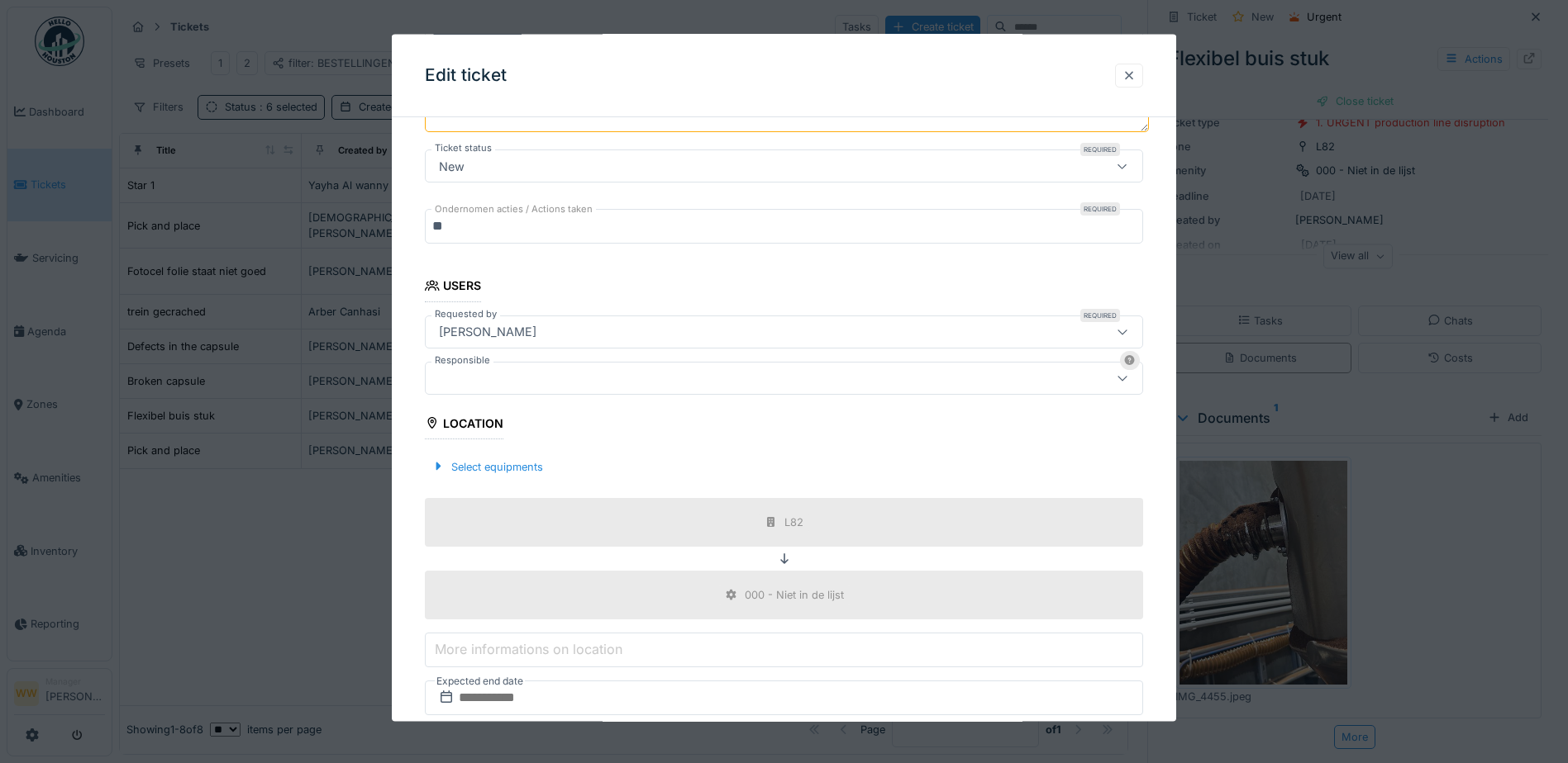
click at [1130, 79] on div at bounding box center [1129, 74] width 13 height 16
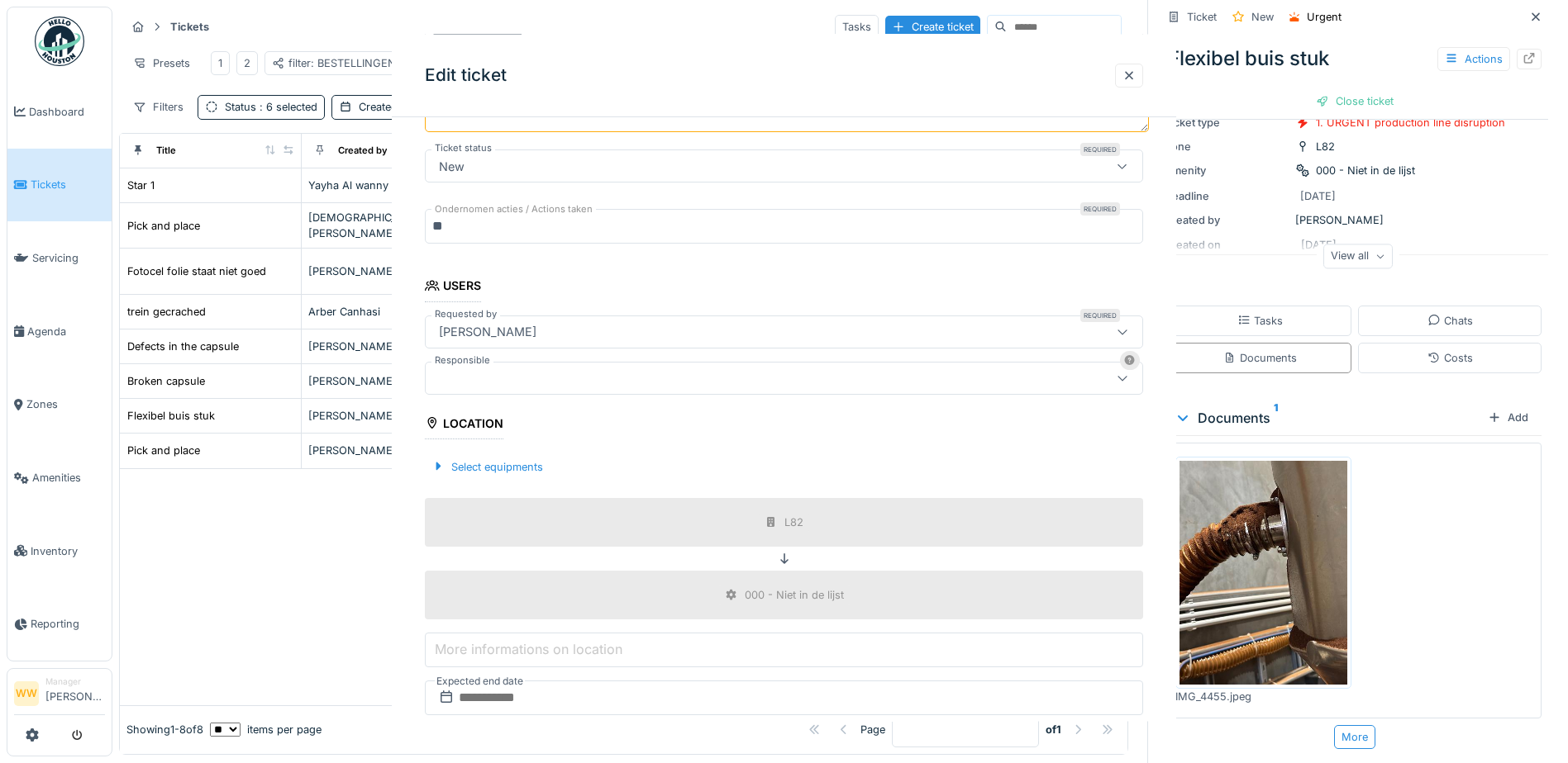
scroll to position [0, 0]
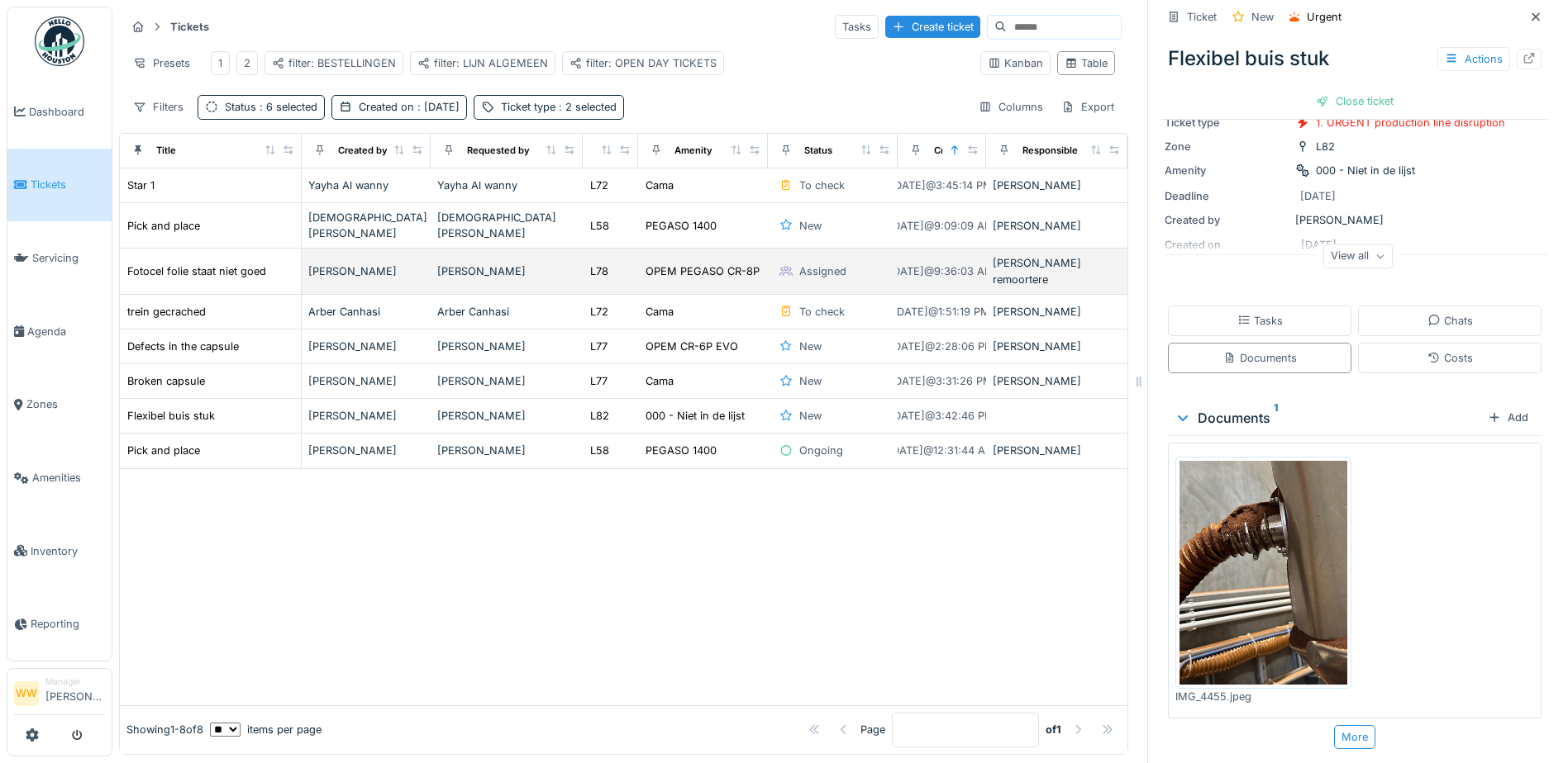
drag, startPoint x: 515, startPoint y: 567, endPoint x: 457, endPoint y: 269, distance: 303.6
click at [516, 565] on div at bounding box center [623, 587] width 1008 height 236
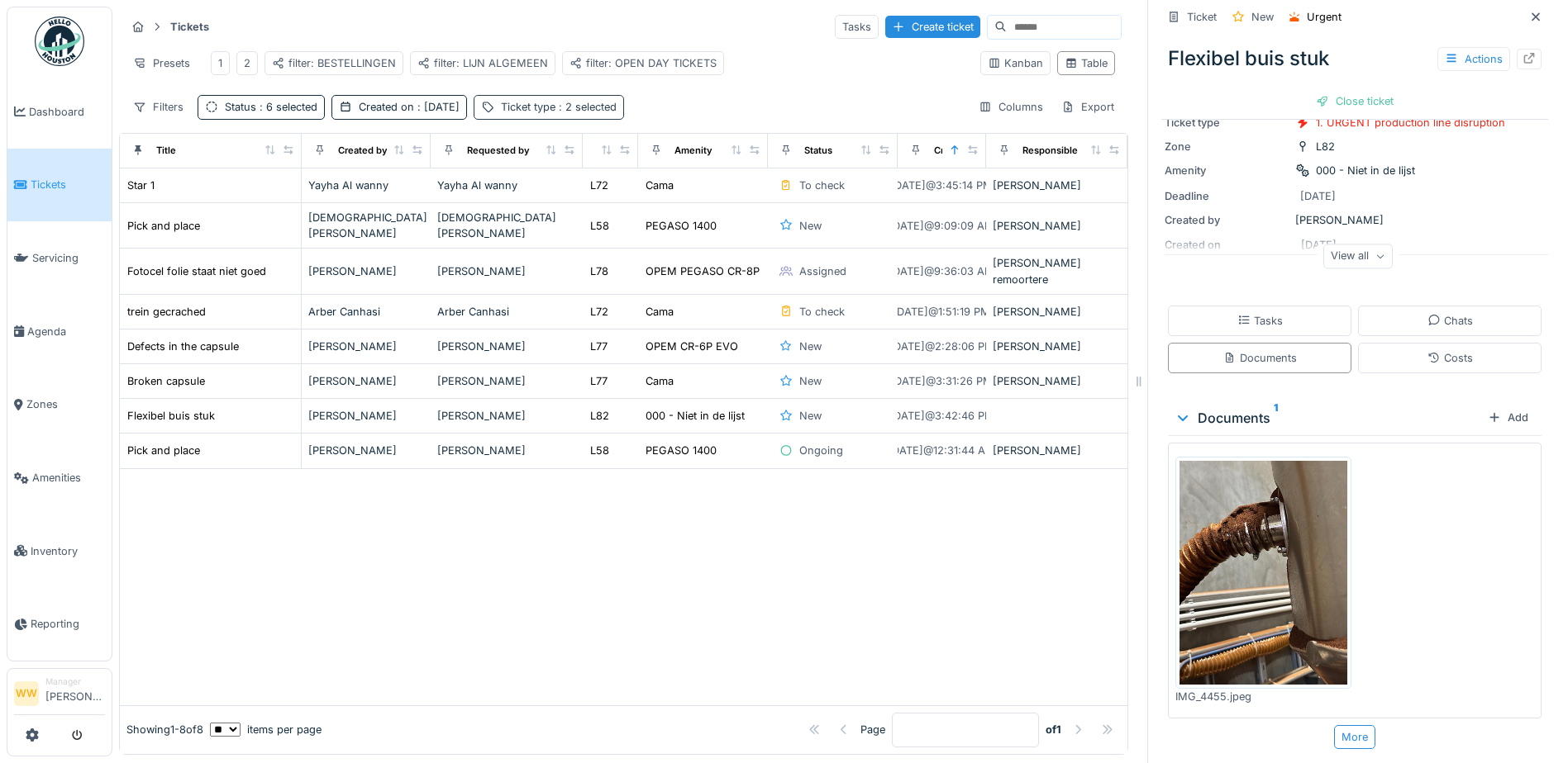
click at [614, 113] on div "Ticket type : 2 selected" at bounding box center [548, 107] width 150 height 24
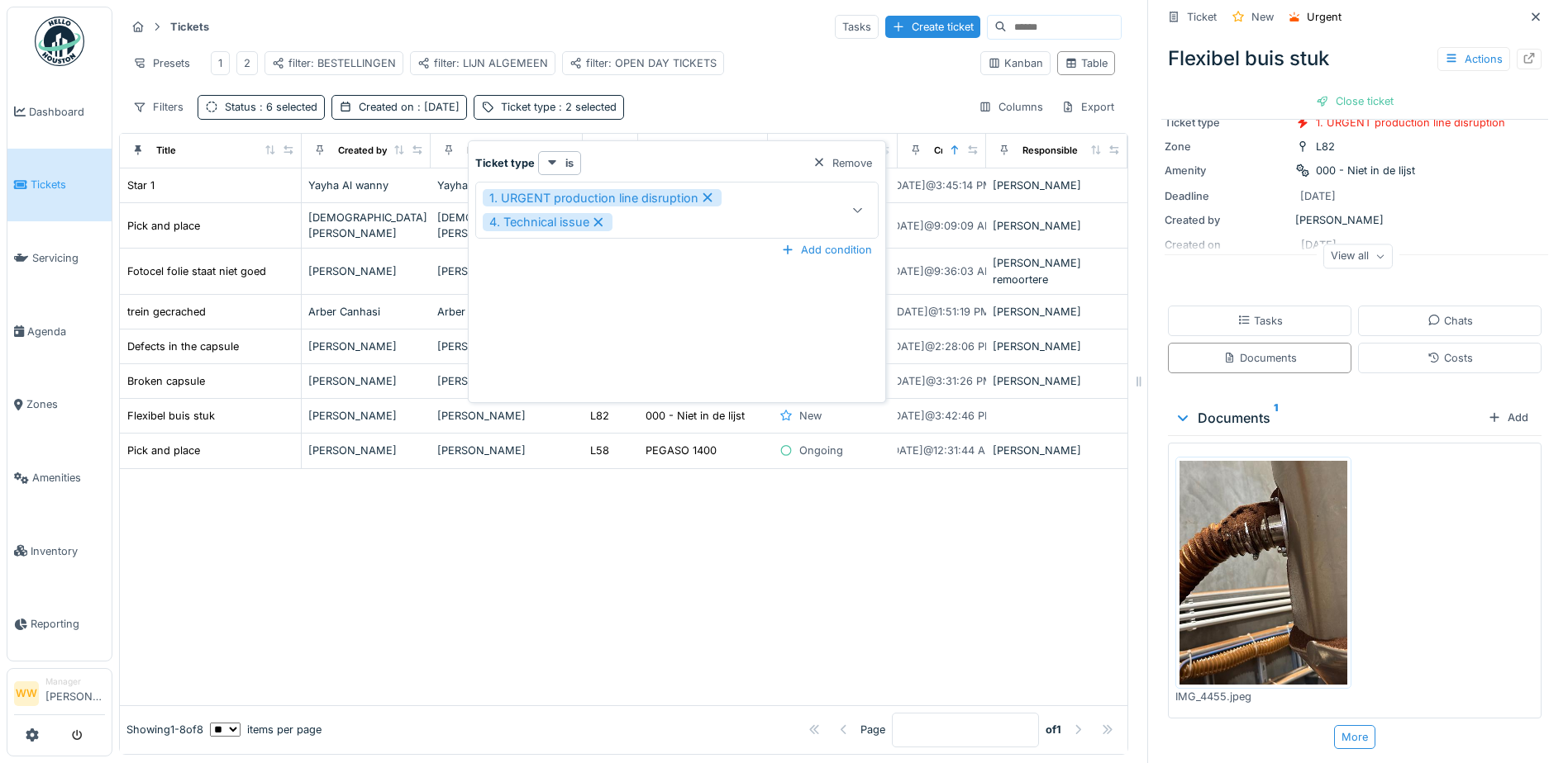
click at [865, 197] on div at bounding box center [858, 210] width 39 height 56
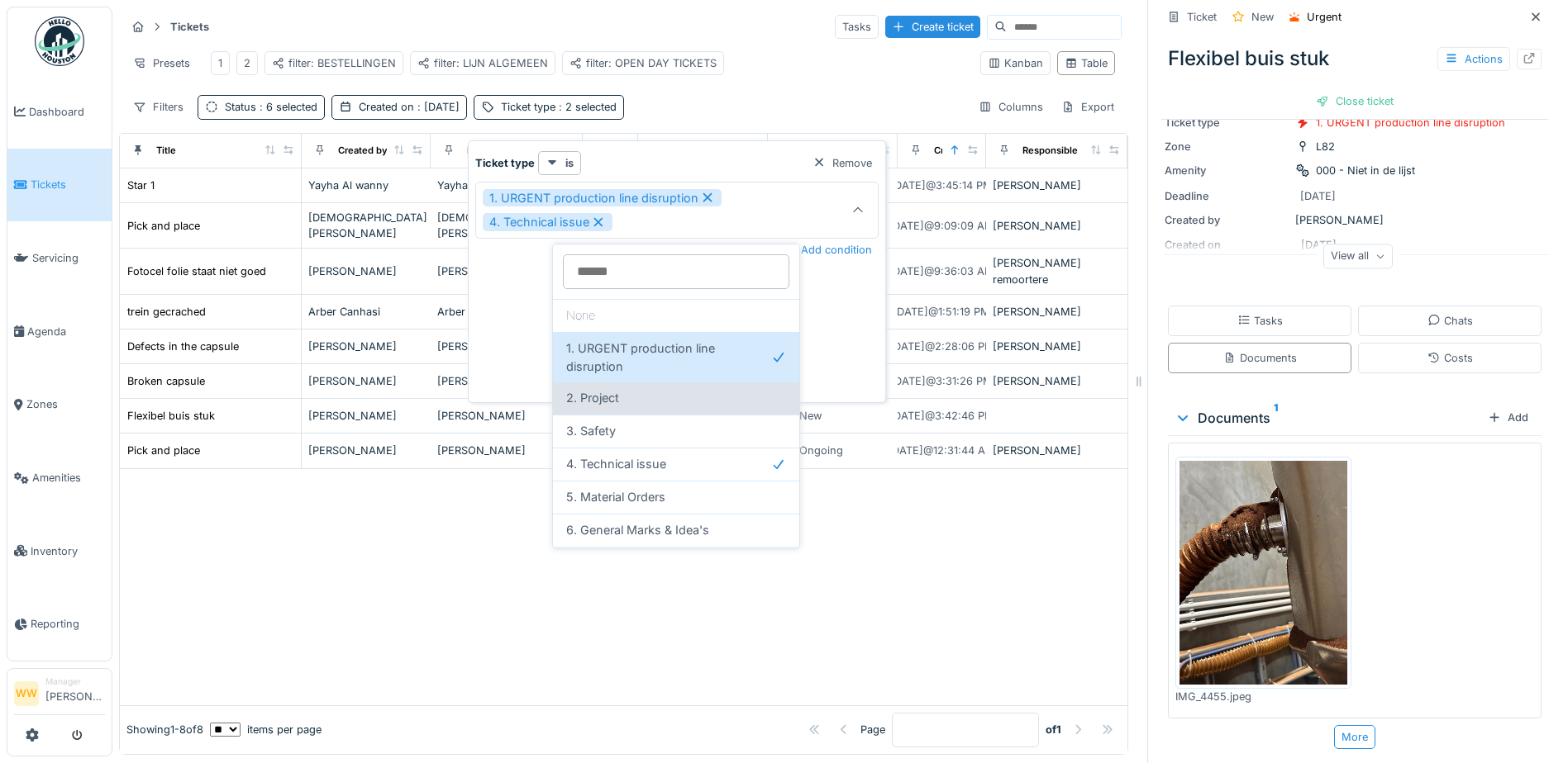
click at [641, 408] on div "2. Project" at bounding box center [676, 398] width 246 height 33
type input "**********"
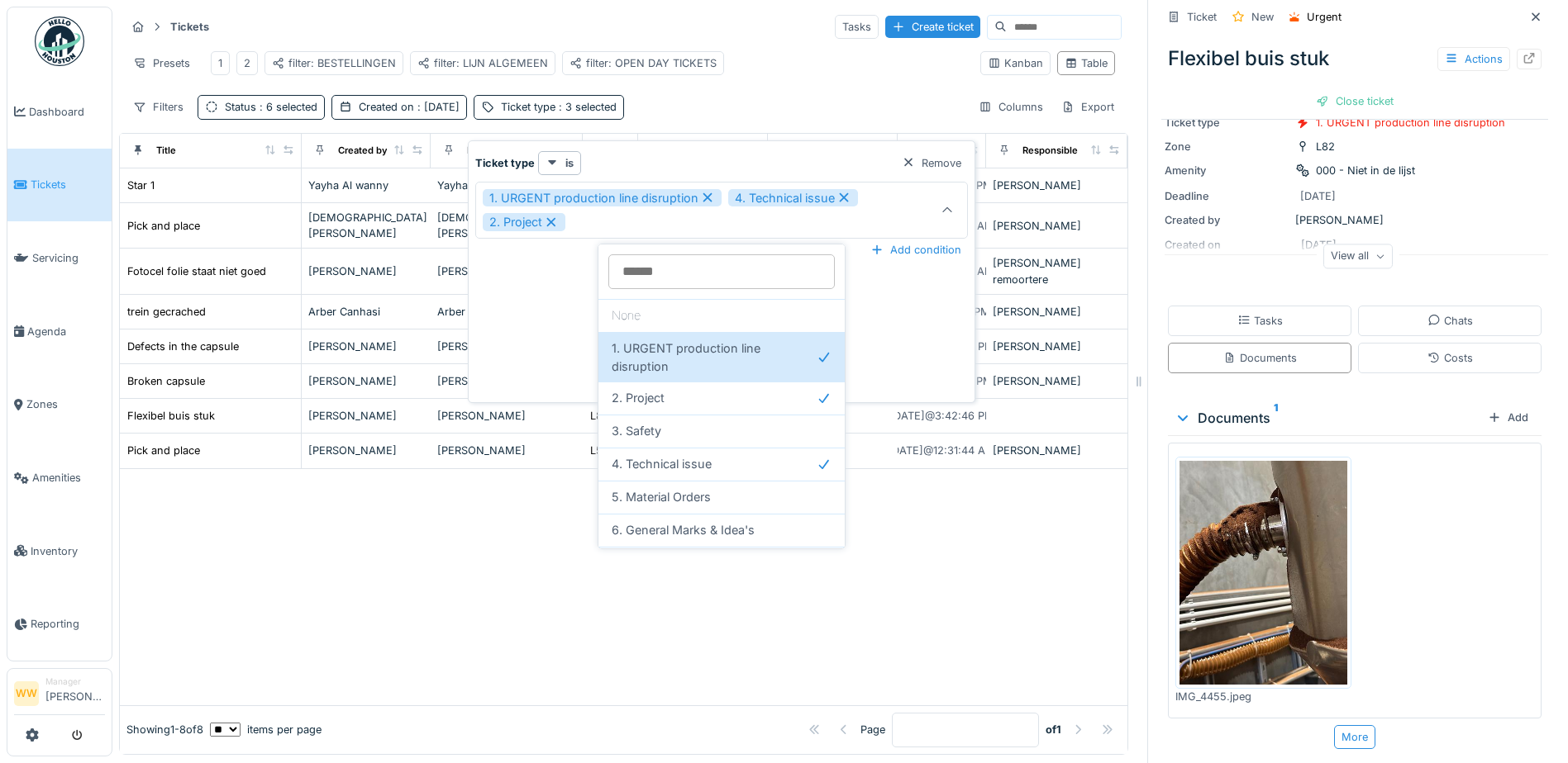
click at [440, 609] on div at bounding box center [623, 587] width 1008 height 236
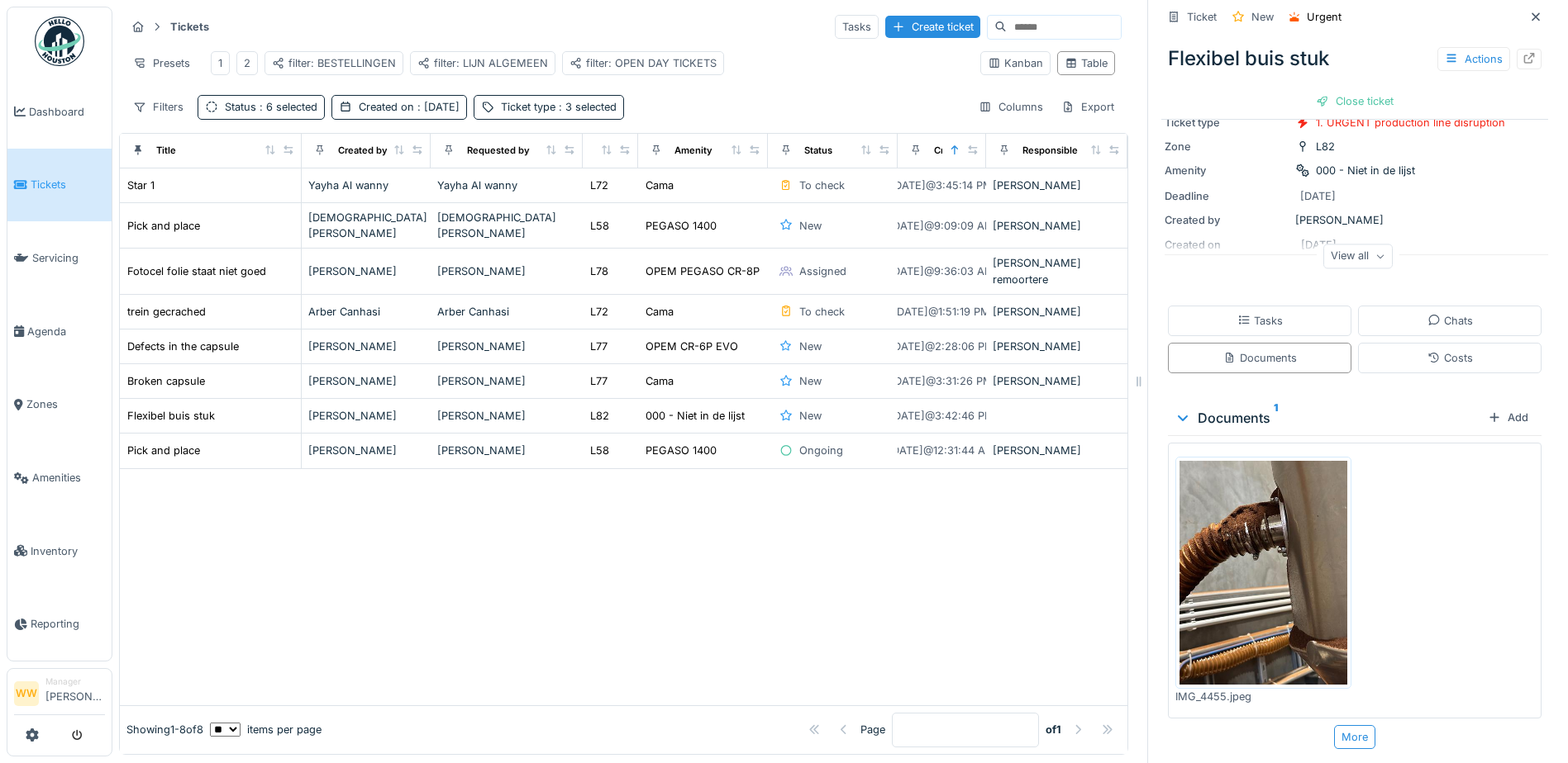
drag, startPoint x: 592, startPoint y: 606, endPoint x: 572, endPoint y: 464, distance: 143.4
click at [593, 605] on div at bounding box center [623, 587] width 1008 height 236
click at [534, 115] on div "Ticket type : 3 selected" at bounding box center [558, 106] width 115 height 16
click at [691, 96] on div "Tickets Tasks Create ticket Presets 1 2 filter: BESTELLINGEN filter: LIJN ALGEM…" at bounding box center [623, 66] width 1010 height 120
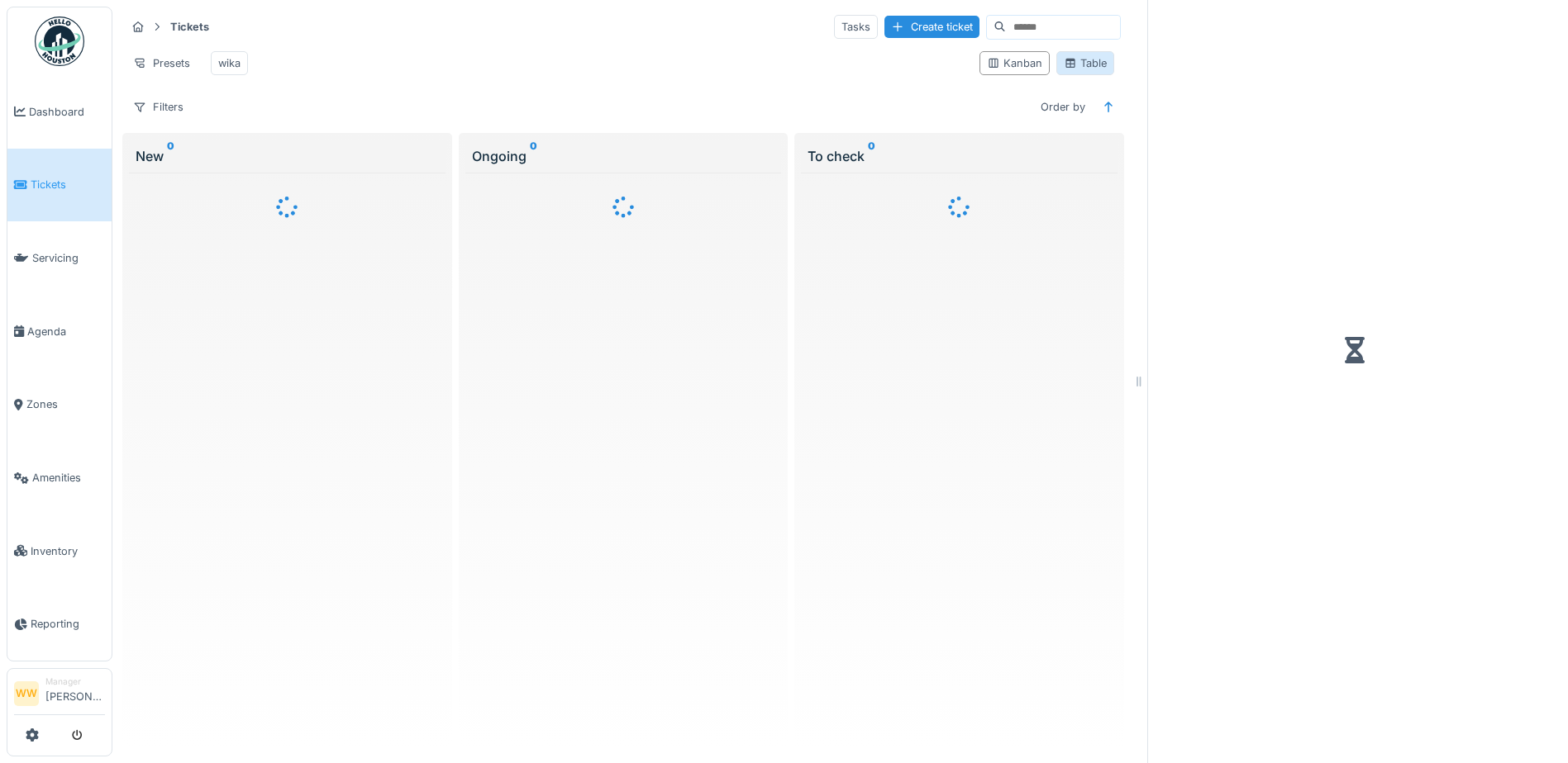
click at [1073, 71] on div "Table" at bounding box center [1085, 63] width 43 height 16
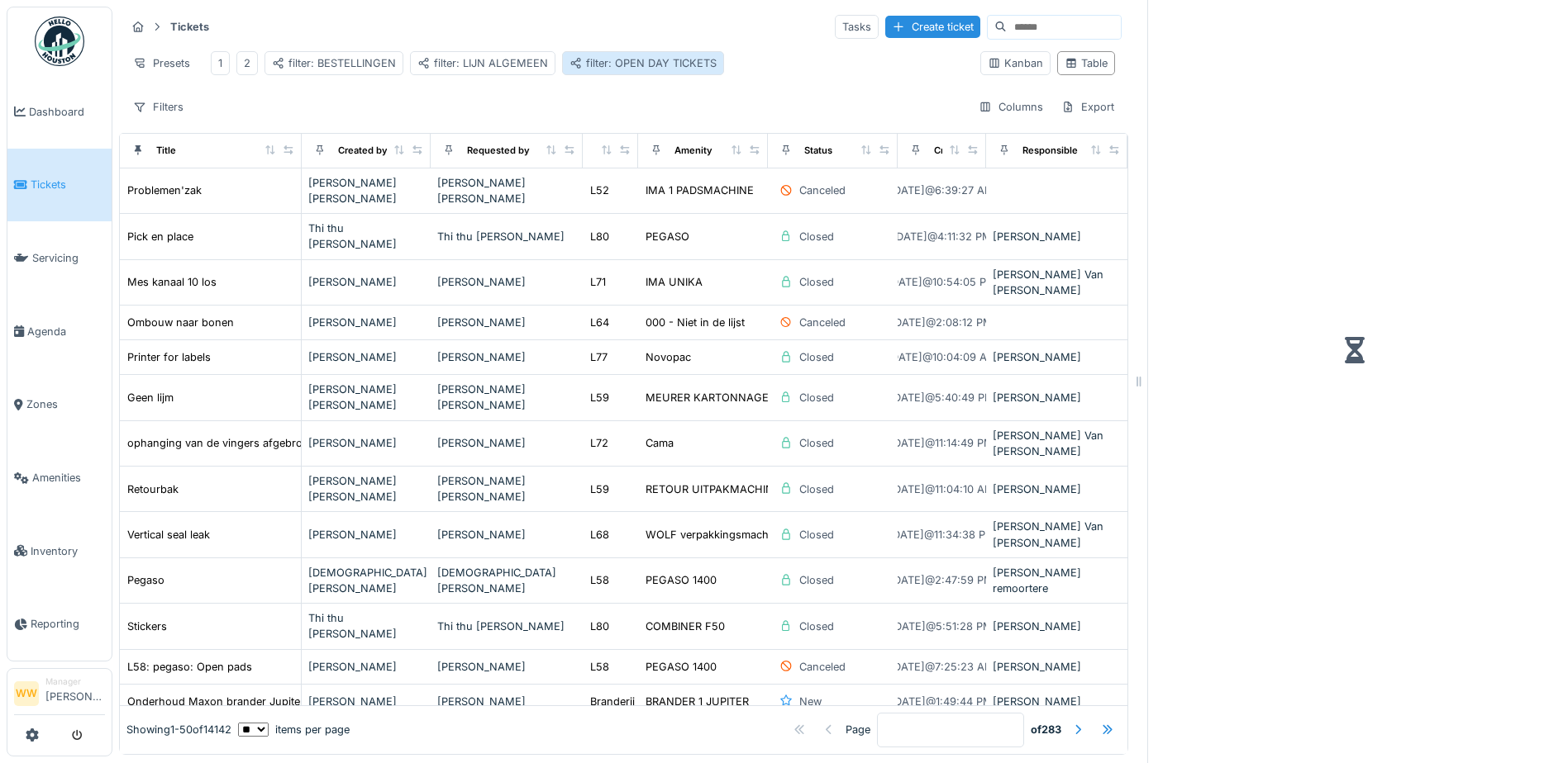
click at [666, 65] on div "filter: OPEN DAY TICKETS" at bounding box center [643, 63] width 147 height 16
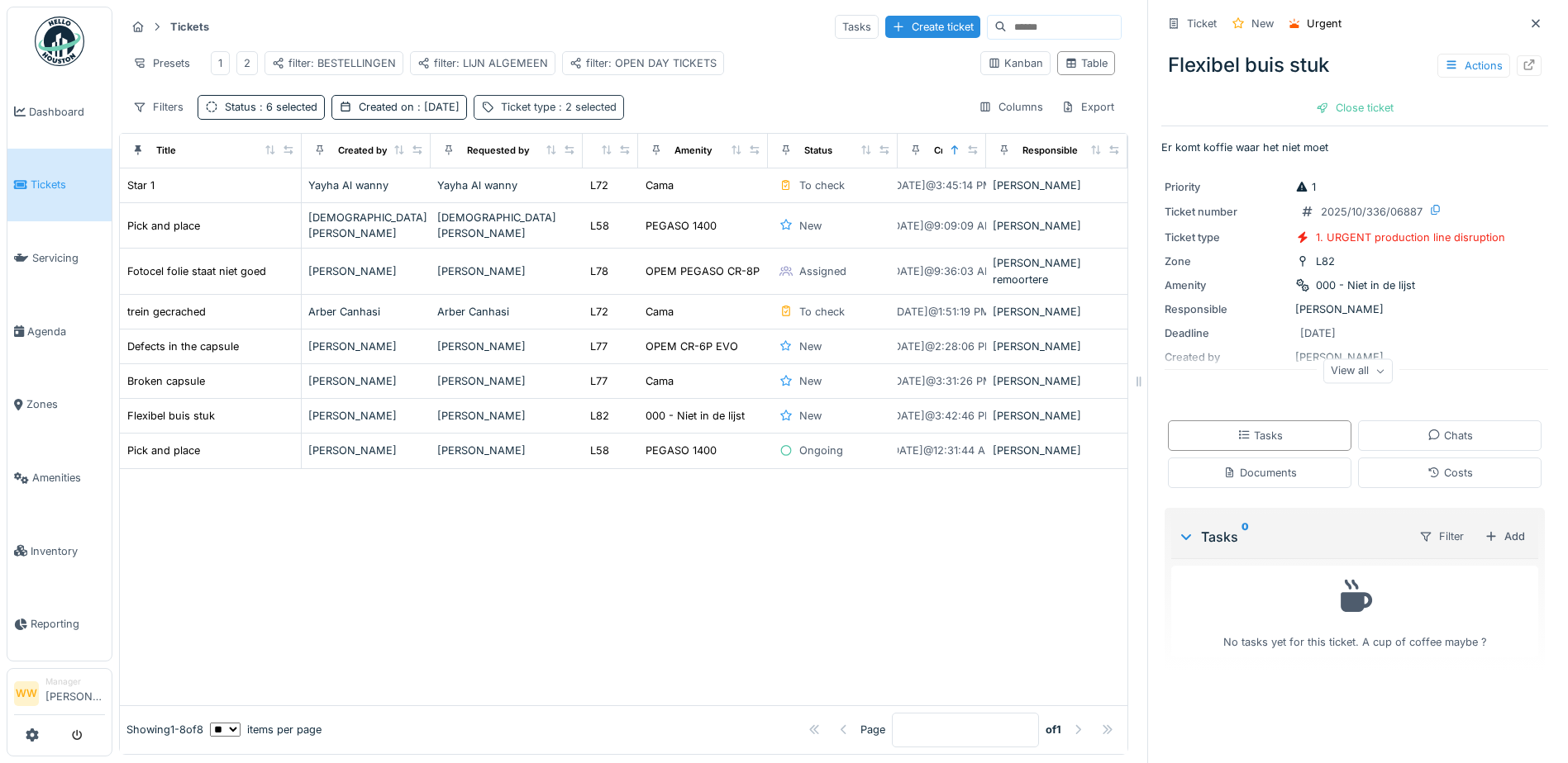
click at [556, 113] on span ": 2 selected" at bounding box center [586, 107] width 61 height 13
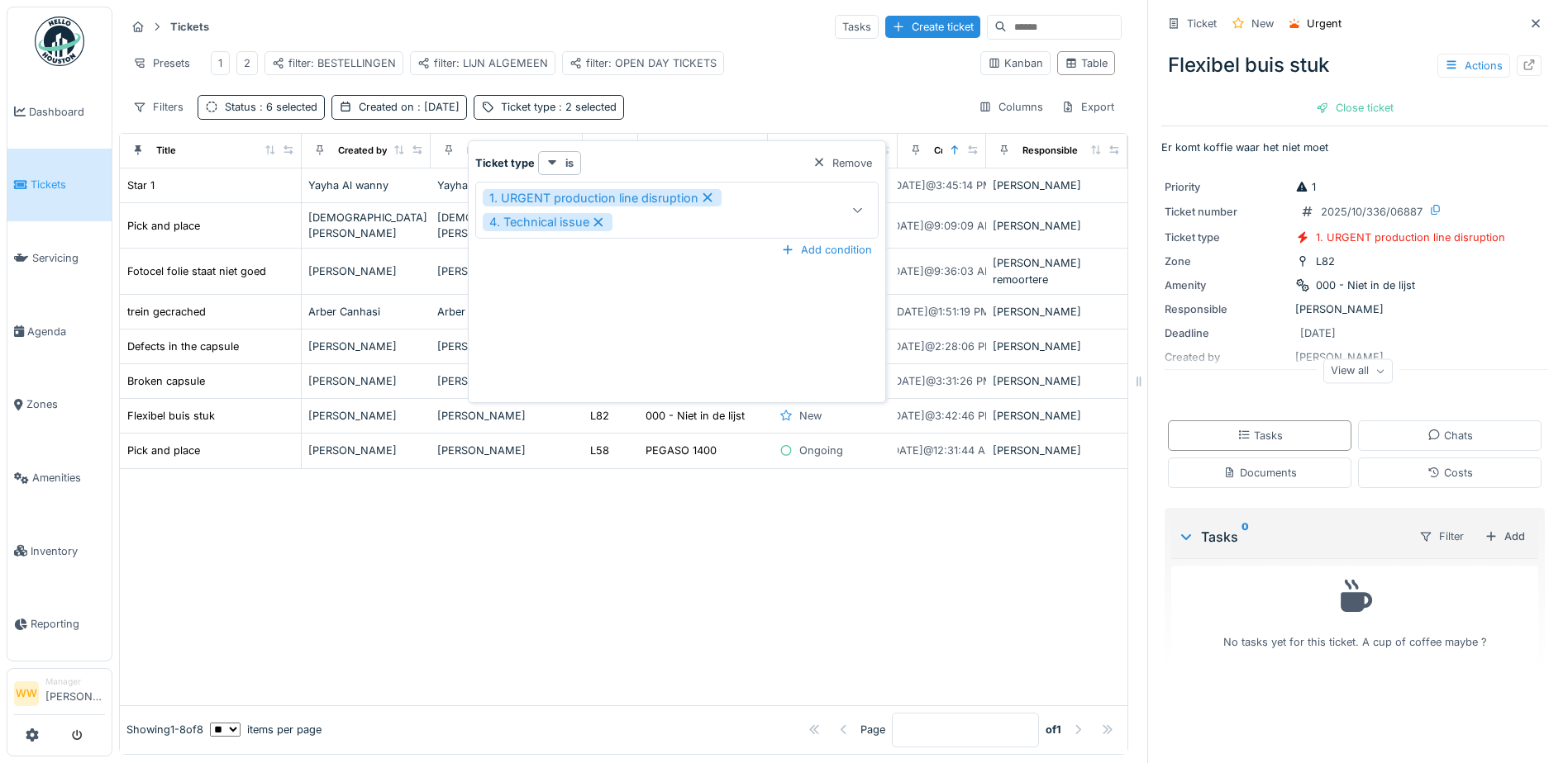
click at [859, 213] on icon at bounding box center [858, 210] width 13 height 11
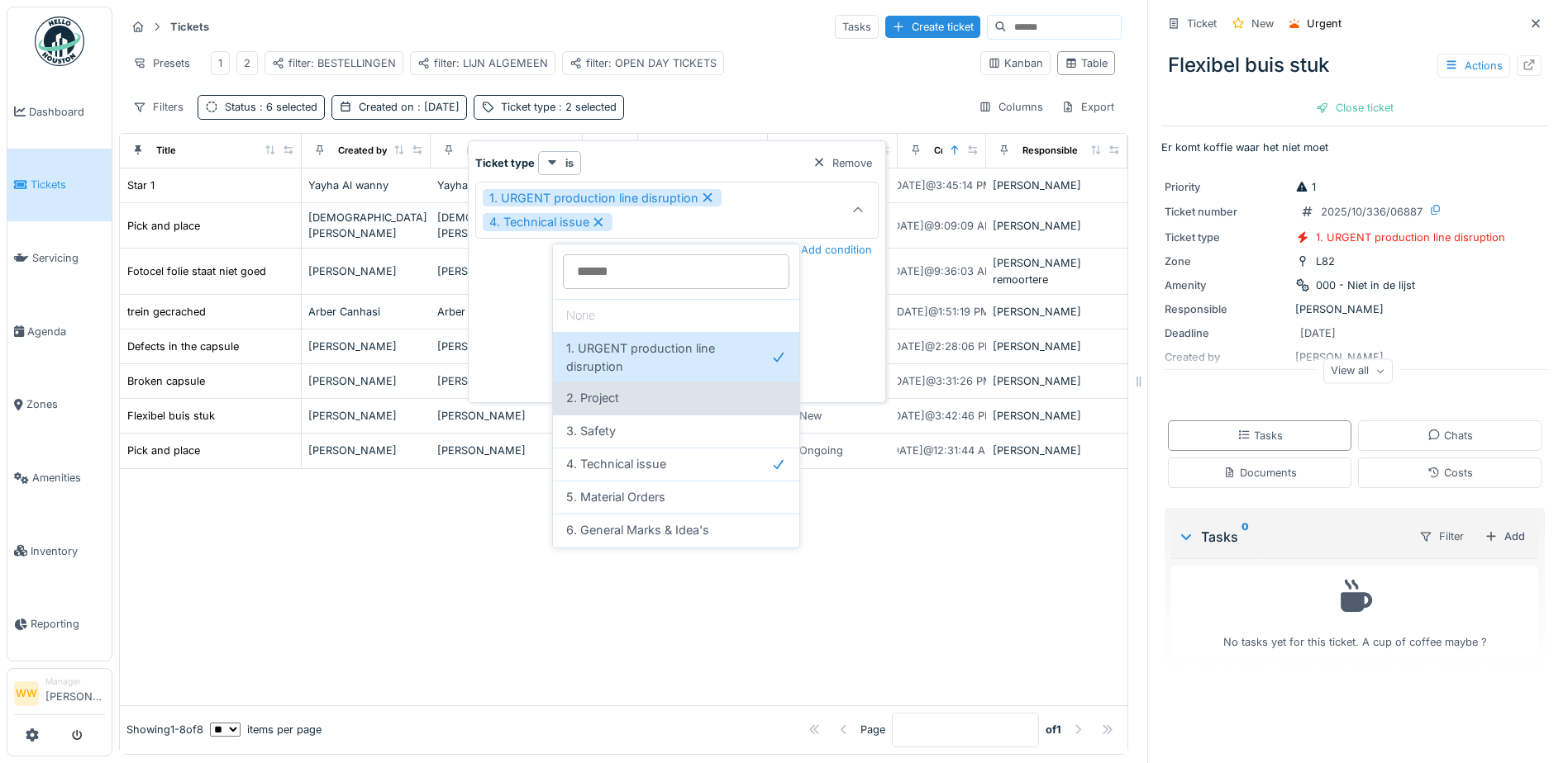
click at [644, 401] on div "2. Project" at bounding box center [676, 398] width 220 height 18
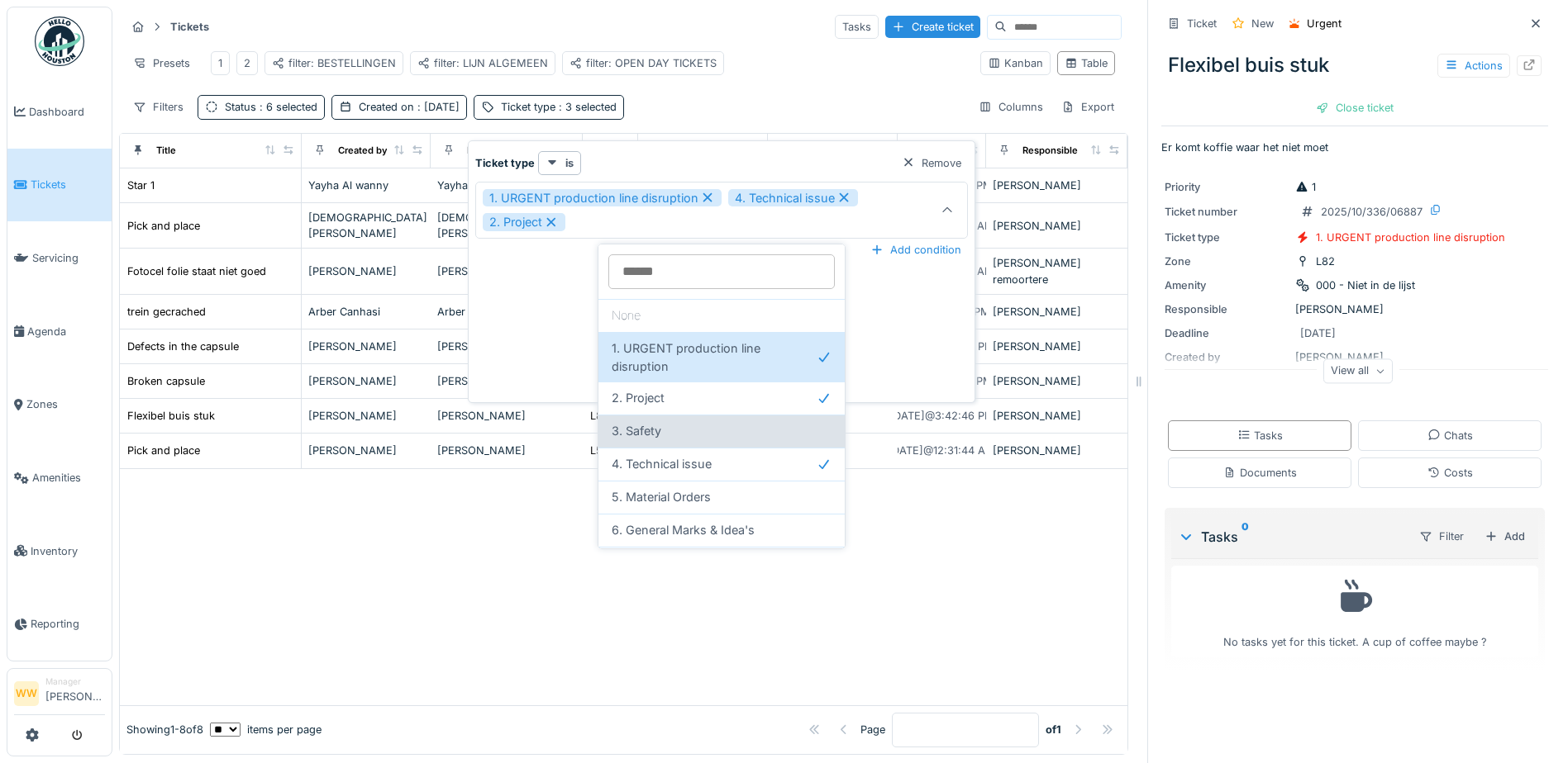
click at [680, 438] on div "3. Safety" at bounding box center [721, 431] width 220 height 18
type input "**********"
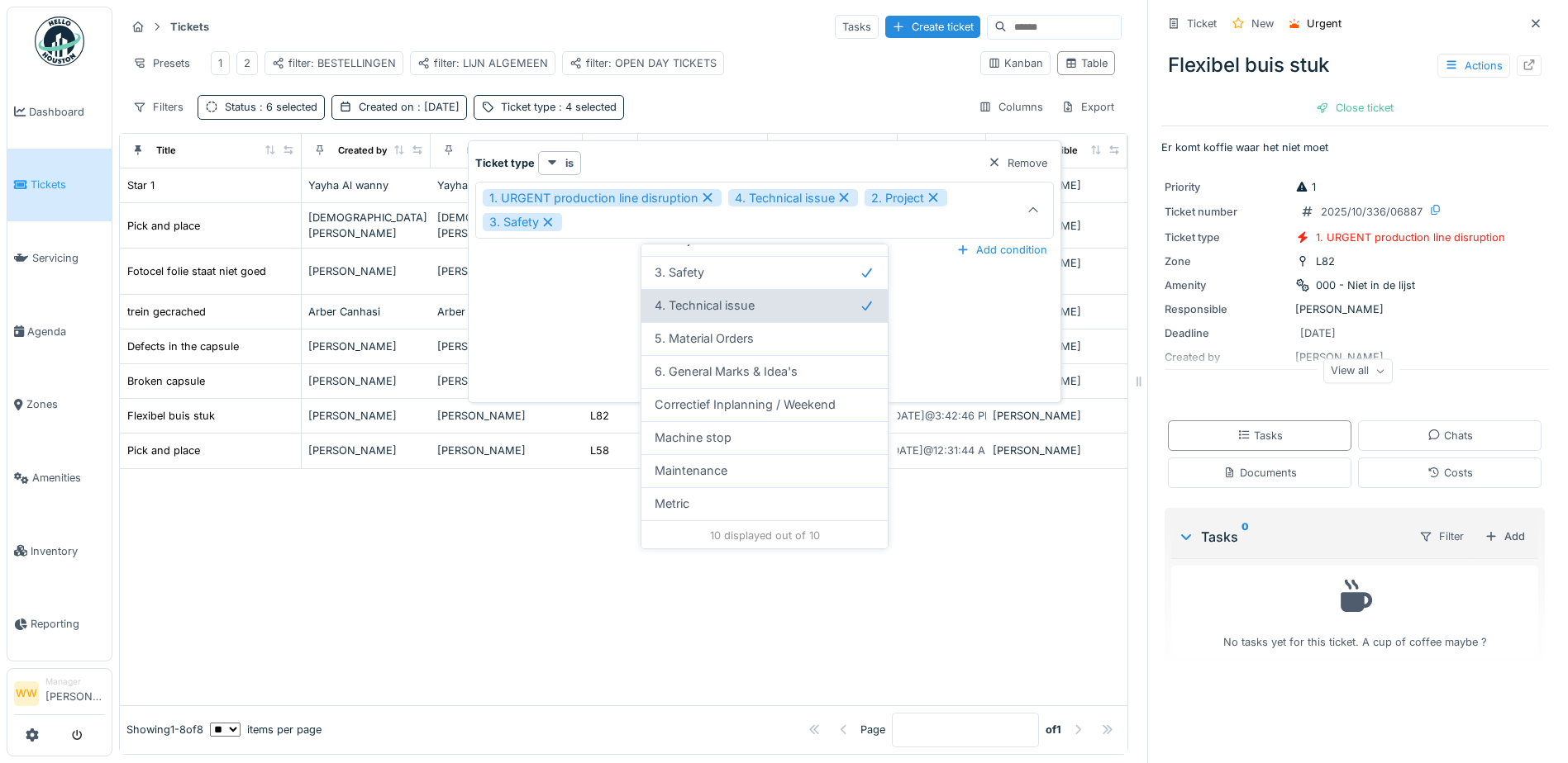
scroll to position [160, 0]
click at [487, 593] on div at bounding box center [623, 587] width 1008 height 236
